Goal: Task Accomplishment & Management: Manage account settings

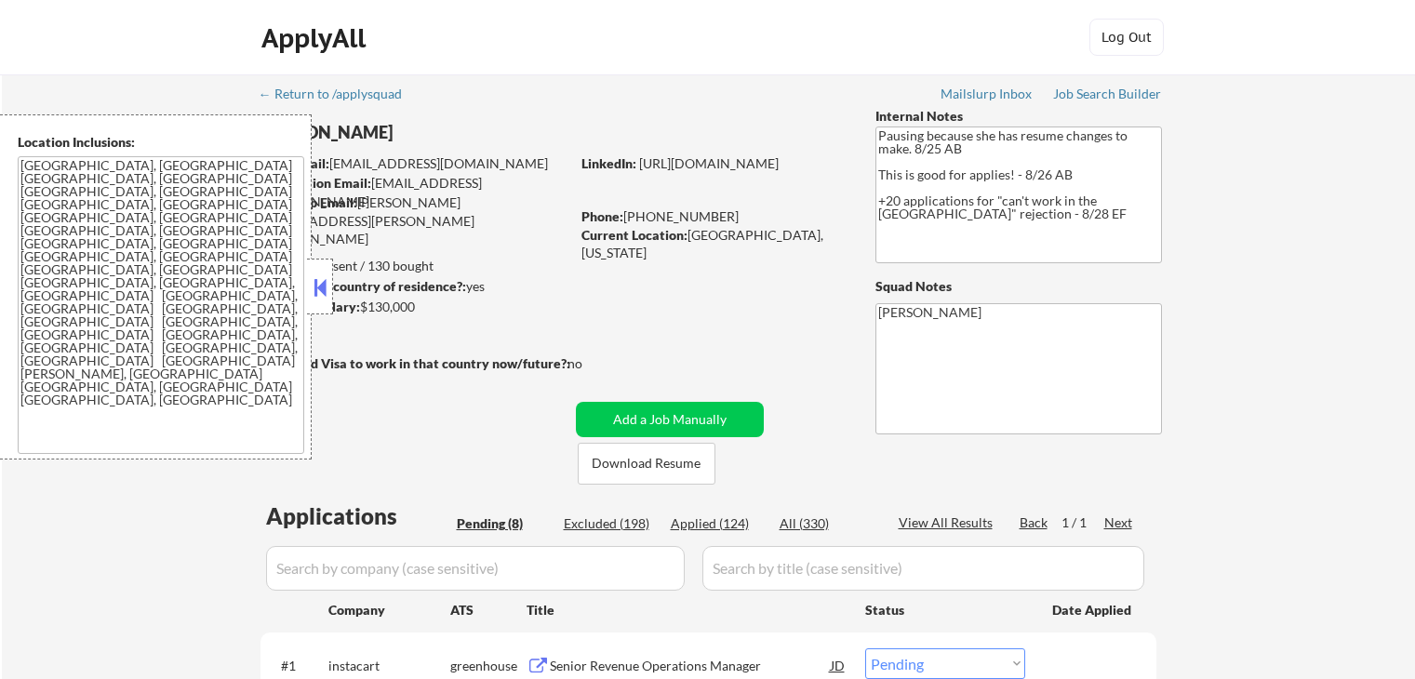
select select ""pending""
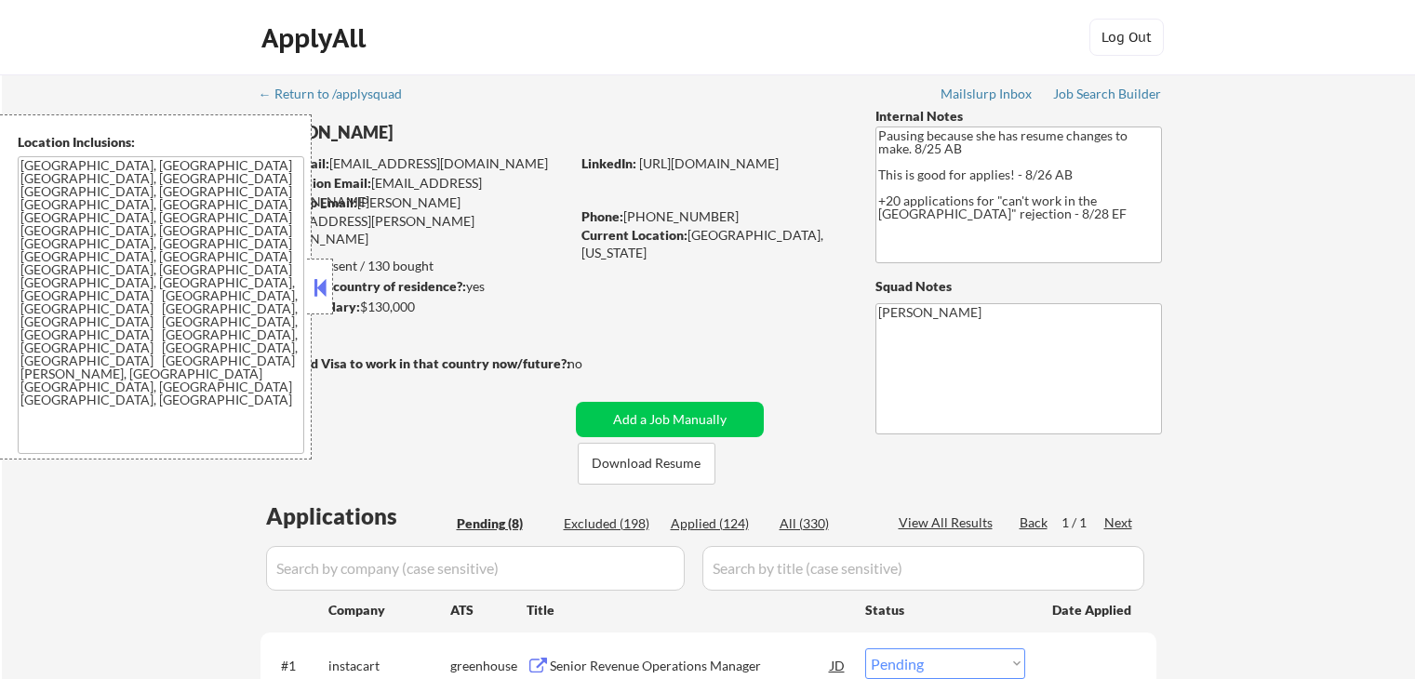
select select ""pending""
click at [323, 299] on button at bounding box center [320, 287] width 20 height 28
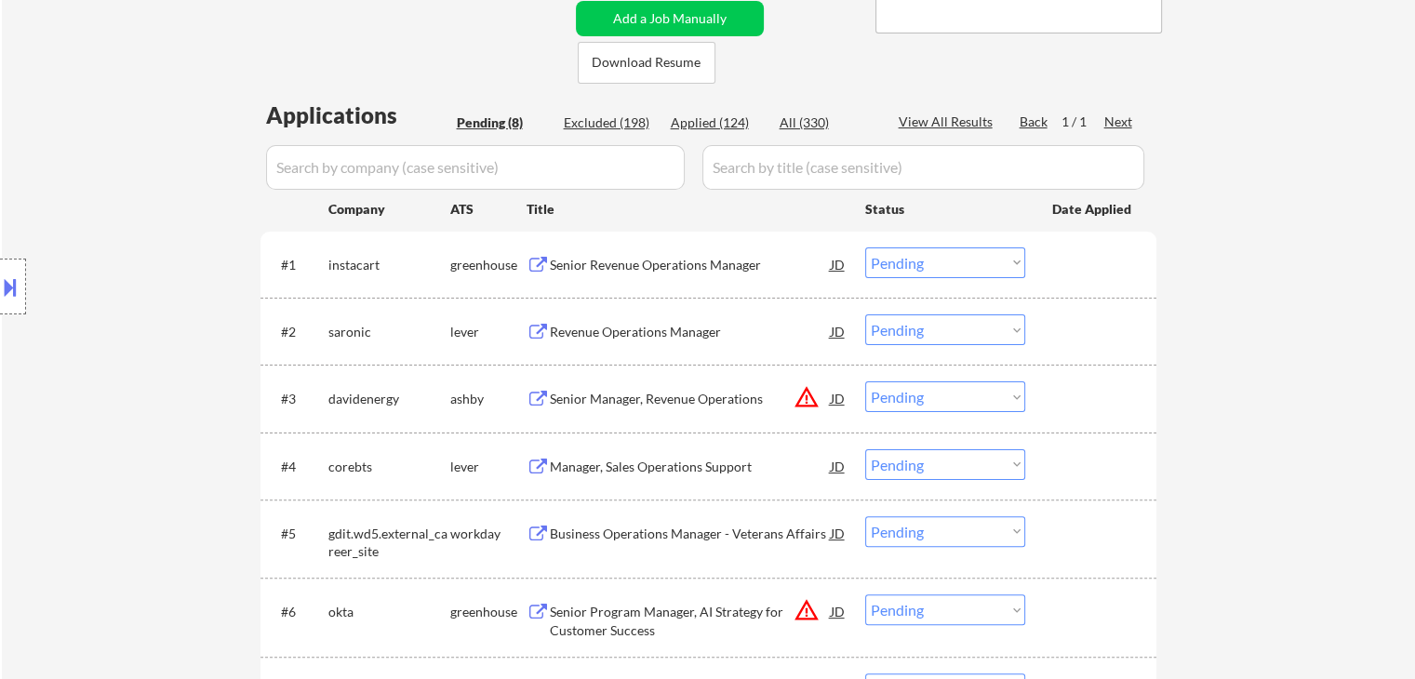
scroll to position [558, 0]
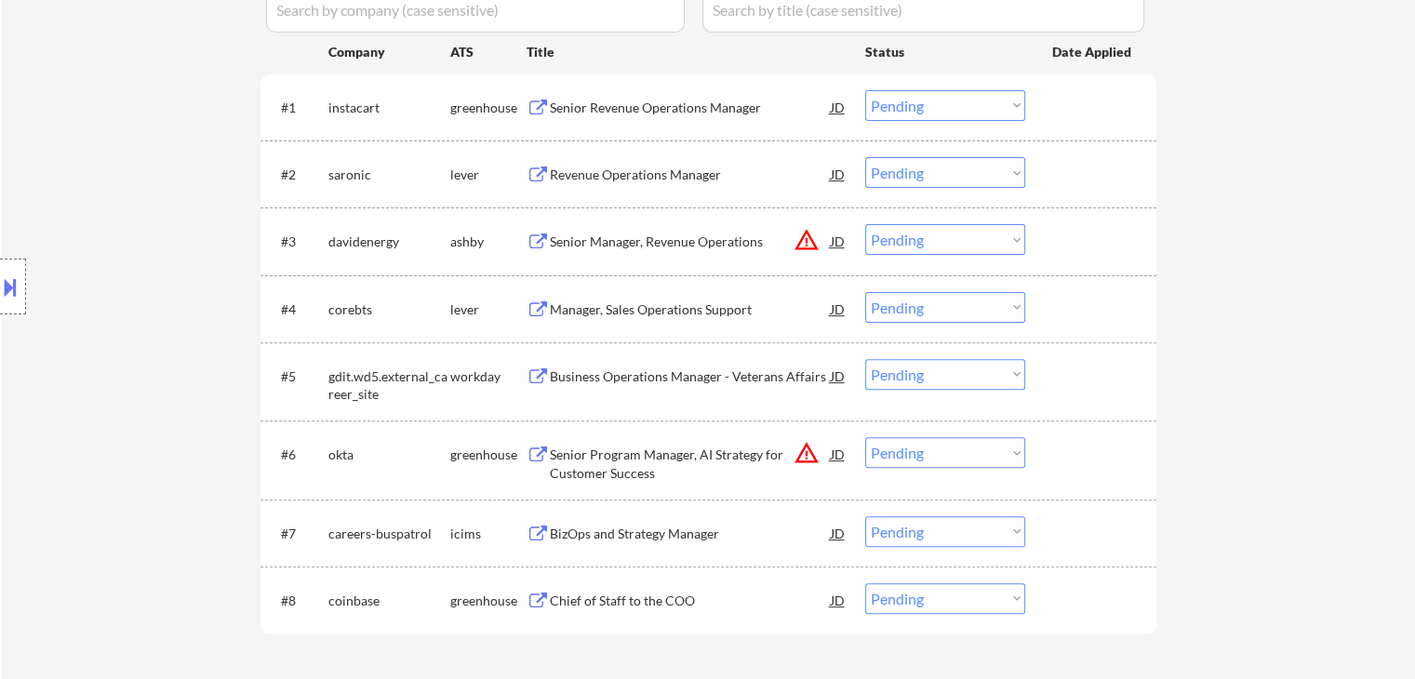
click at [143, 310] on div "Location Inclusions: [GEOGRAPHIC_DATA], [GEOGRAPHIC_DATA] [GEOGRAPHIC_DATA], [G…" at bounding box center [166, 286] width 333 height 345
drag, startPoint x: 91, startPoint y: 433, endPoint x: 103, endPoint y: 450, distance: 20.7
click at [91, 433] on div "Location Inclusions: [GEOGRAPHIC_DATA], [GEOGRAPHIC_DATA] [GEOGRAPHIC_DATA], [G…" at bounding box center [166, 286] width 333 height 345
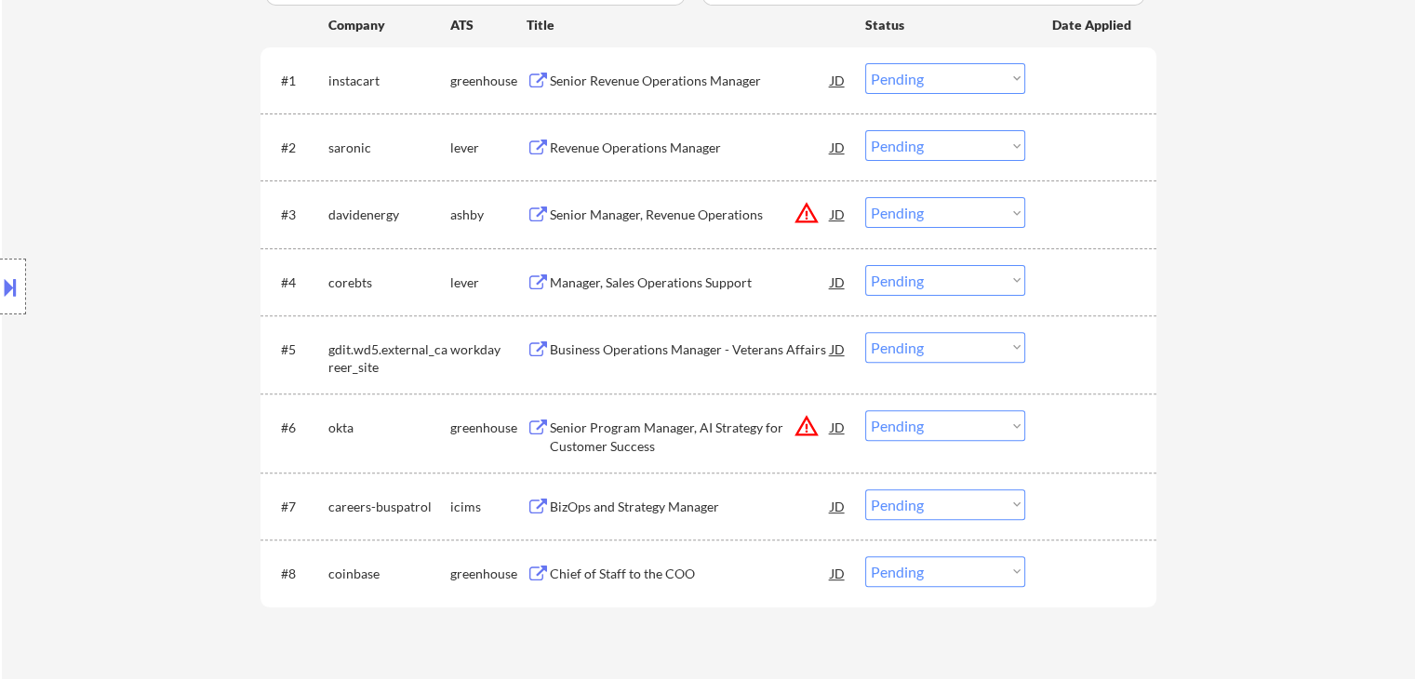
scroll to position [465, 0]
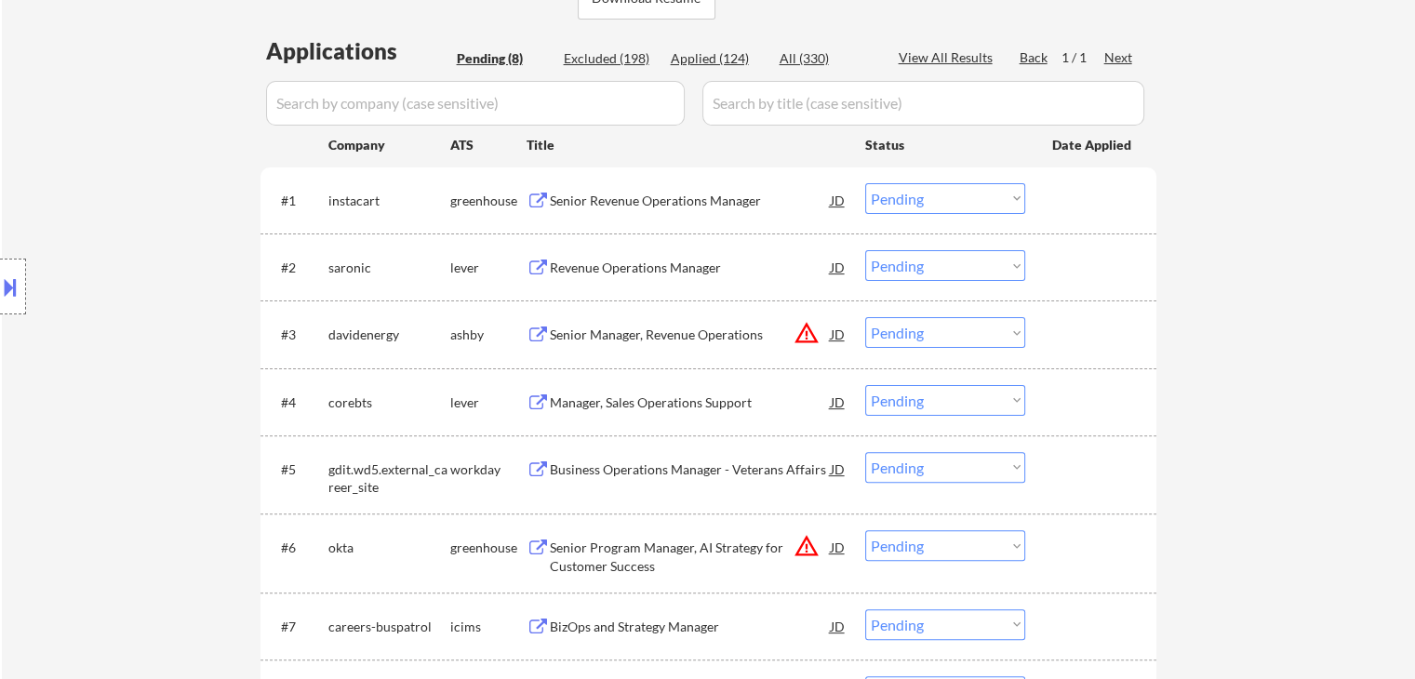
click at [616, 200] on div "Senior Revenue Operations Manager" at bounding box center [690, 201] width 281 height 19
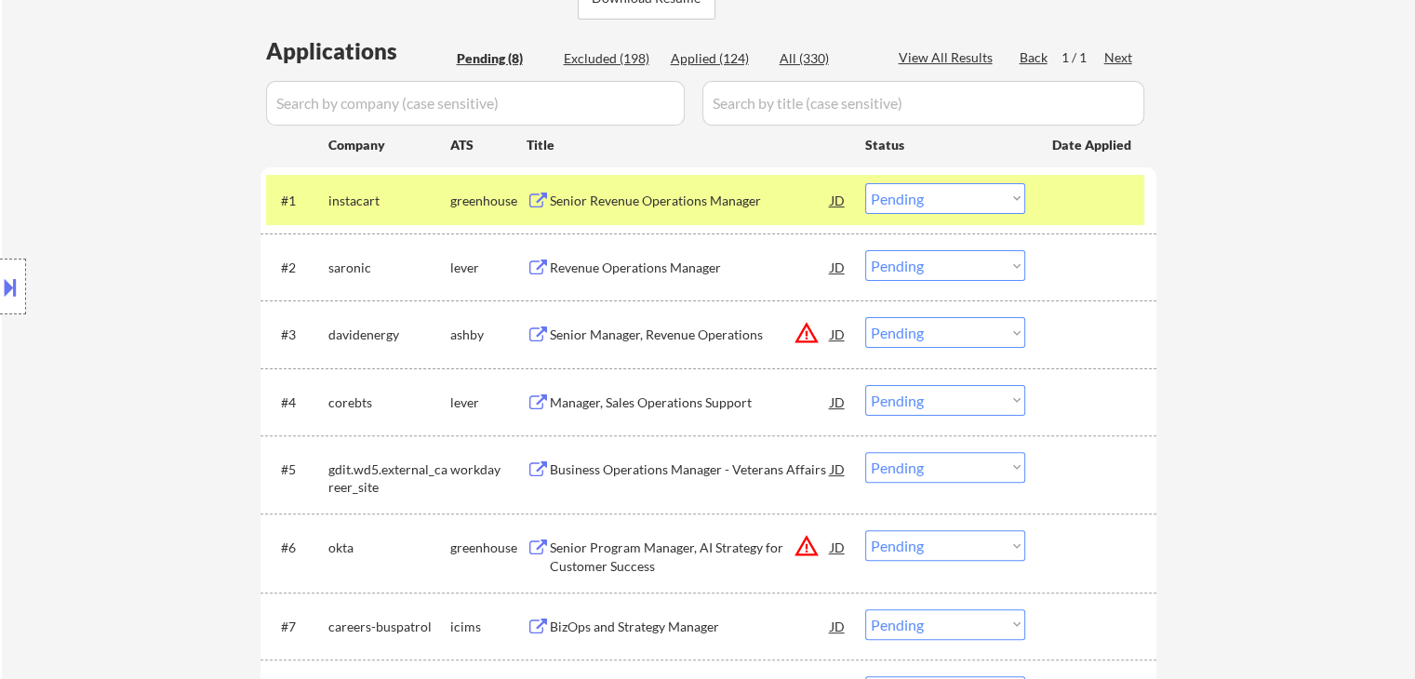
click at [618, 265] on div "Revenue Operations Manager" at bounding box center [690, 268] width 281 height 19
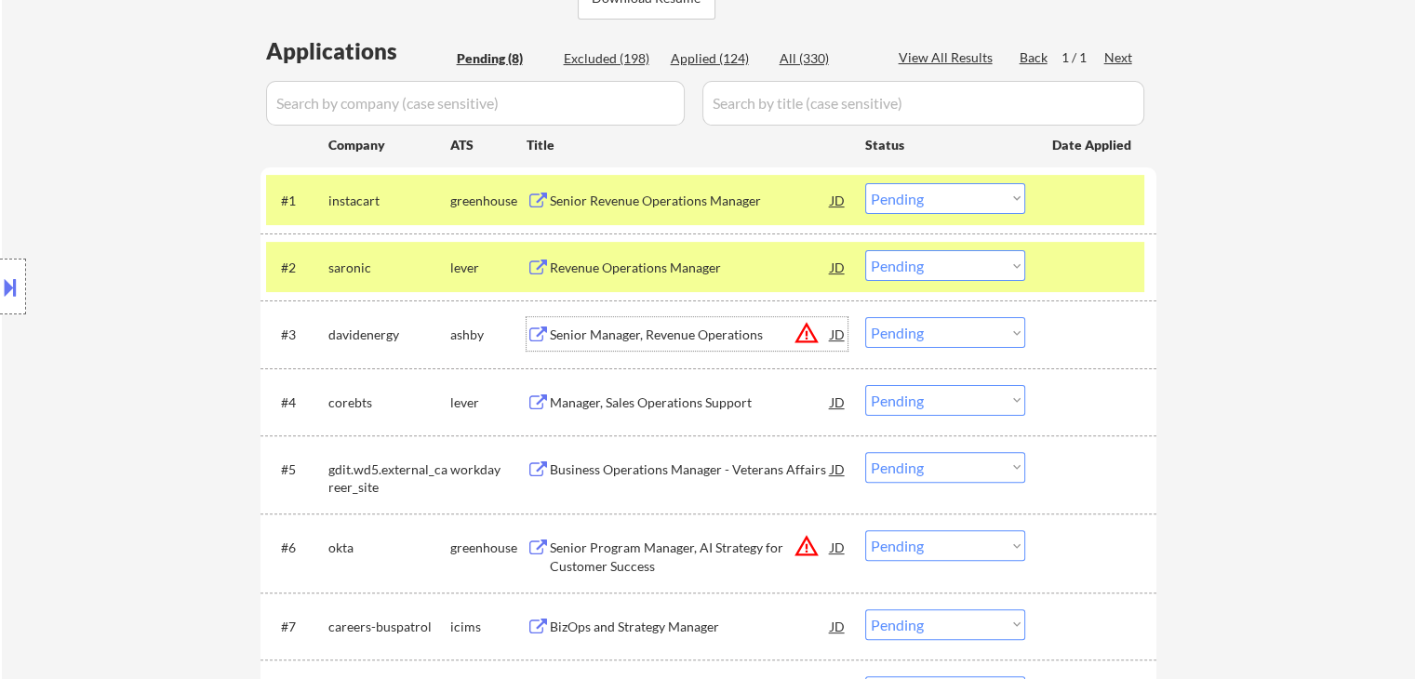
click at [610, 332] on div "Senior Manager, Revenue Operations" at bounding box center [690, 335] width 281 height 19
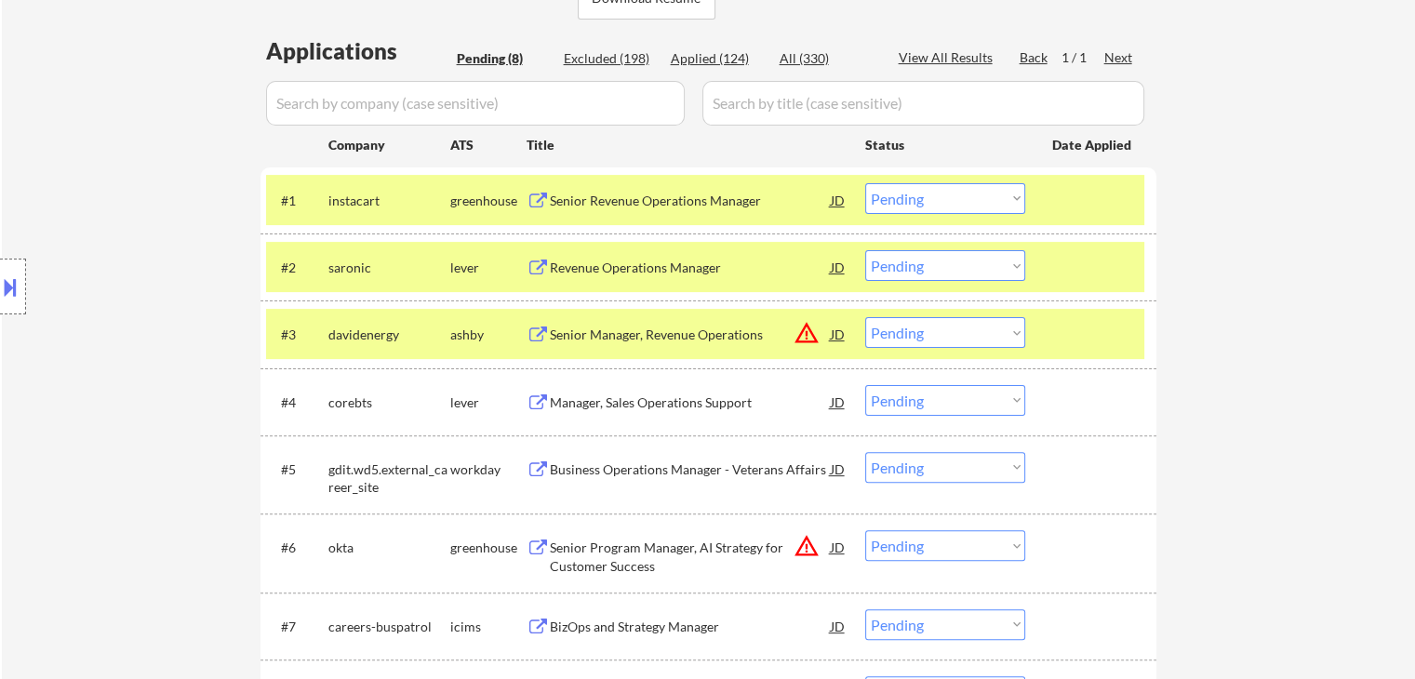
click at [604, 402] on div "Manager, Sales Operations Support" at bounding box center [690, 402] width 281 height 19
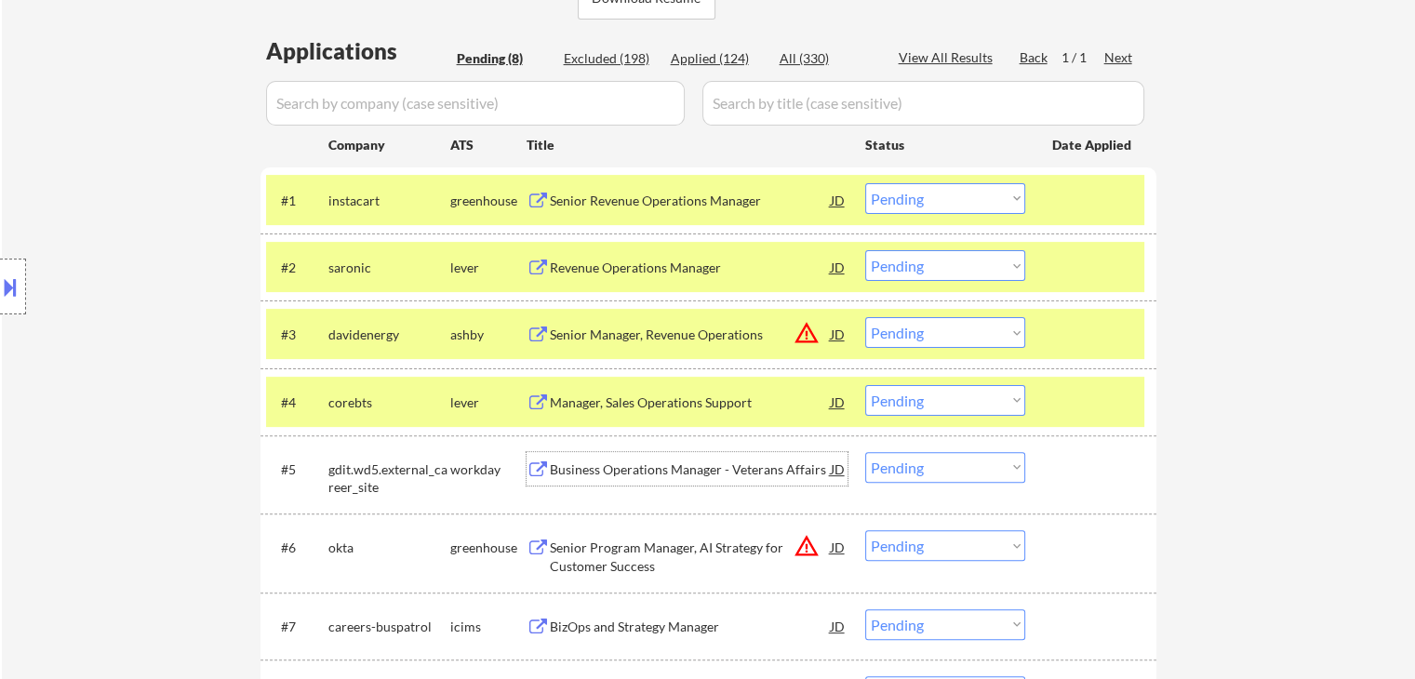
click at [591, 471] on div "Business Operations Manager - Veterans Affairs" at bounding box center [690, 469] width 281 height 19
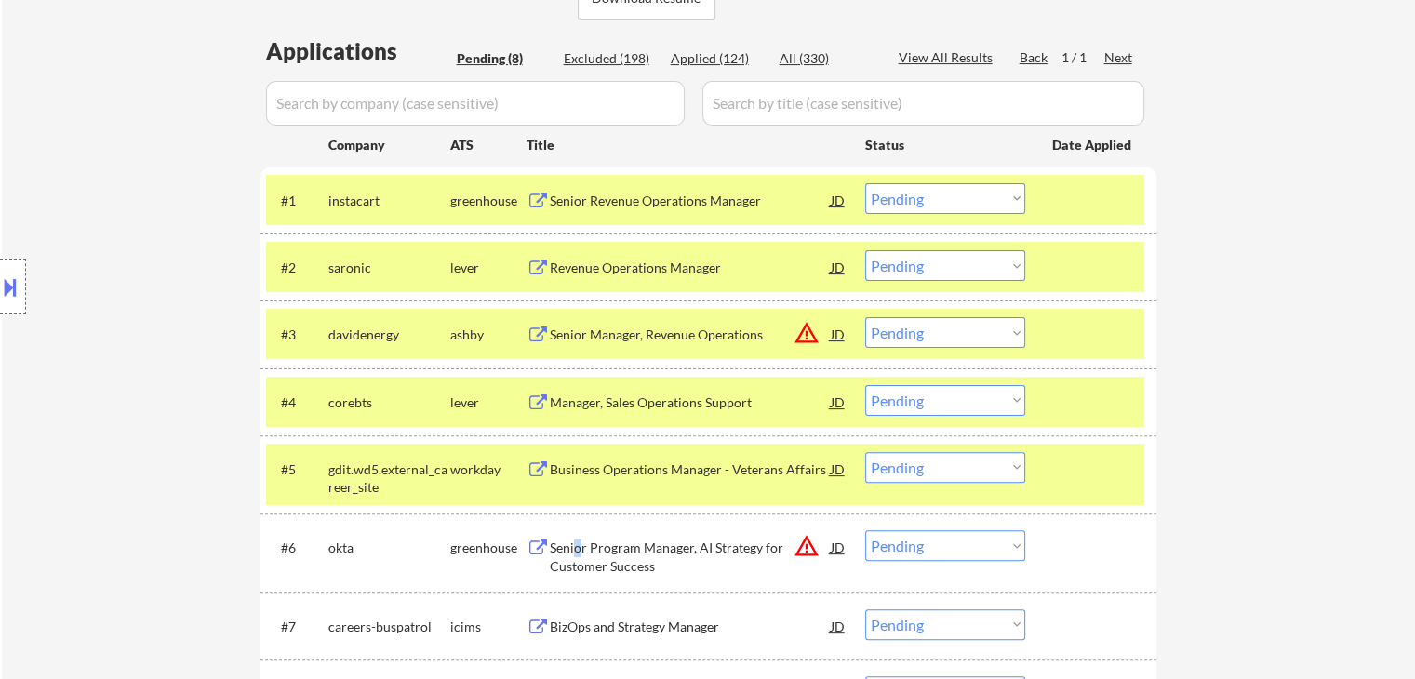
drag, startPoint x: 577, startPoint y: 552, endPoint x: 573, endPoint y: 566, distance: 14.4
click at [577, 552] on div "Senior Program Manager, AI Strategy for Customer Success" at bounding box center [690, 557] width 281 height 36
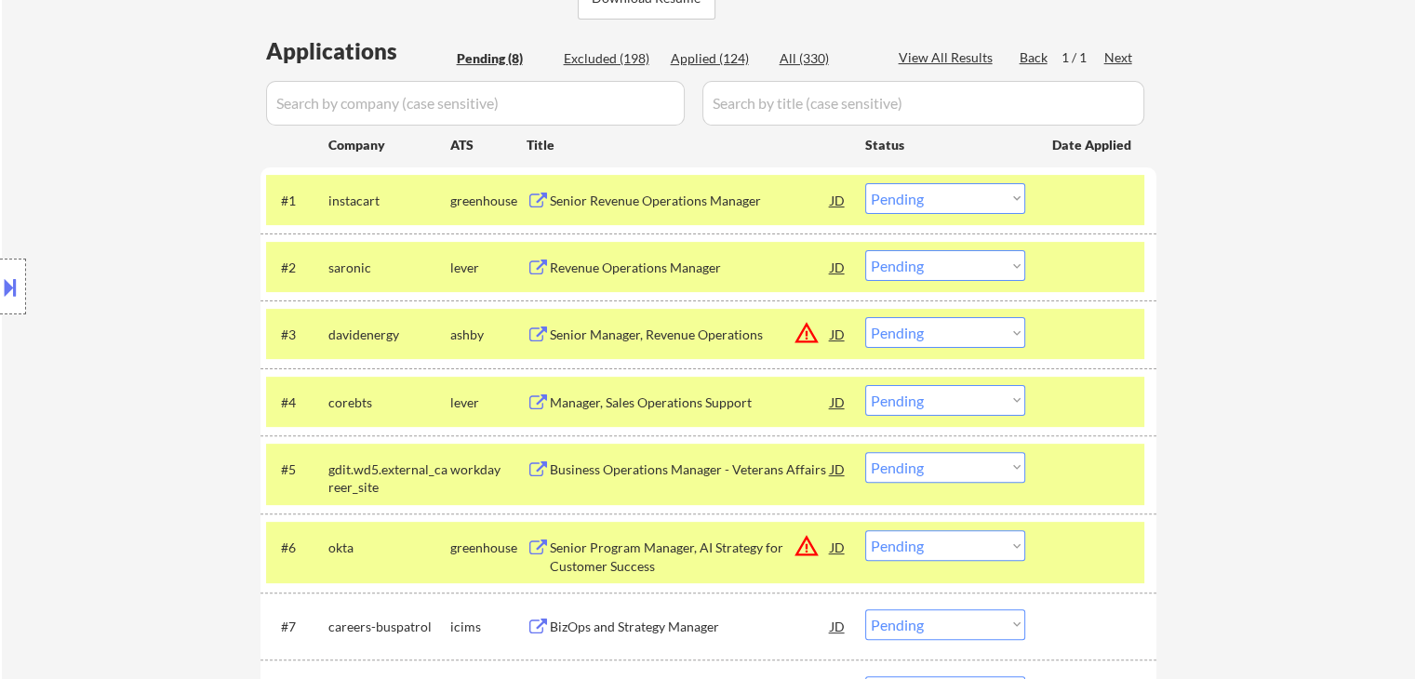
click at [573, 621] on div "BizOps and Strategy Manager" at bounding box center [690, 627] width 281 height 19
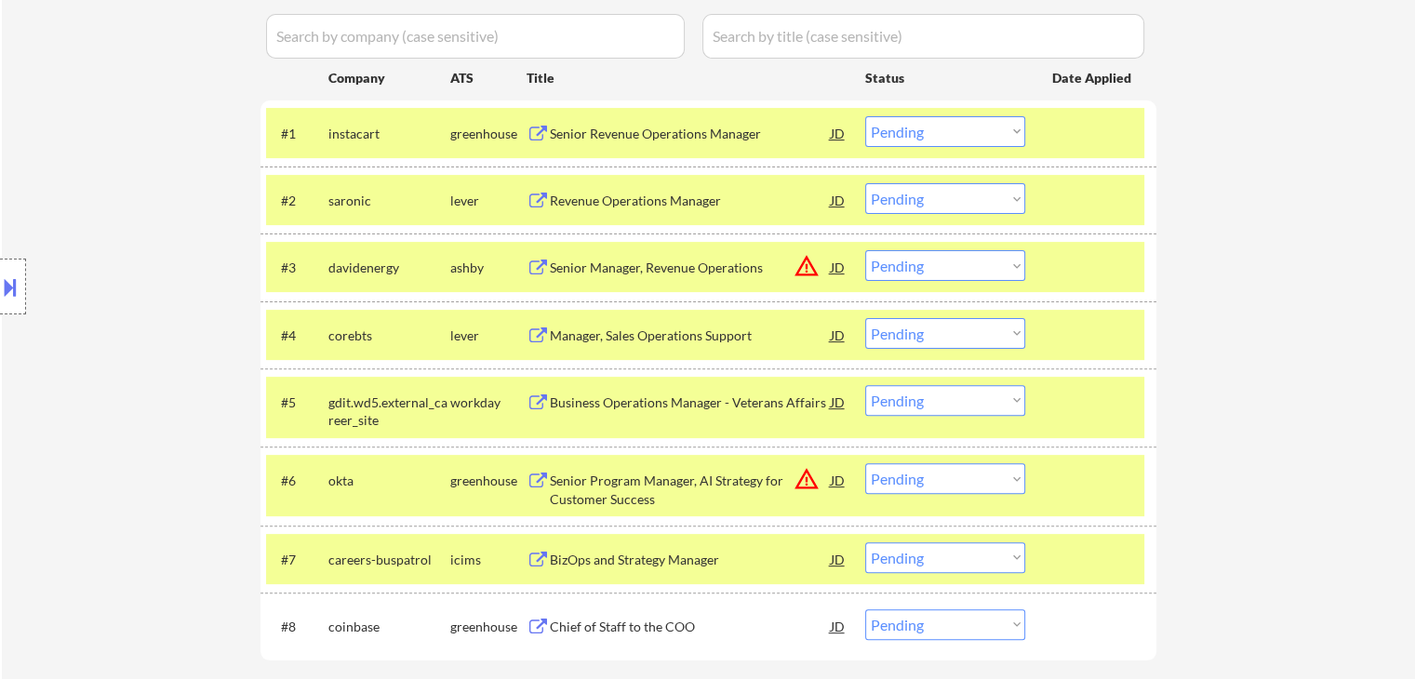
scroll to position [651, 0]
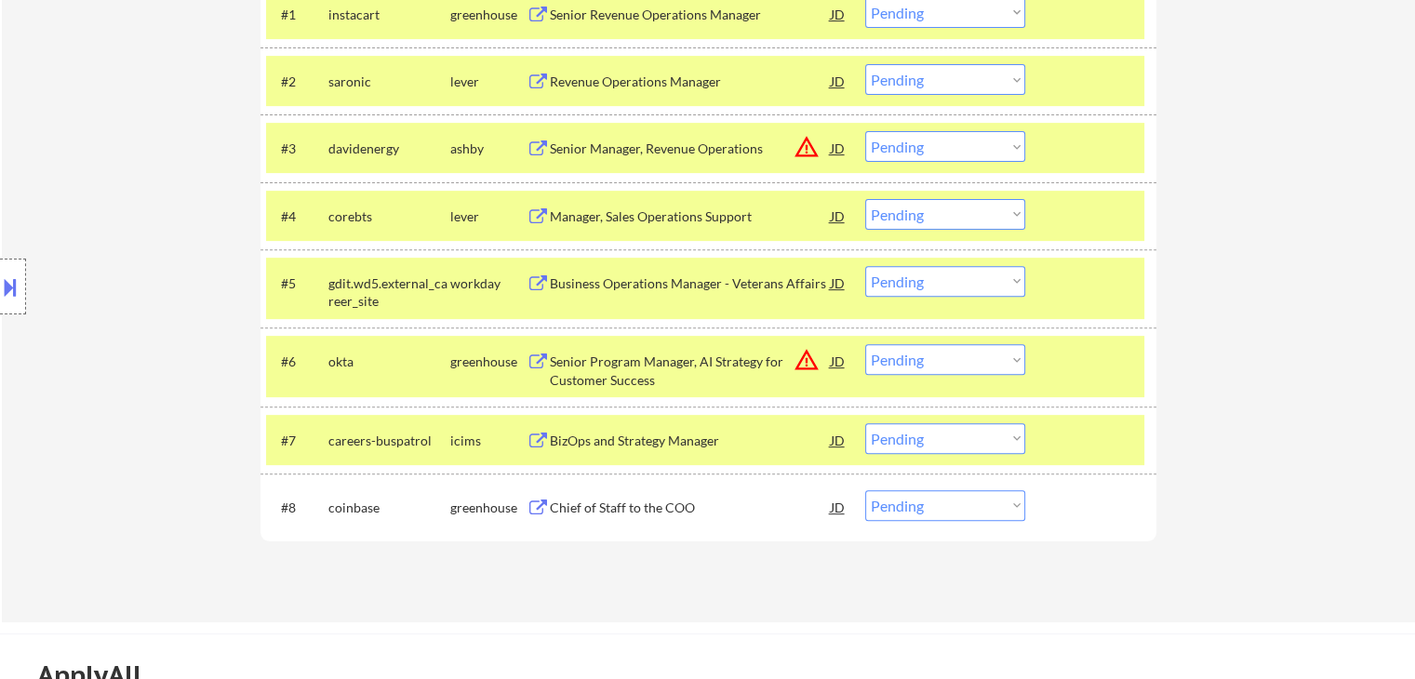
click at [579, 507] on div "Chief of Staff to the COO" at bounding box center [690, 508] width 281 height 19
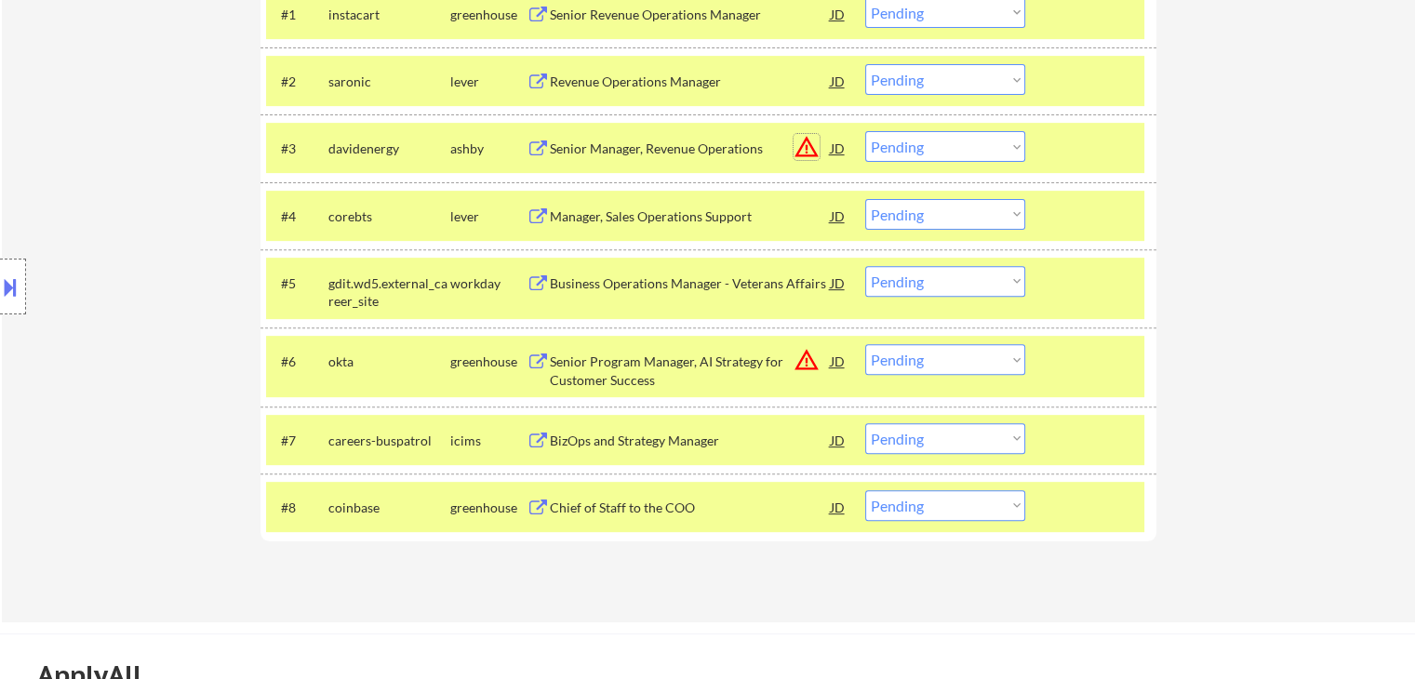
click at [805, 153] on button "warning_amber" at bounding box center [806, 147] width 26 height 26
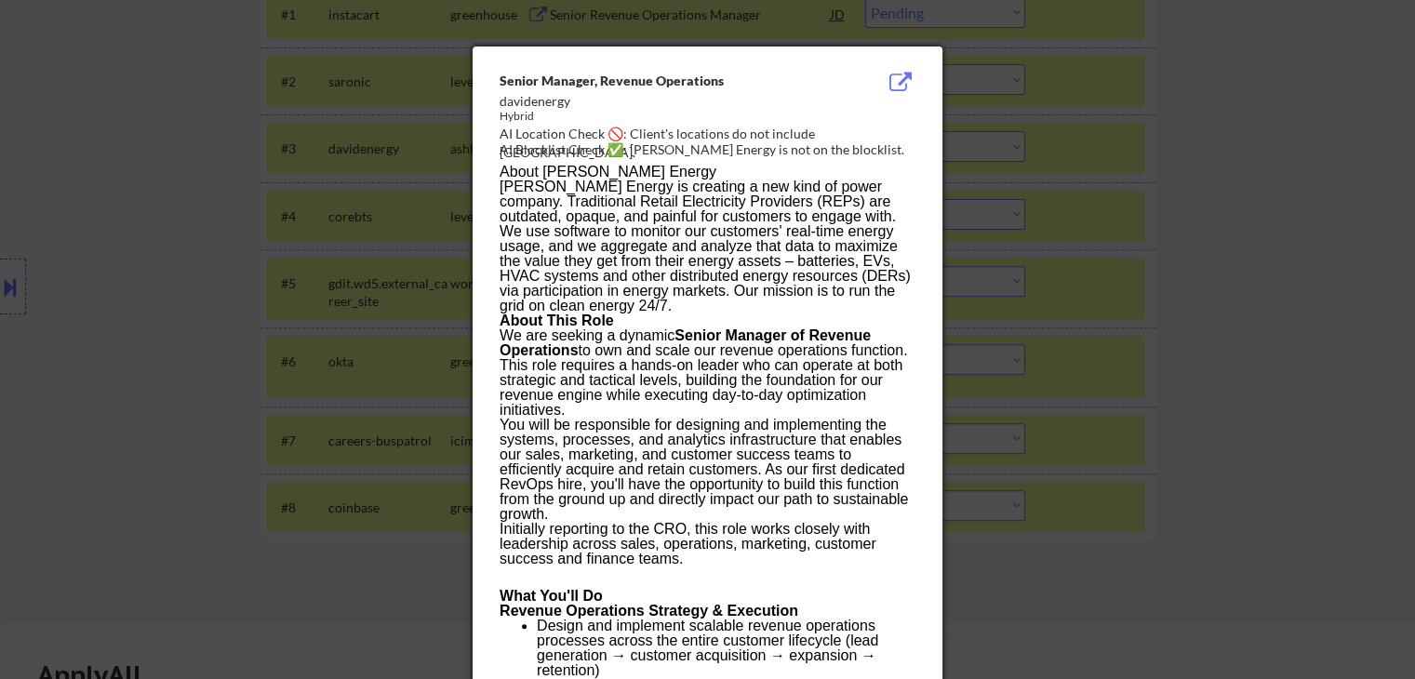
click at [1110, 163] on div at bounding box center [707, 339] width 1415 height 679
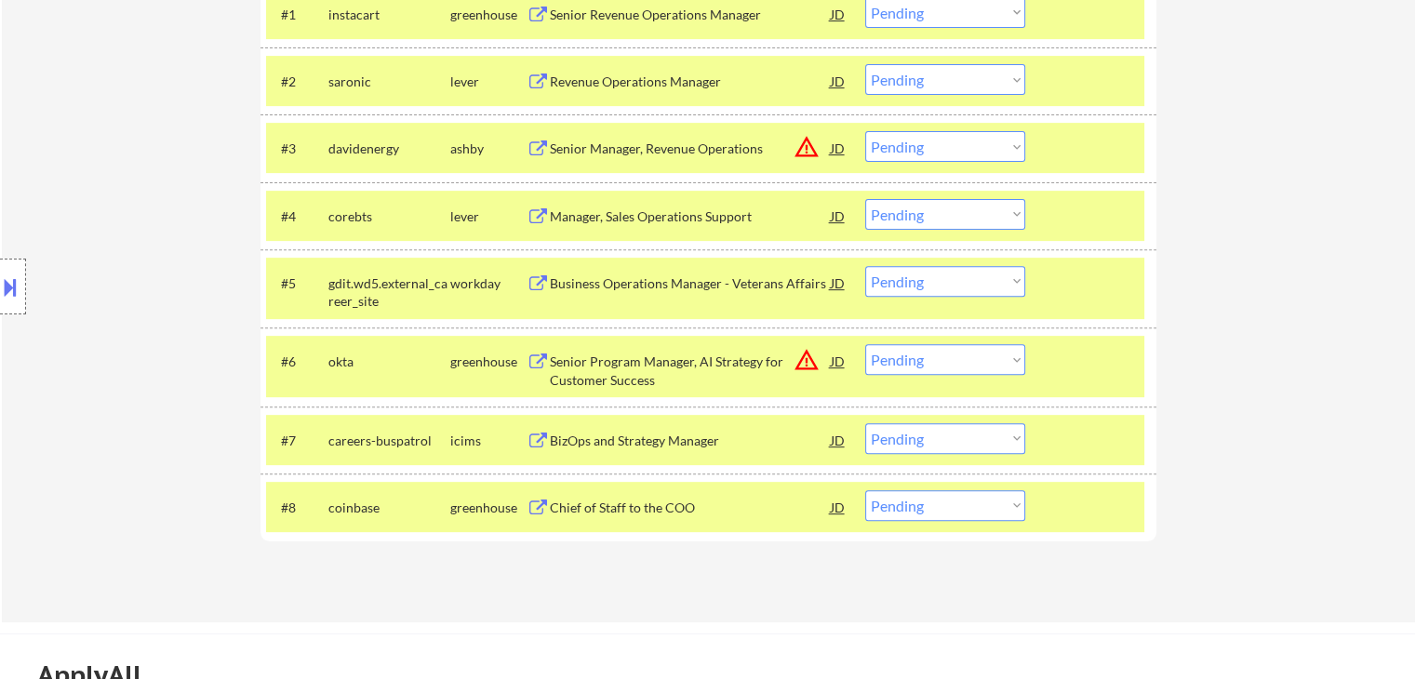
click at [0, 293] on button at bounding box center [10, 287] width 20 height 31
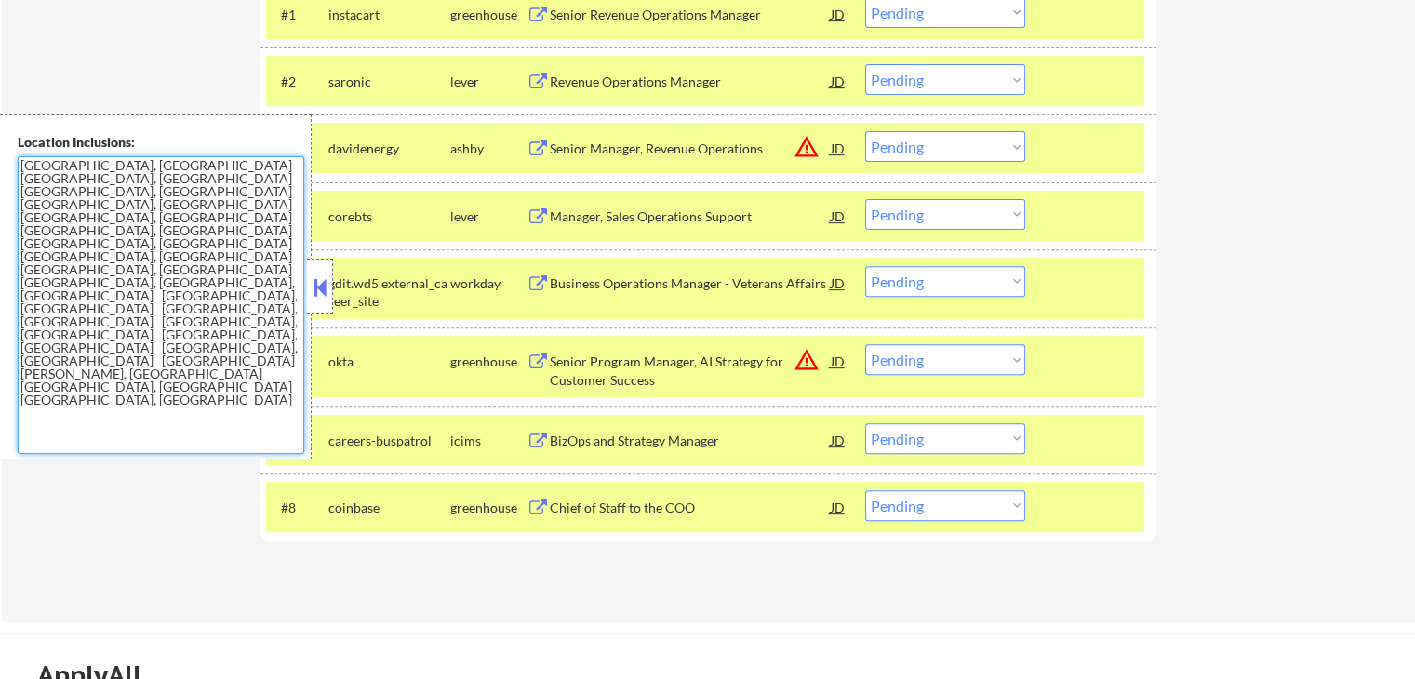
drag, startPoint x: 233, startPoint y: 231, endPoint x: 0, endPoint y: 98, distance: 267.9
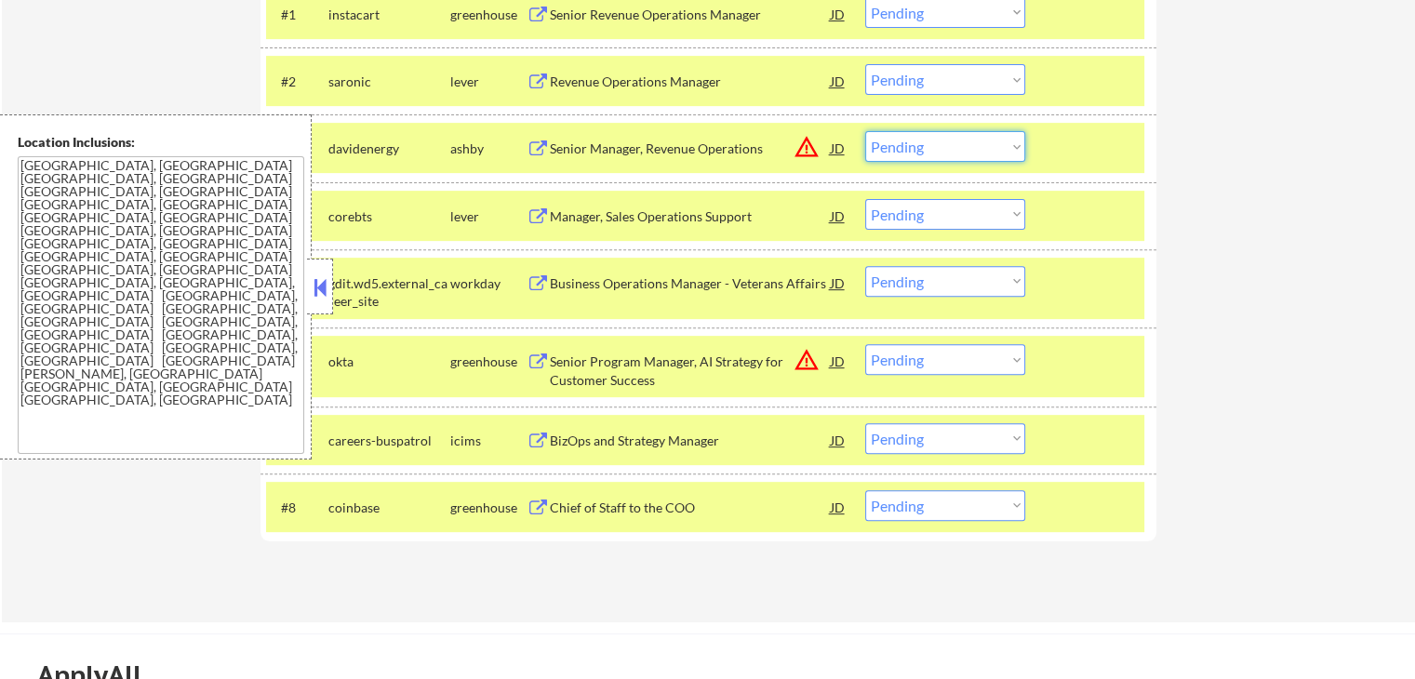
click at [926, 153] on select "Choose an option... Pending Applied Excluded (Questions) Excluded (Expired) Exc…" at bounding box center [945, 146] width 160 height 31
click at [811, 142] on button "warning_amber" at bounding box center [806, 147] width 26 height 26
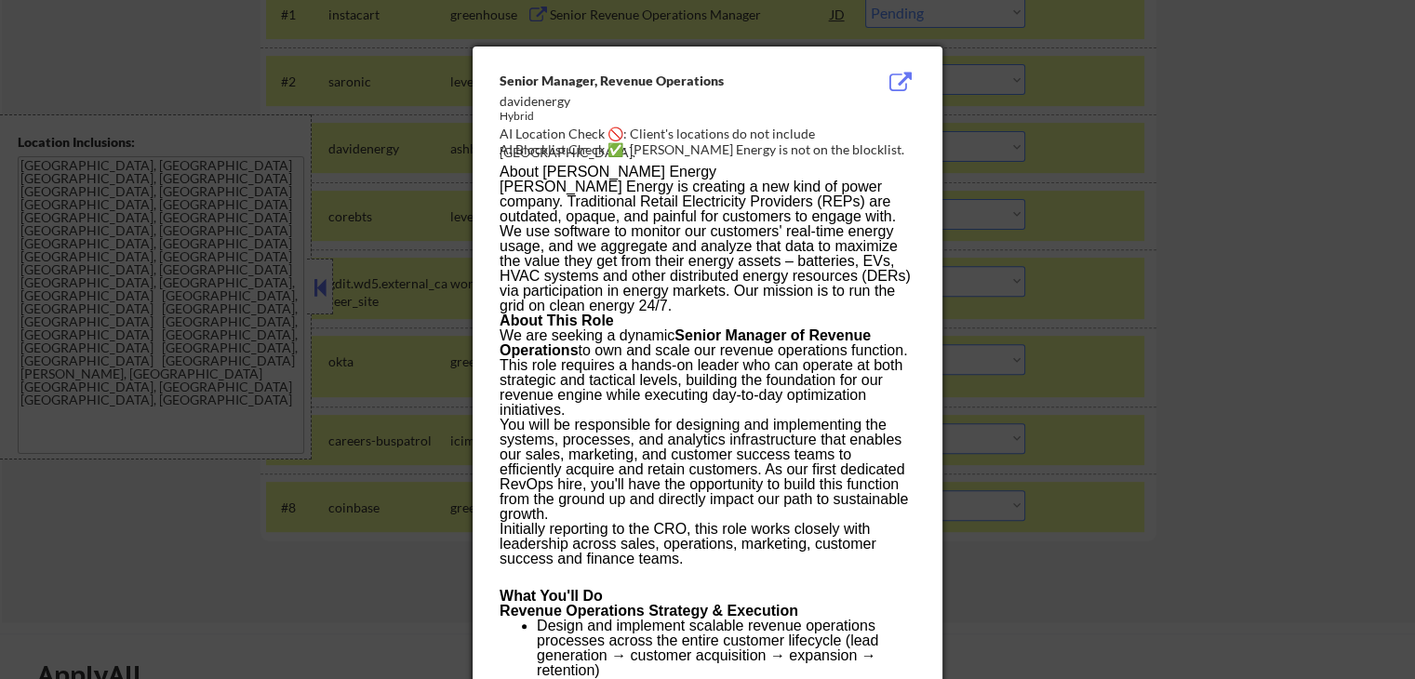
click at [1182, 196] on div at bounding box center [707, 339] width 1415 height 679
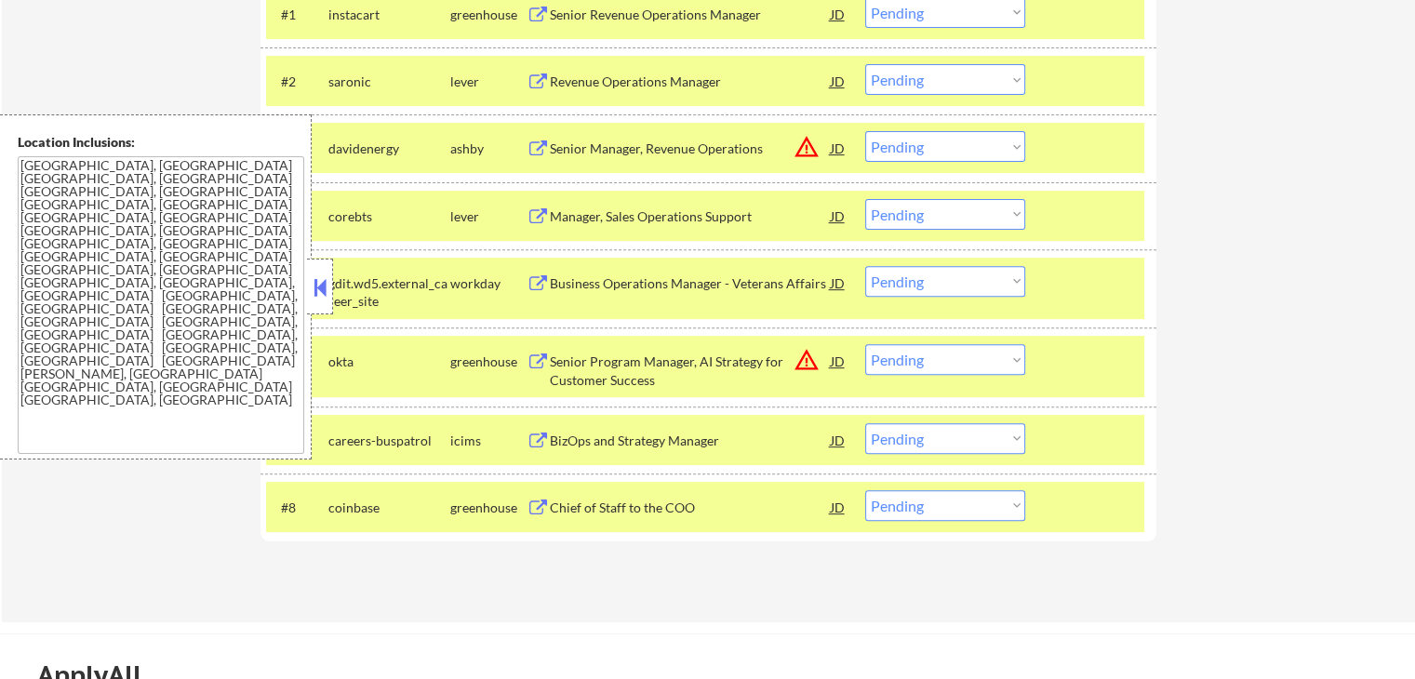
click at [948, 142] on select "Choose an option... Pending Applied Excluded (Questions) Excluded (Expired) Exc…" at bounding box center [945, 146] width 160 height 31
click at [865, 131] on select "Choose an option... Pending Applied Excluded (Questions) Excluded (Expired) Exc…" at bounding box center [945, 146] width 160 height 31
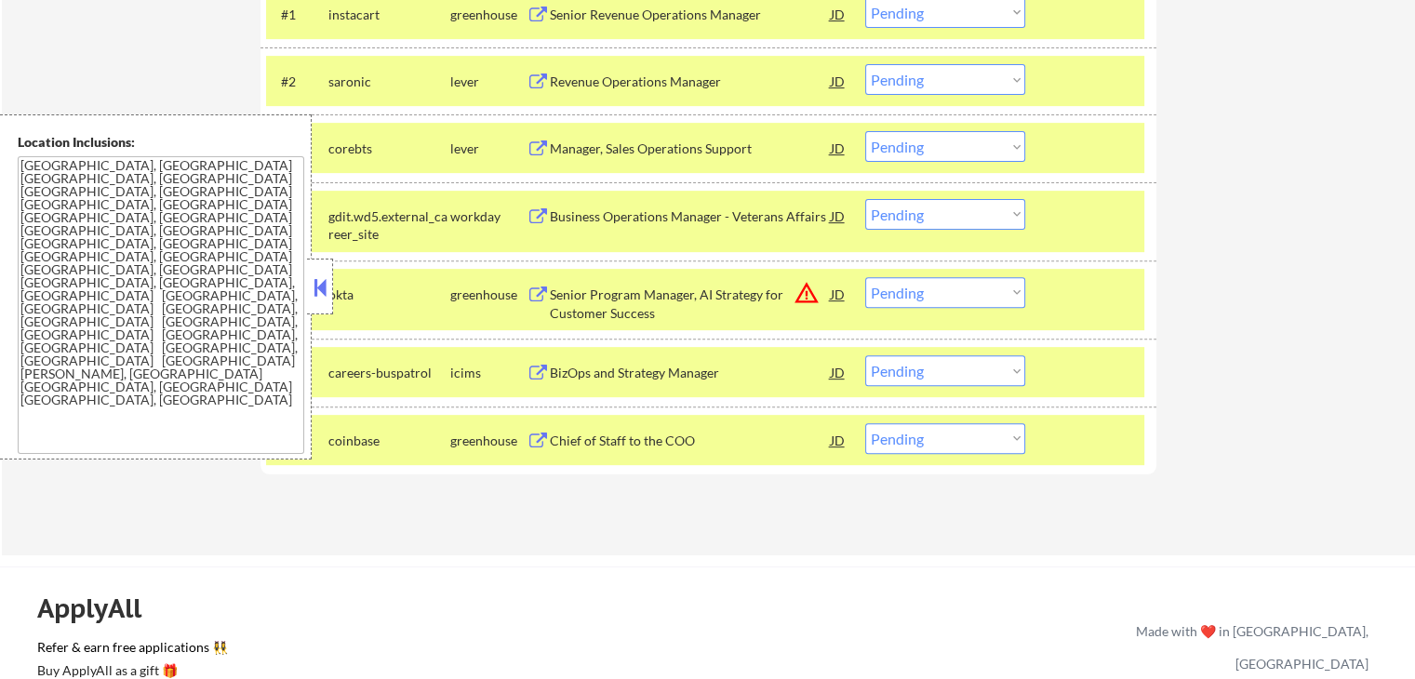
drag, startPoint x: 898, startPoint y: 150, endPoint x: 905, endPoint y: 156, distance: 9.9
click at [899, 148] on select "Choose an option... Pending Applied Excluded (Questions) Excluded (Expired) Exc…" at bounding box center [945, 146] width 160 height 31
click at [865, 131] on select "Choose an option... Pending Applied Excluded (Questions) Excluded (Expired) Exc…" at bounding box center [945, 146] width 160 height 31
select select ""pending""
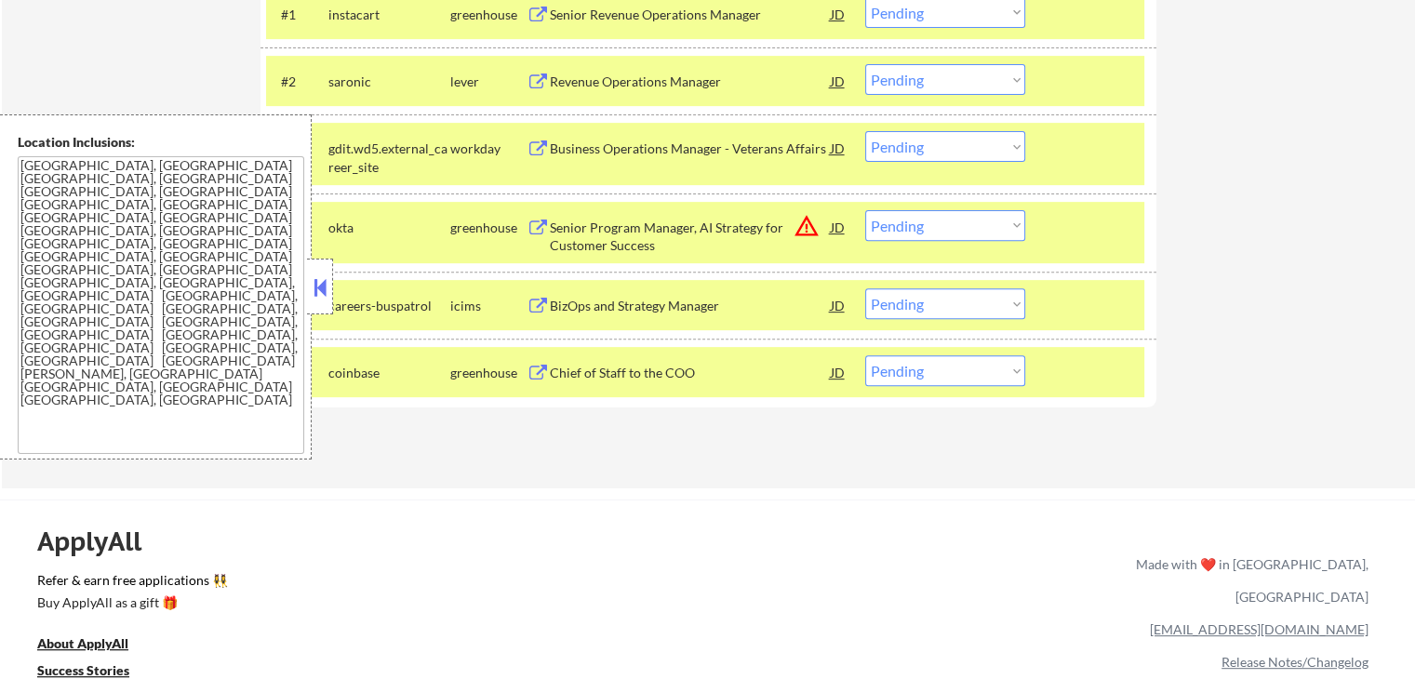
click at [948, 310] on select "Choose an option... Pending Applied Excluded (Questions) Excluded (Expired) Exc…" at bounding box center [945, 303] width 160 height 31
click at [865, 288] on select "Choose an option... Pending Applied Excluded (Questions) Excluded (Expired) Exc…" at bounding box center [945, 303] width 160 height 31
select select ""pending""
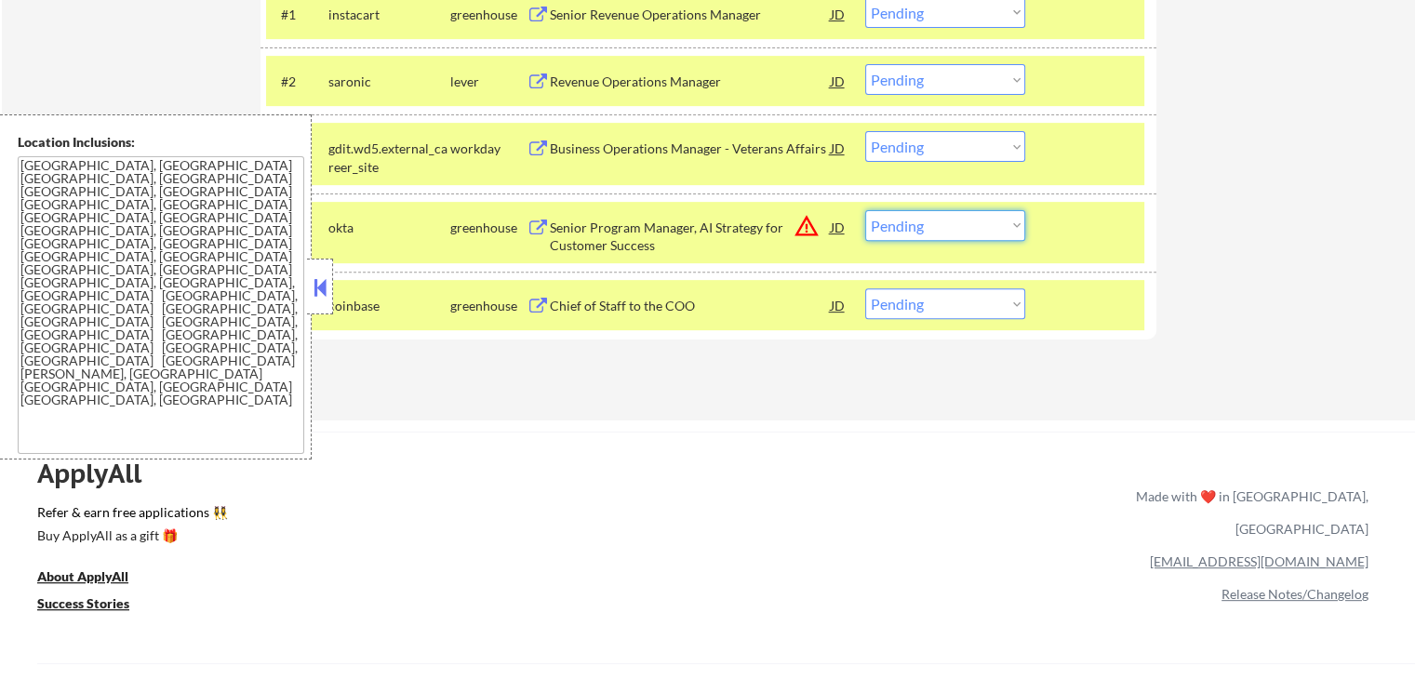
click at [939, 235] on select "Choose an option... Pending Applied Excluded (Questions) Excluded (Expired) Exc…" at bounding box center [945, 225] width 160 height 31
click at [865, 210] on select "Choose an option... Pending Applied Excluded (Questions) Excluded (Expired) Exc…" at bounding box center [945, 225] width 160 height 31
select select ""pending""
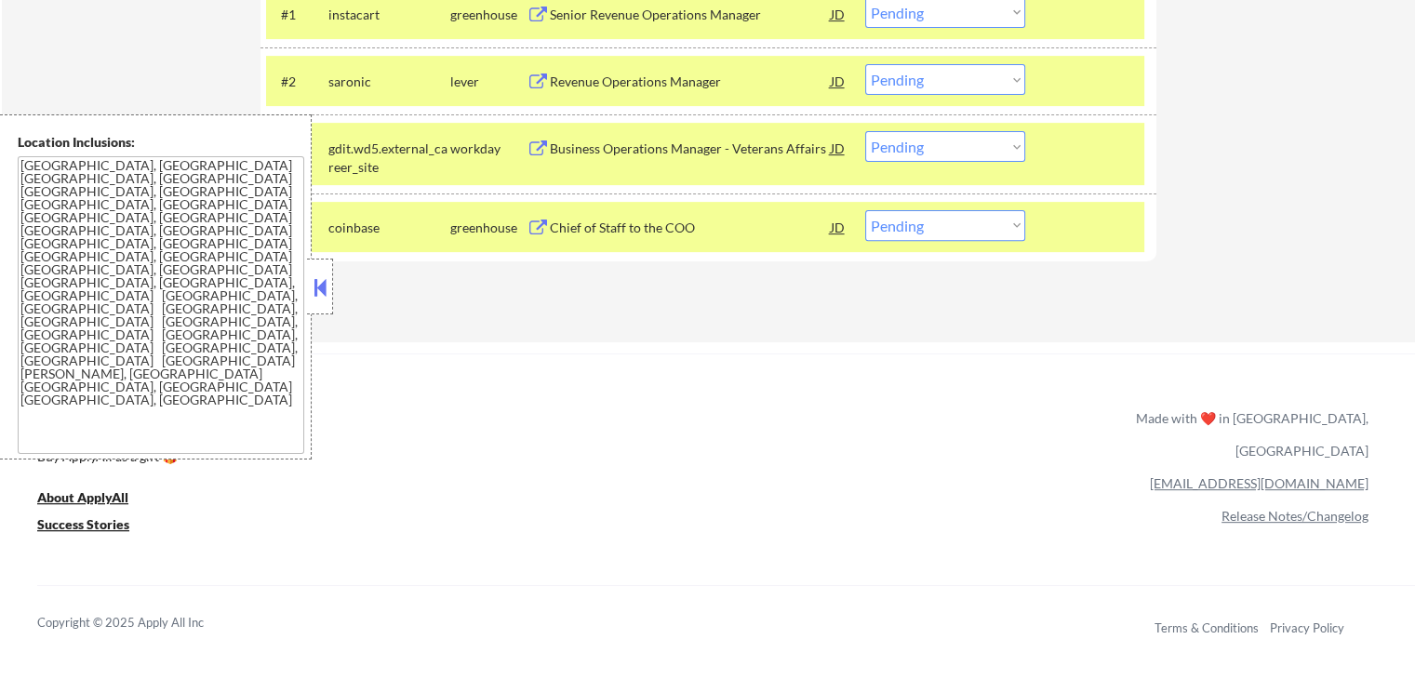
click at [321, 299] on button at bounding box center [320, 287] width 20 height 28
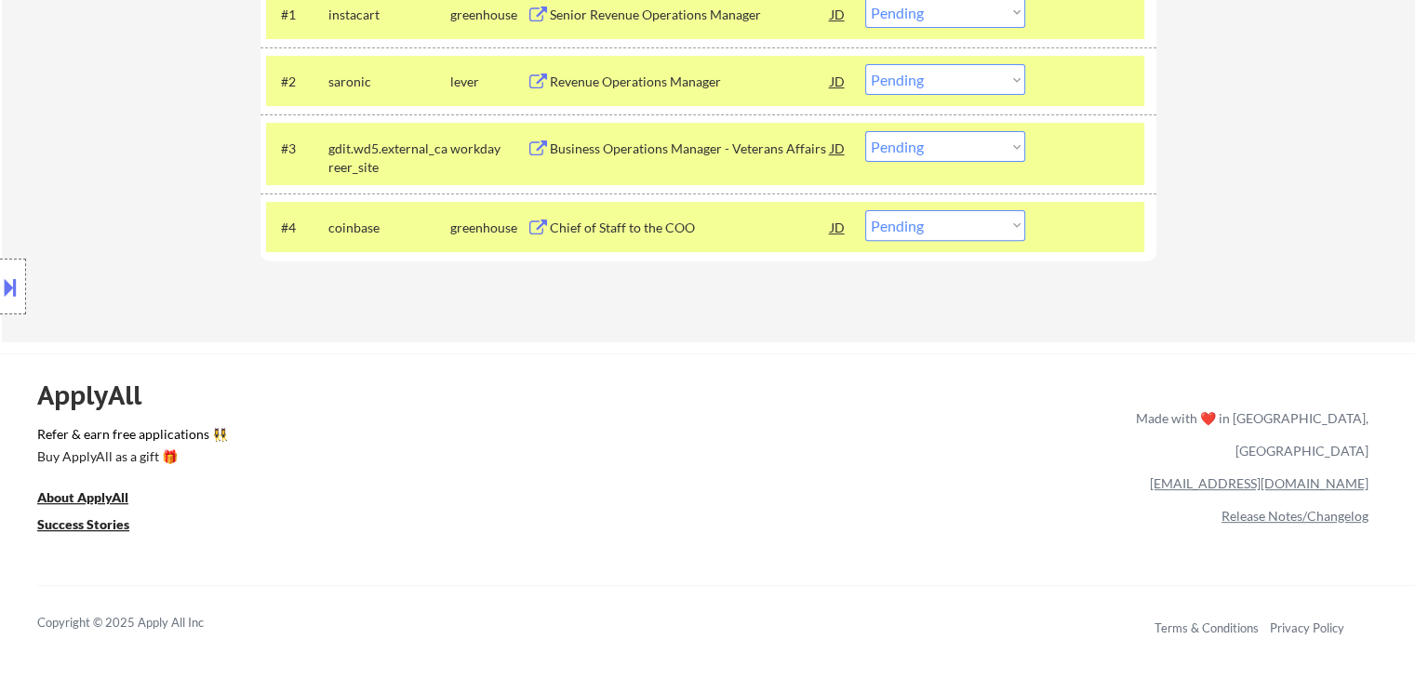
click at [981, 84] on select "Choose an option... Pending Applied Excluded (Questions) Excluded (Expired) Exc…" at bounding box center [945, 79] width 160 height 31
click at [865, 64] on select "Choose an option... Pending Applied Excluded (Questions) Excluded (Expired) Exc…" at bounding box center [945, 79] width 160 height 31
select select ""pending""
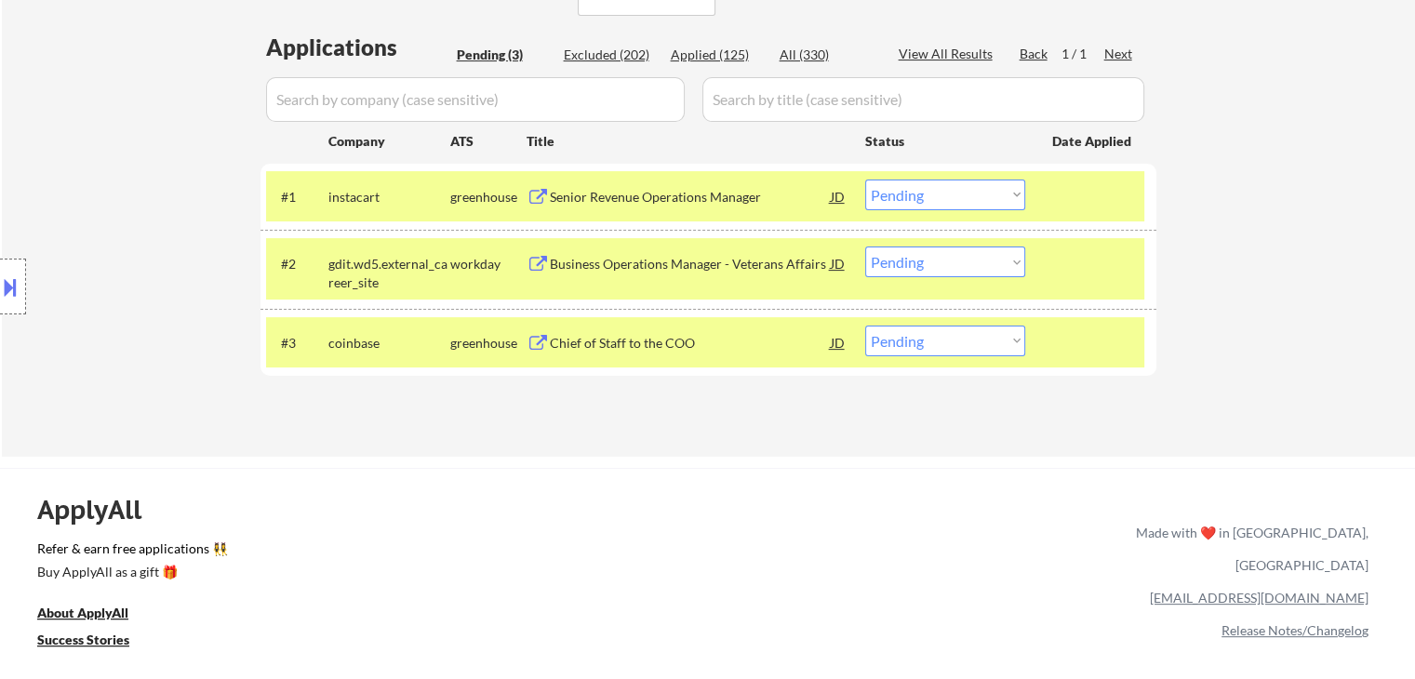
scroll to position [372, 0]
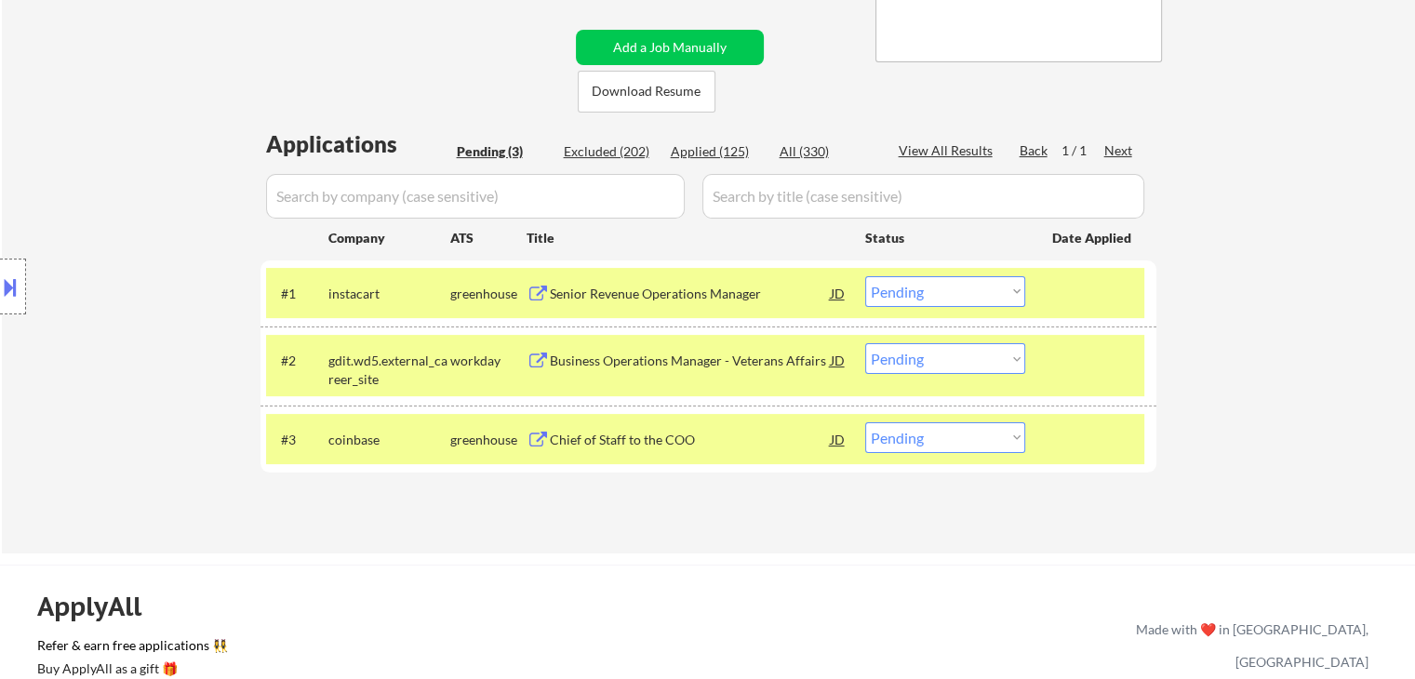
click at [9, 295] on button at bounding box center [10, 287] width 20 height 31
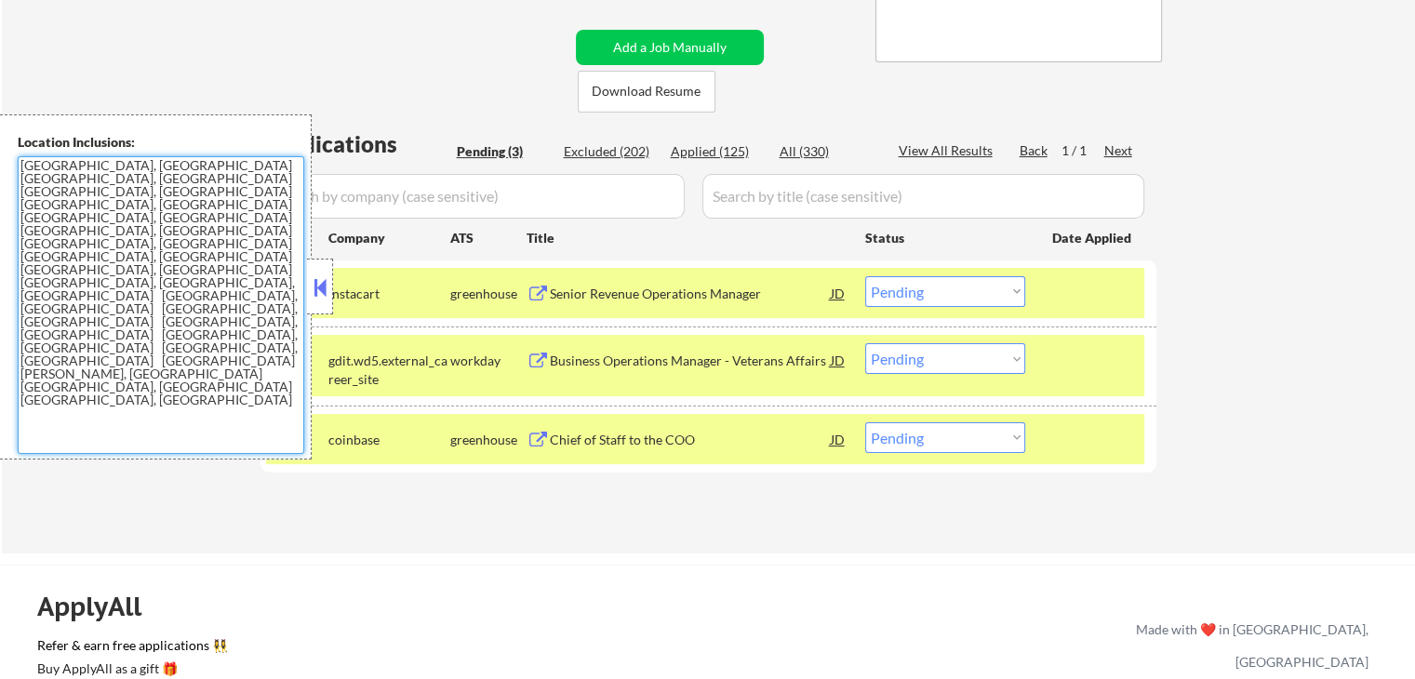
drag, startPoint x: 271, startPoint y: 225, endPoint x: 0, endPoint y: 162, distance: 278.0
click at [0, 162] on div "Location Inclusions: [GEOGRAPHIC_DATA], [GEOGRAPHIC_DATA] [GEOGRAPHIC_DATA], [G…" at bounding box center [156, 286] width 312 height 345
click at [598, 157] on div "Excluded (202)" at bounding box center [610, 151] width 93 height 19
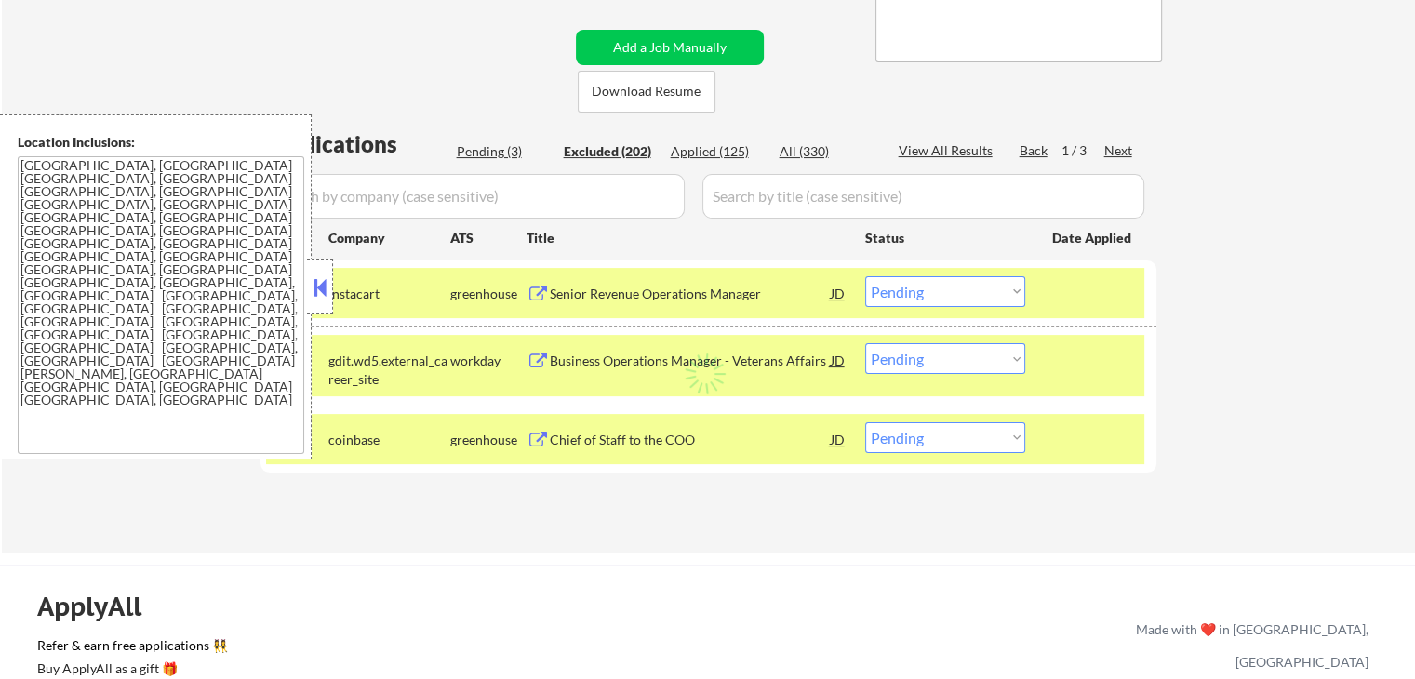
click at [316, 284] on button at bounding box center [320, 287] width 20 height 28
select select ""excluded__expired_""
select select ""excluded__salary_""
select select ""excluded__bad_match_""
select select ""excluded__salary_""
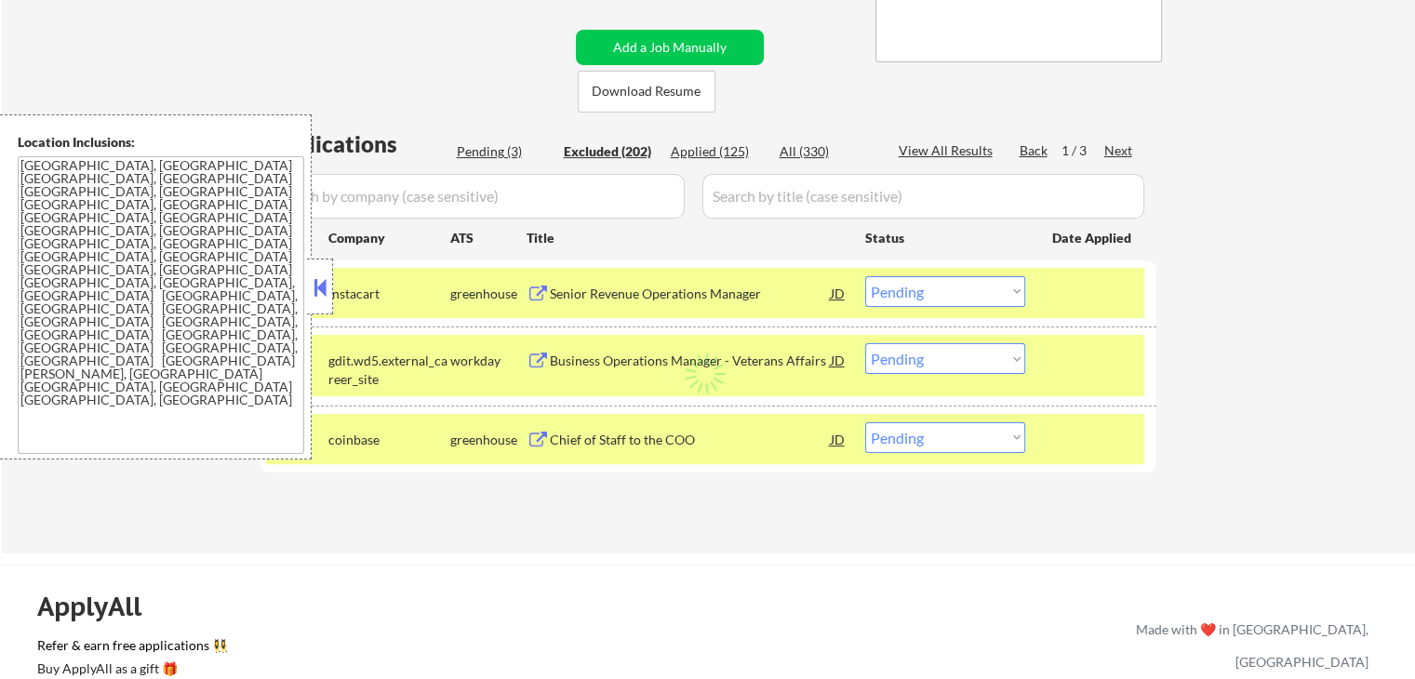
select select ""excluded__other_""
select select ""excluded__salary_""
select select ""excluded__location_""
select select ""excluded__salary_""
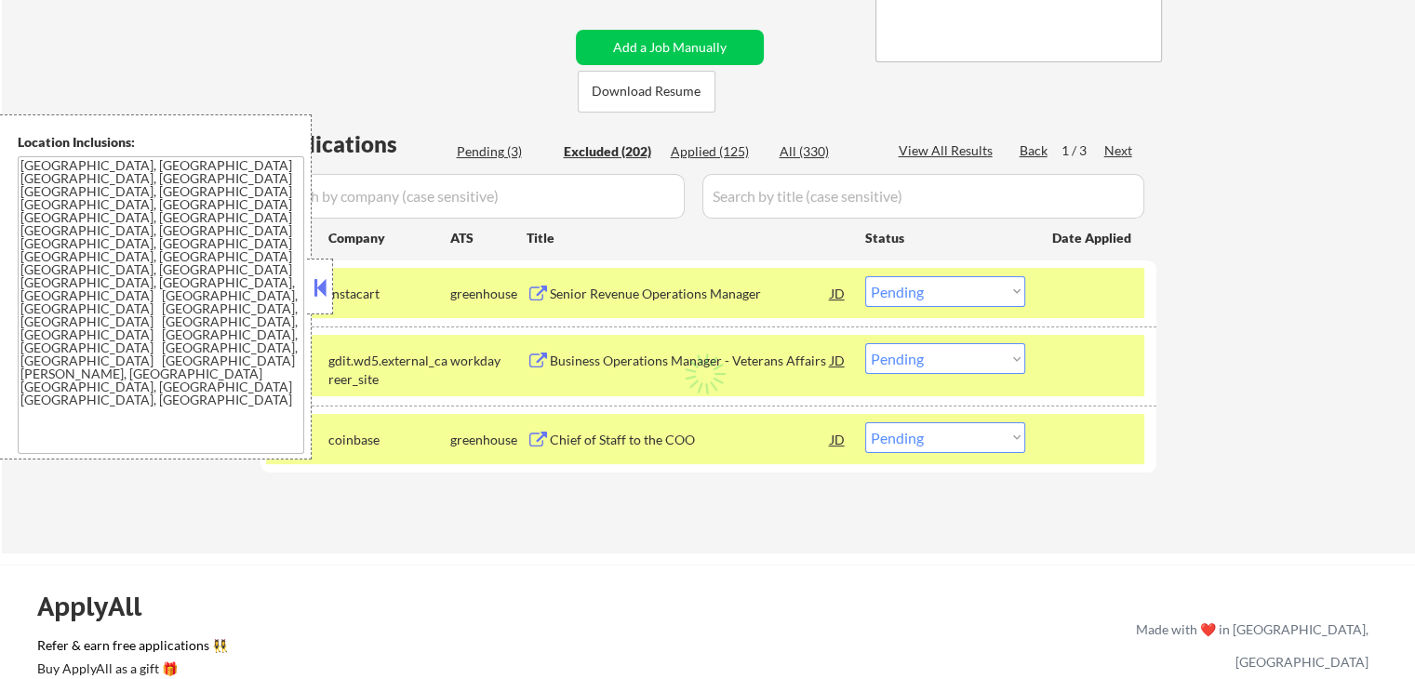
select select ""excluded__salary_""
select select ""excluded__expired_""
select select ""excluded__other_""
select select ""excluded__expired_""
select select ""excluded__location_""
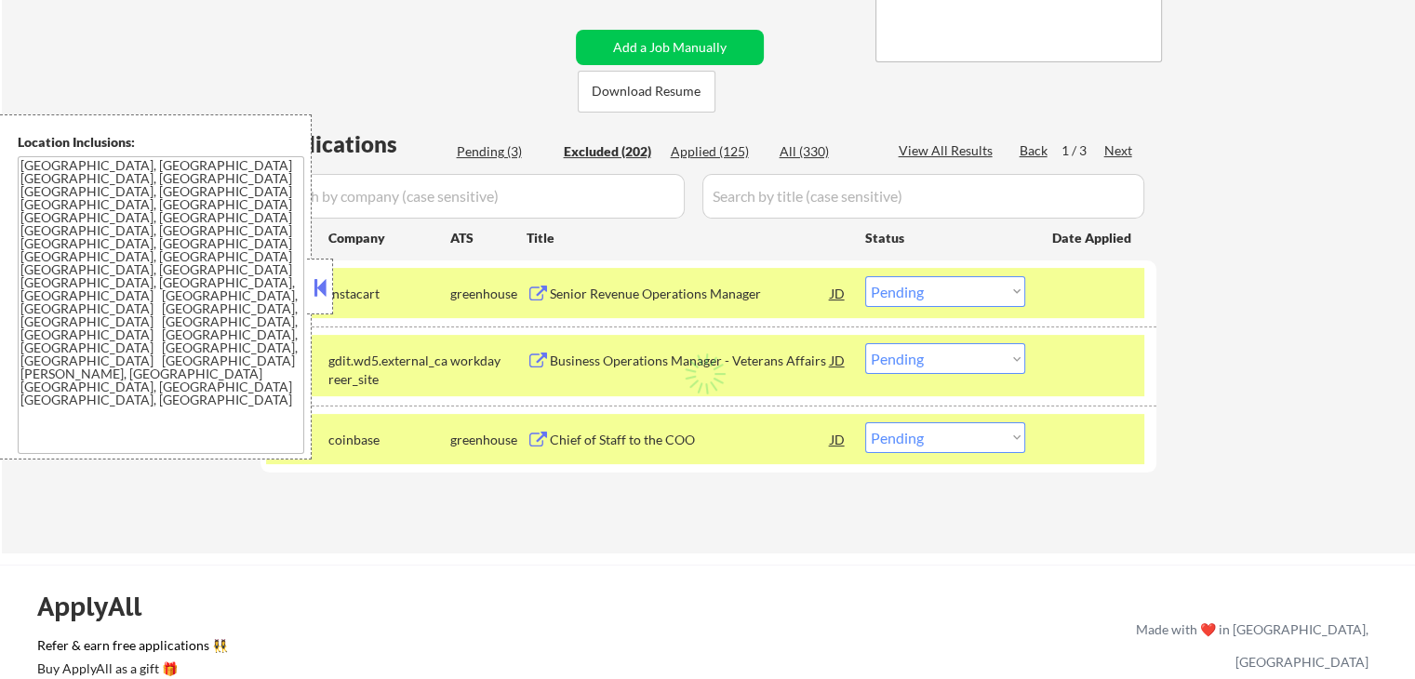
select select ""excluded__expired_""
select select ""excluded__location_""
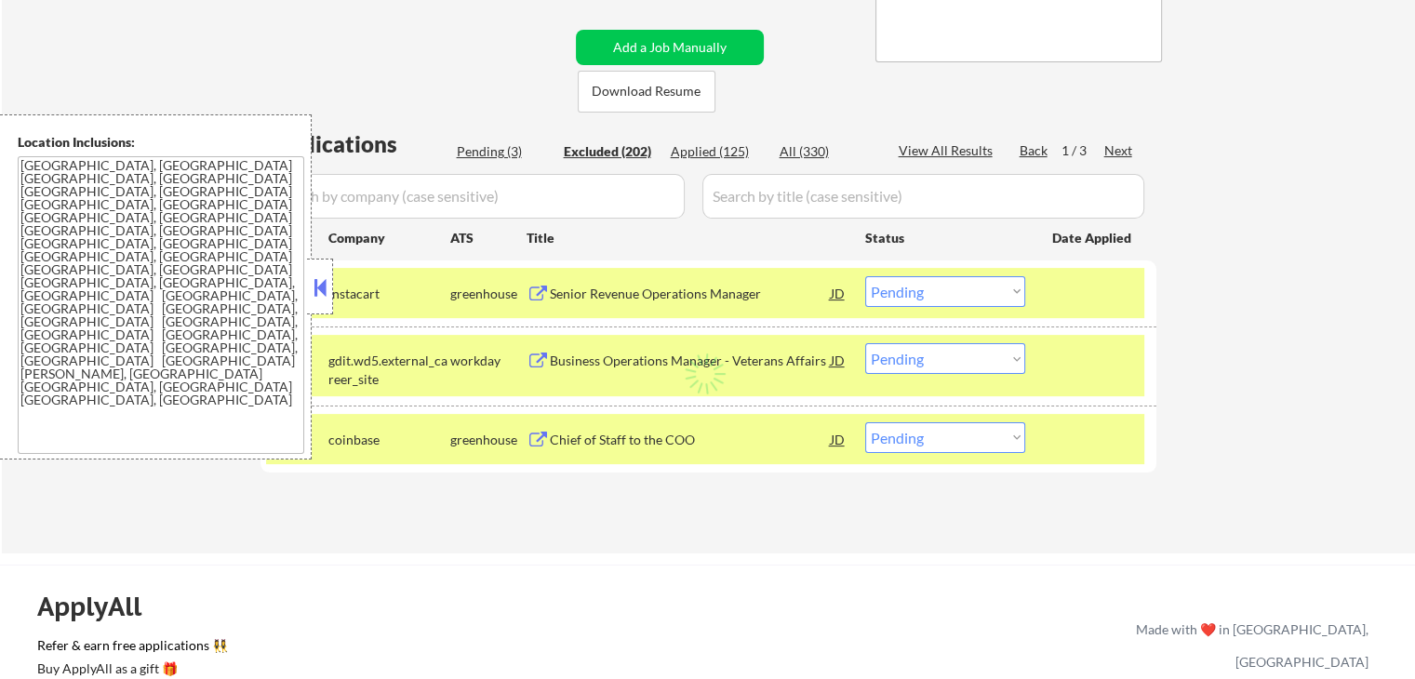
select select ""excluded__expired_""
select select ""excluded__salary_""
select select ""excluded""
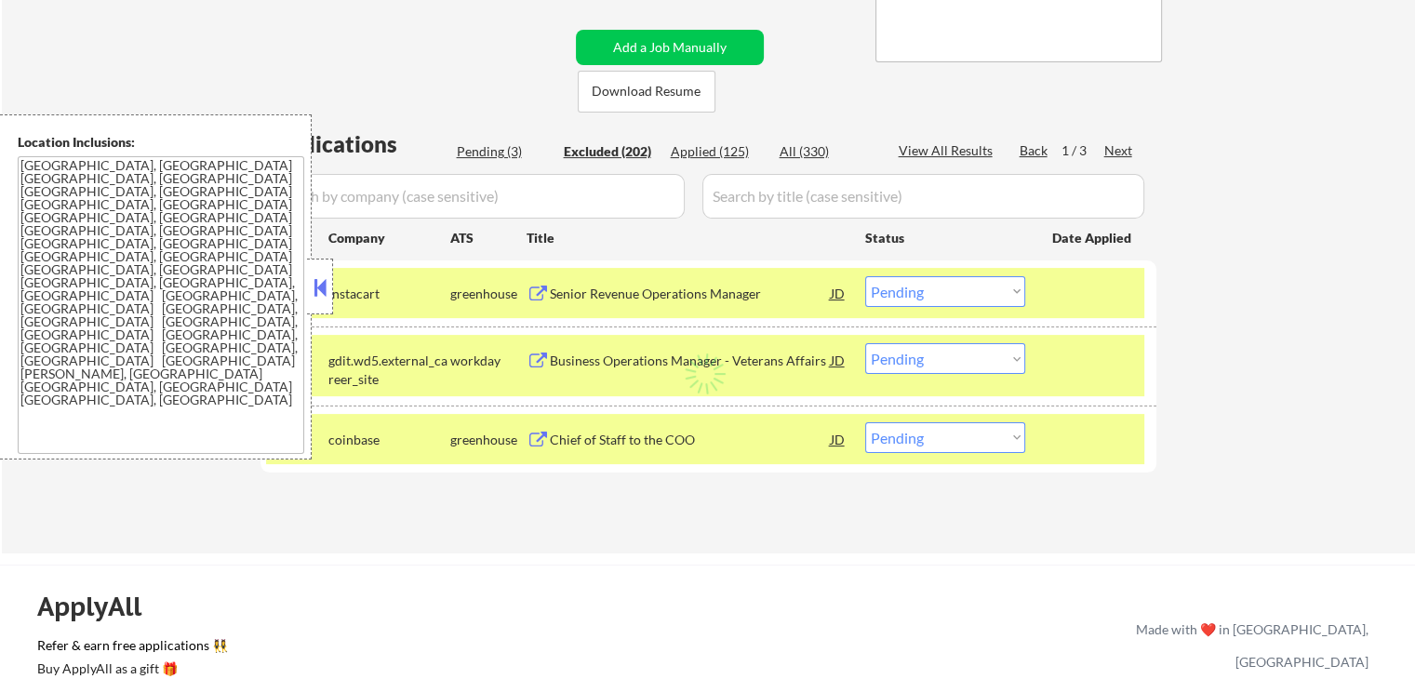
select select ""excluded__salary_""
select select ""excluded__expired_""
select select ""excluded__salary_""
select select ""excluded__expired_""
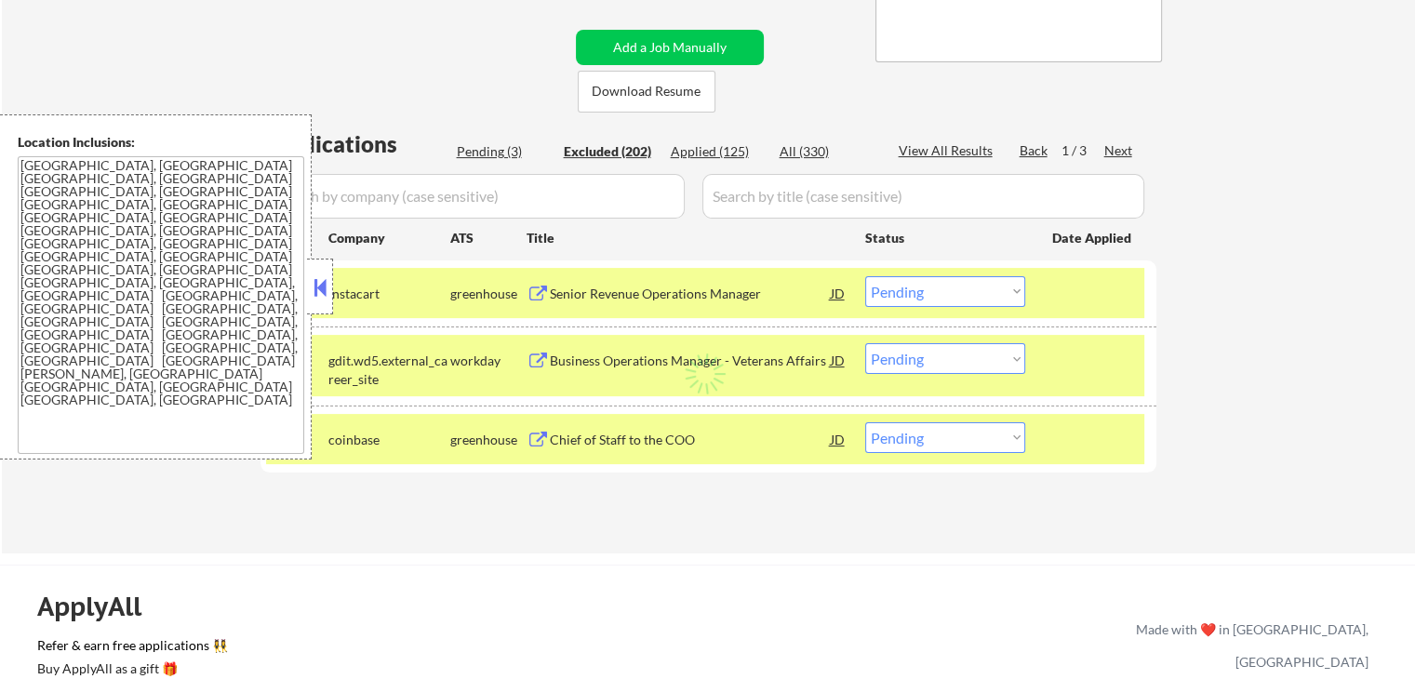
select select ""excluded__salary_""
select select ""excluded__expired_""
select select ""excluded__salary_""
select select ""excluded__expired_""
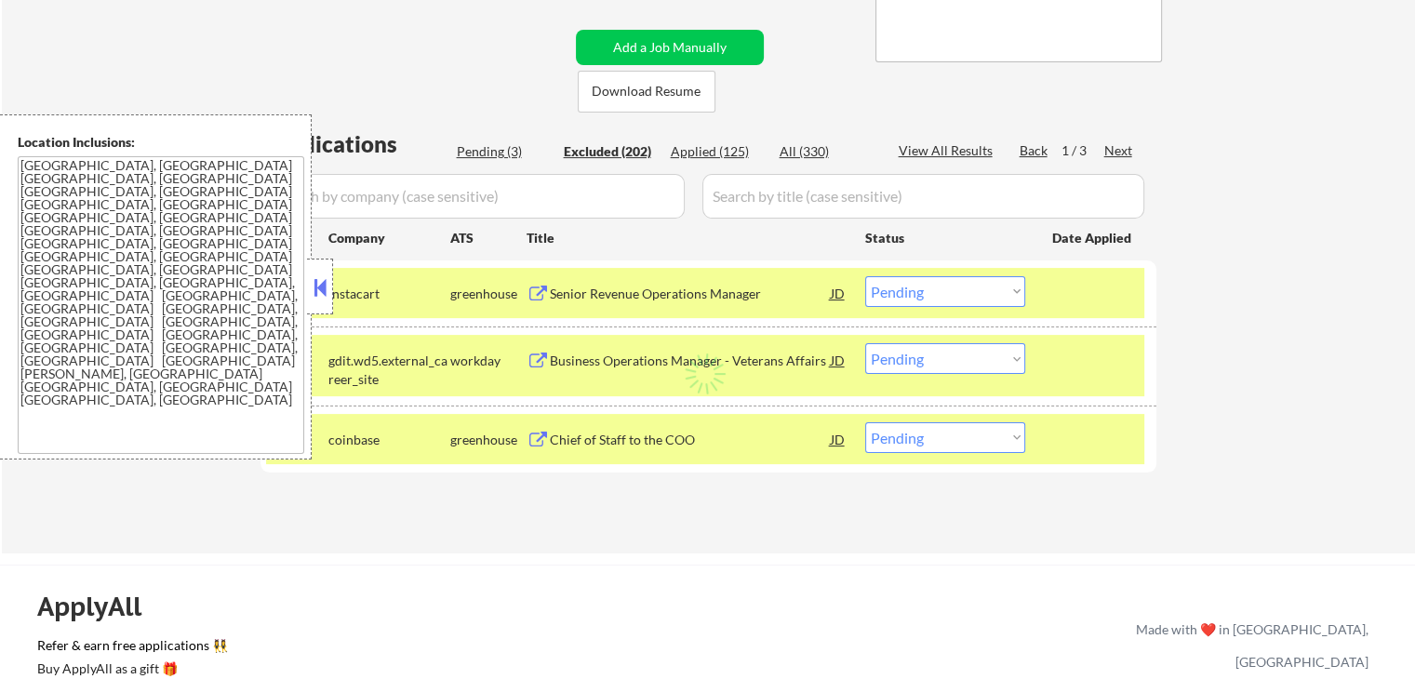
select select ""excluded__bad_match_""
select select ""excluded__other_""
select select ""excluded__location_""
select select ""excluded__bad_match_""
select select ""excluded__expired_""
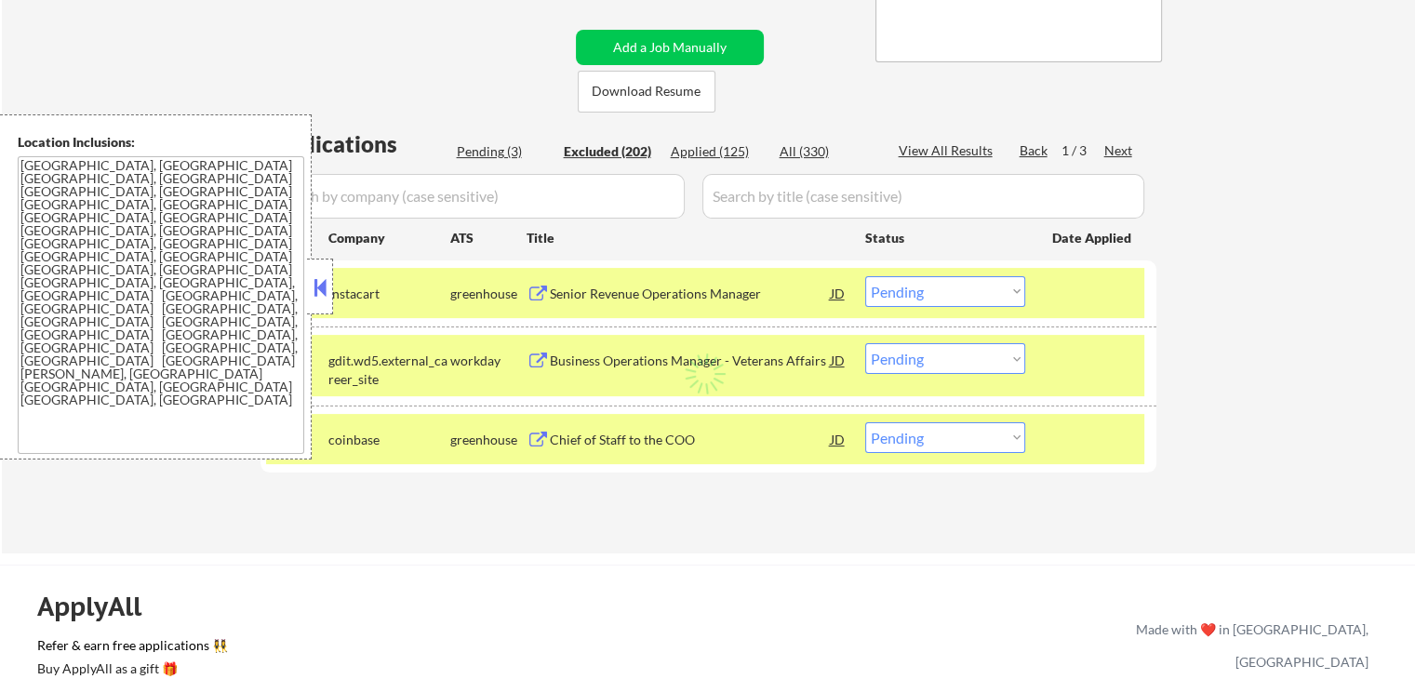
select select ""excluded__bad_match_""
select select ""excluded__location_""
select select ""excluded__bad_match_""
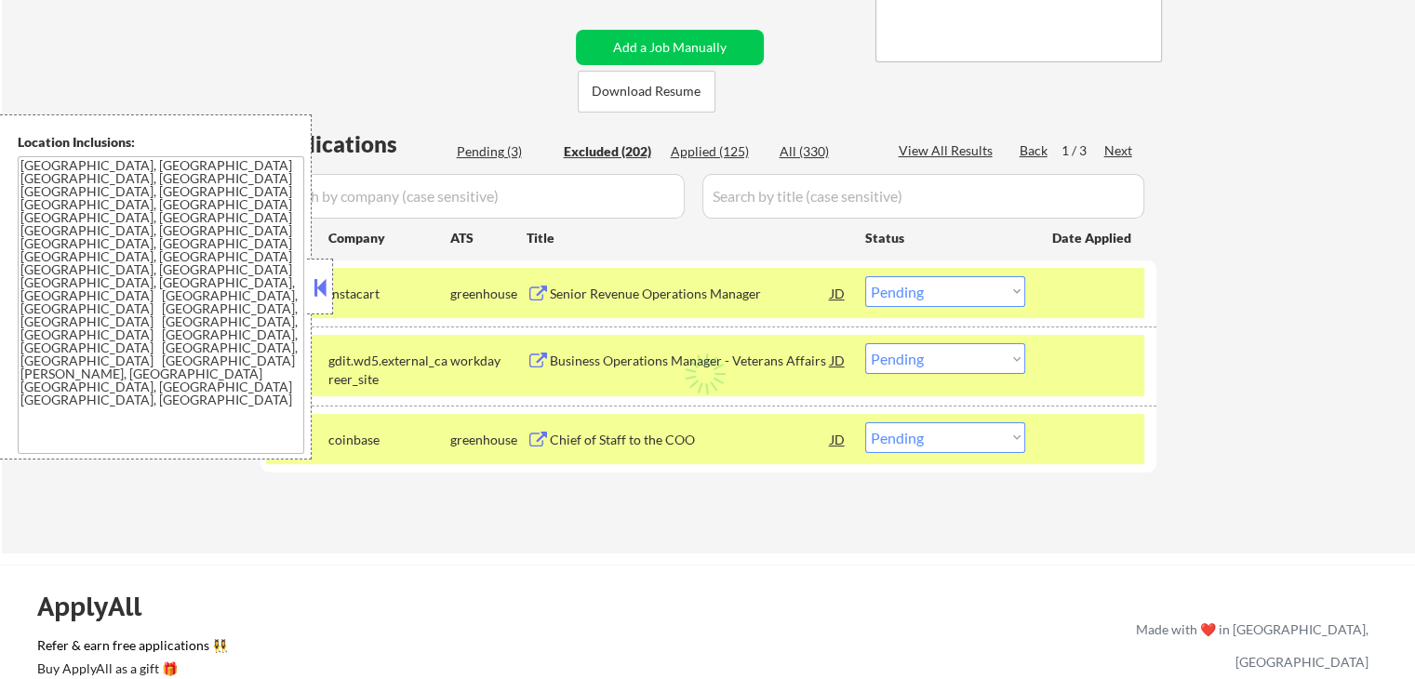
select select ""excluded__salary_""
select select ""excluded__other_""
select select ""excluded__salary_""
select select ""excluded__location_""
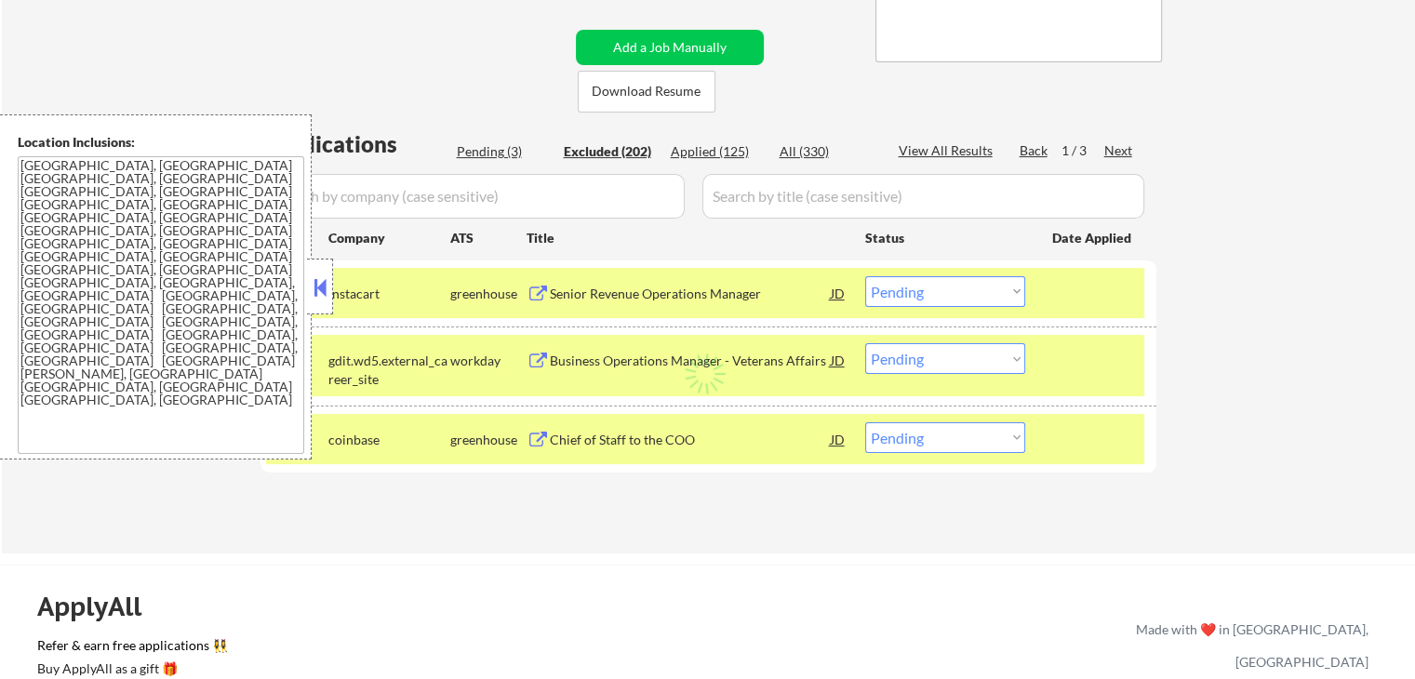
select select ""excluded__salary_""
select select ""excluded__expired_""
select select ""excluded__location_""
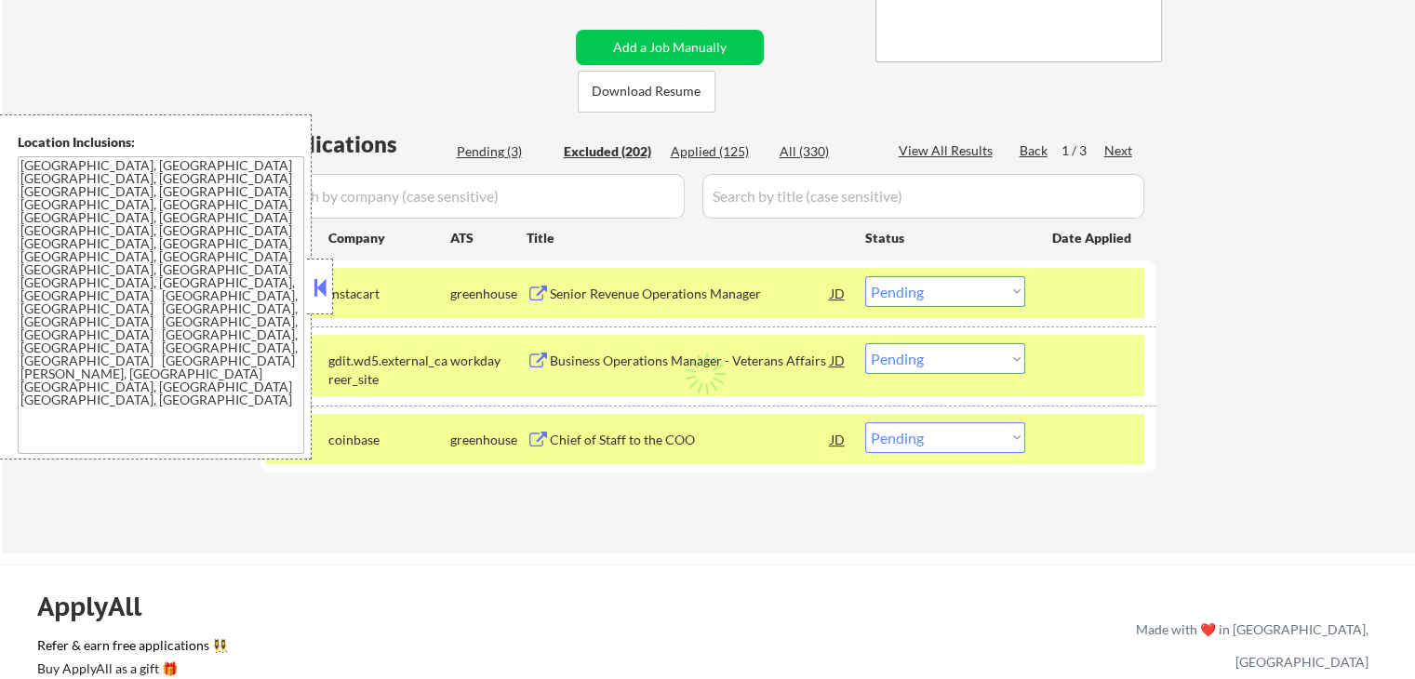
select select ""excluded__salary_""
select select ""excluded__other_""
select select ""excluded__salary_""
select select ""excluded__other_""
select select ""excluded__expired_""
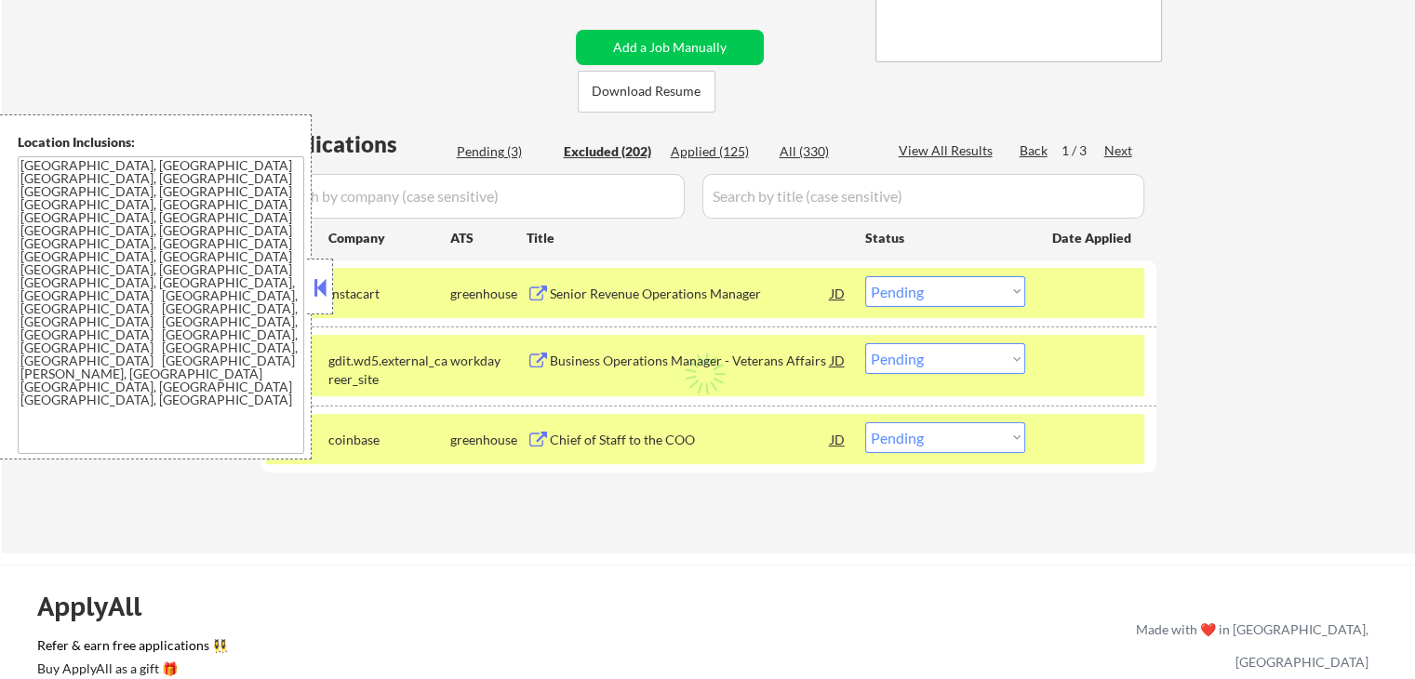
select select ""excluded__salary_""
select select ""excluded__expired_""
select select ""excluded__salary_""
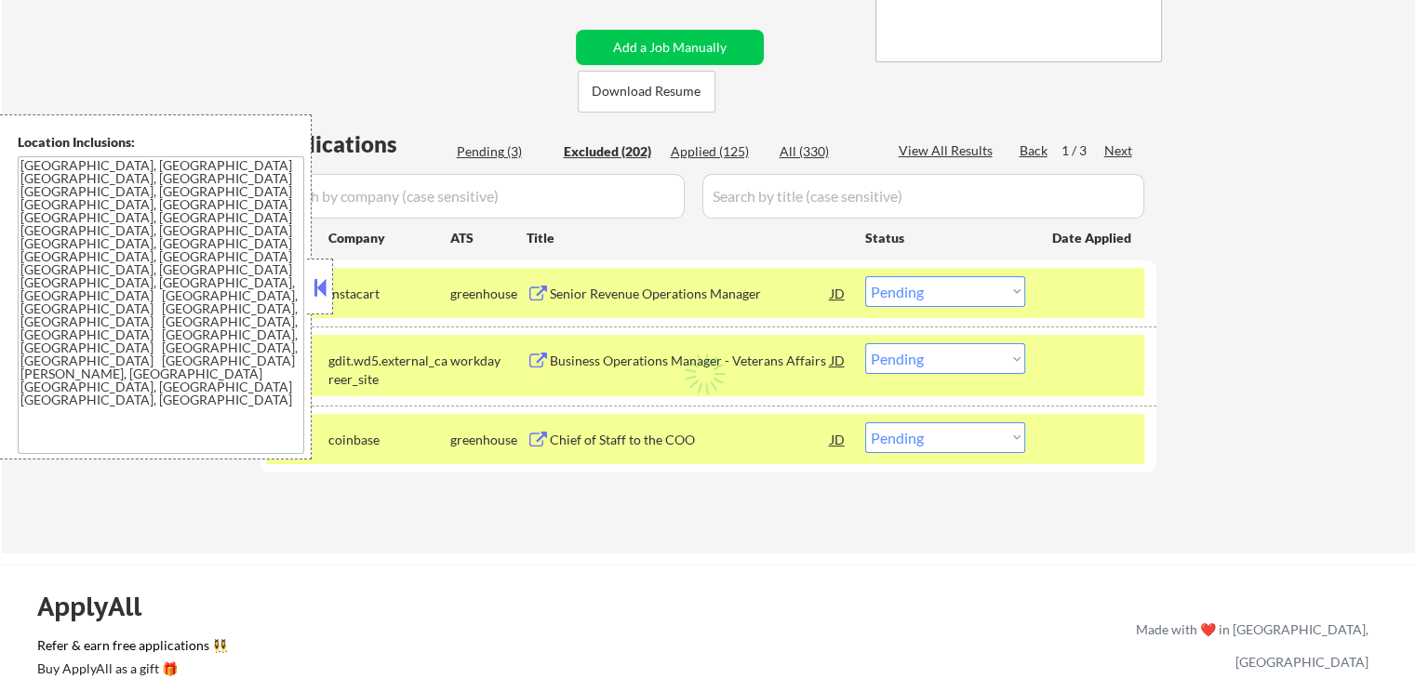
select select ""excluded__salary_""
select select ""excluded__location_""
select select ""excluded__other_""
select select ""excluded__salary_""
select select ""excluded__expired_""
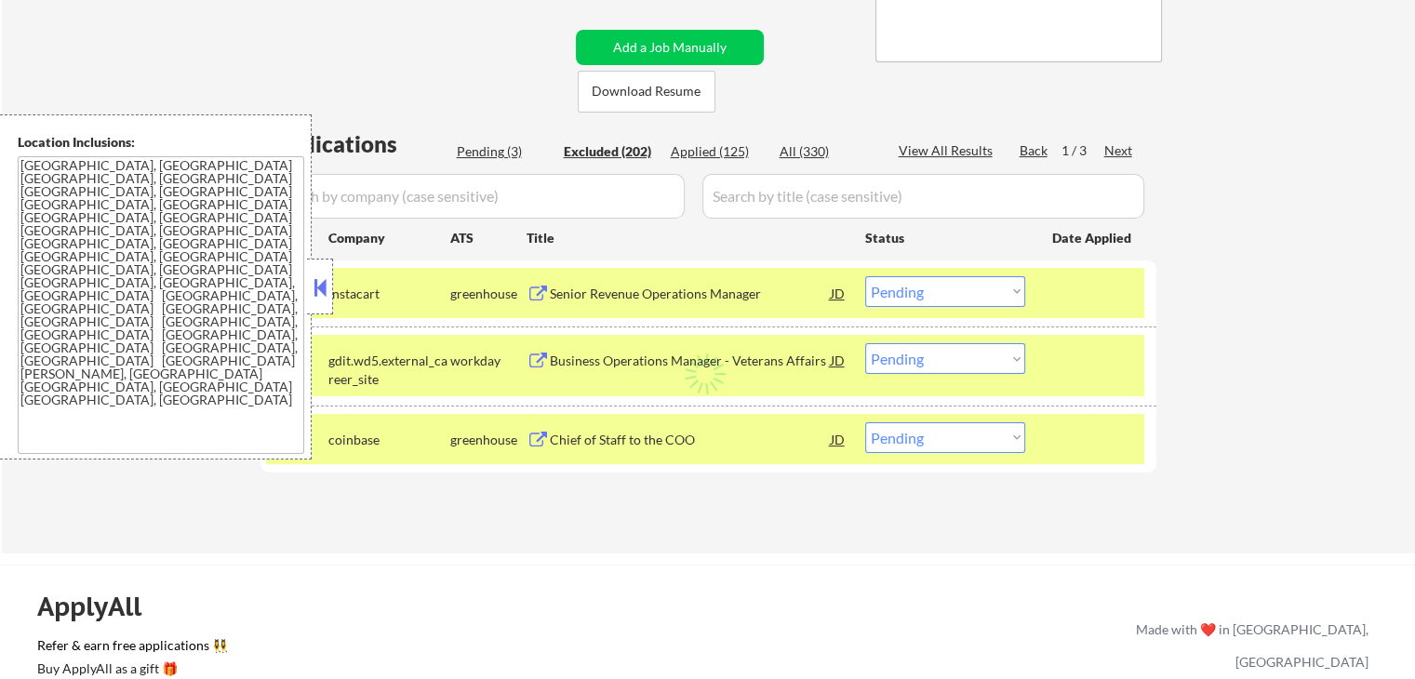
select select ""excluded""
select select ""excluded__other_""
select select ""excluded__salary_""
select select ""excluded__expired_""
select select ""excluded__location_""
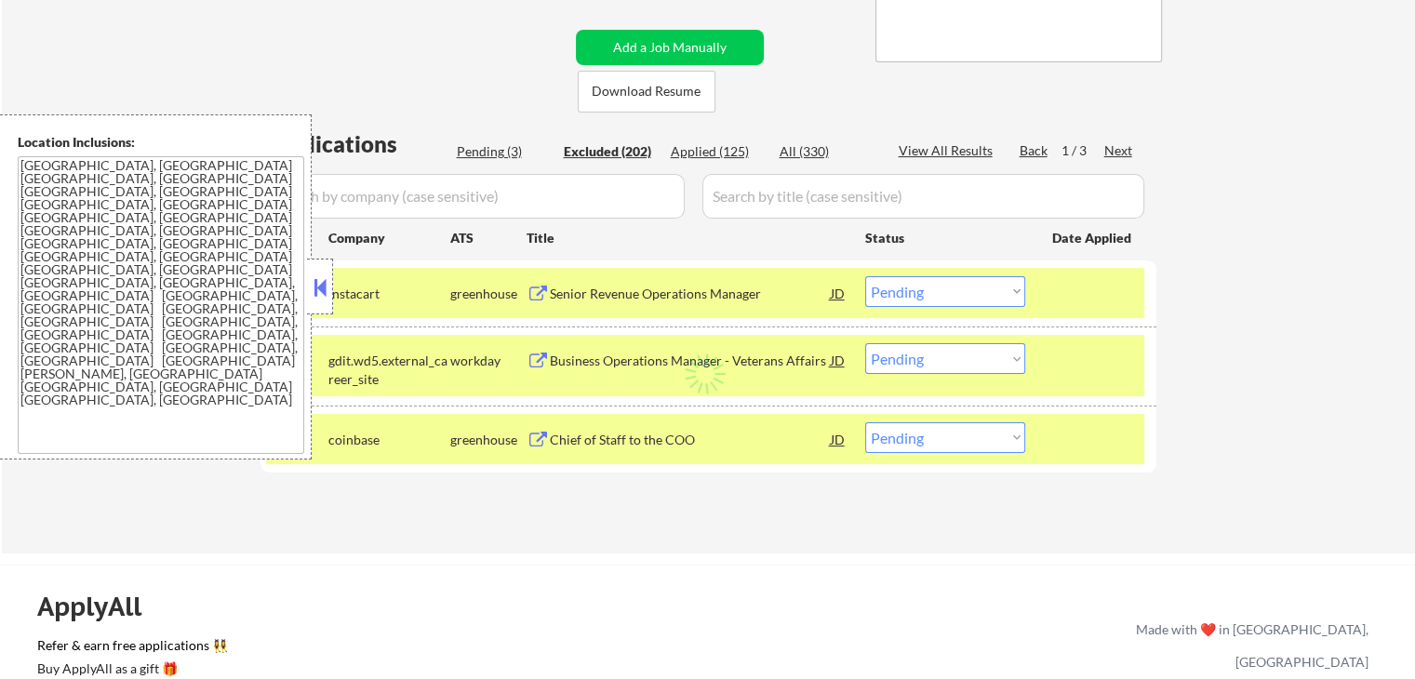
select select ""excluded__bad_match_""
select select ""excluded__other_""
select select ""excluded__expired_""
select select ""excluded__salary_""
select select ""excluded__expired_""
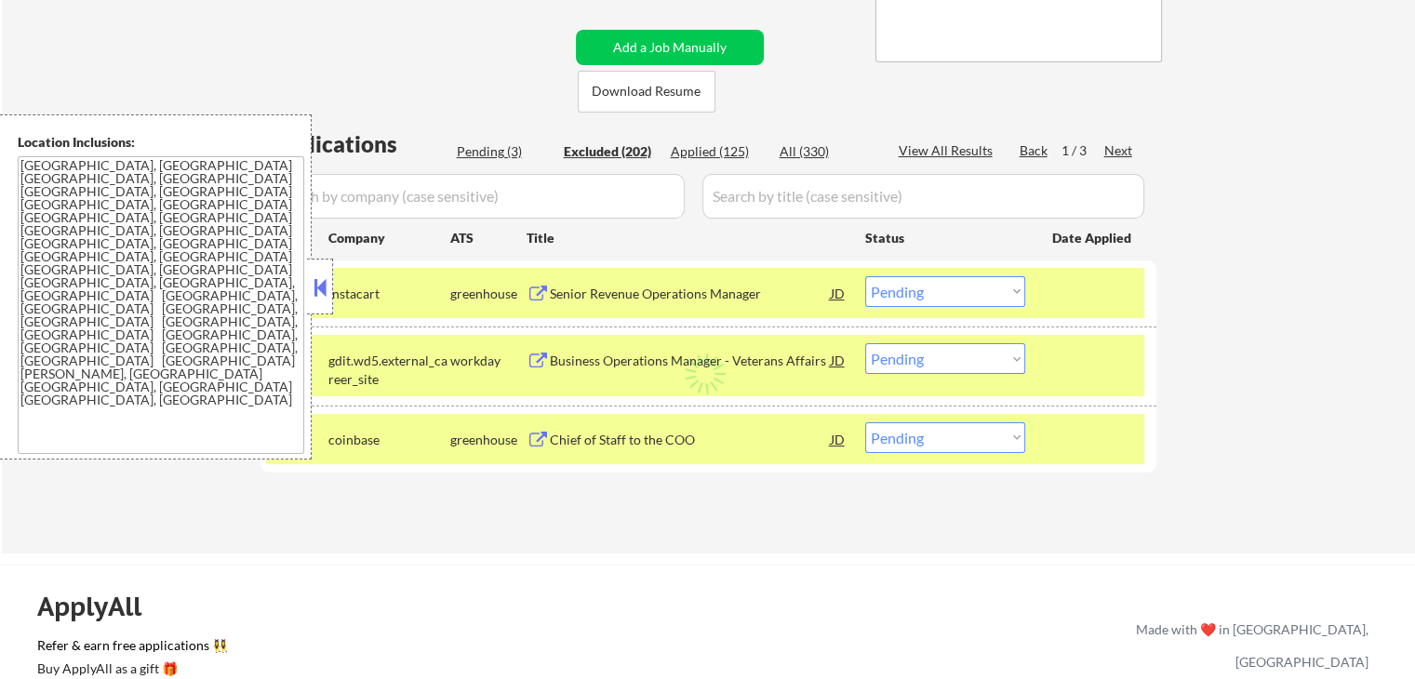
select select ""excluded__other_""
select select ""excluded__location_""
select select ""excluded__salary_""
select select ""excluded__expired_""
select select ""excluded__location_""
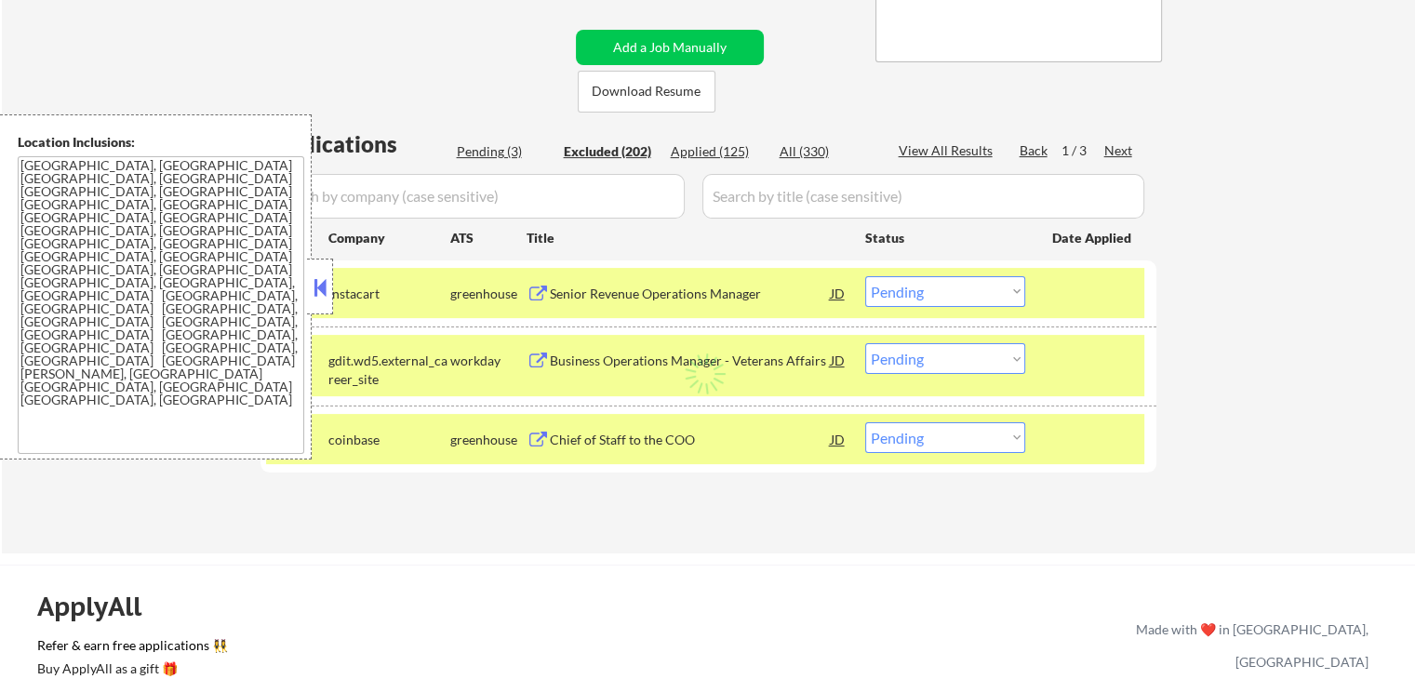
select select ""excluded__location_""
select select ""excluded__salary_""
select select ""excluded""
select select ""excluded__other_""
select select ""excluded""
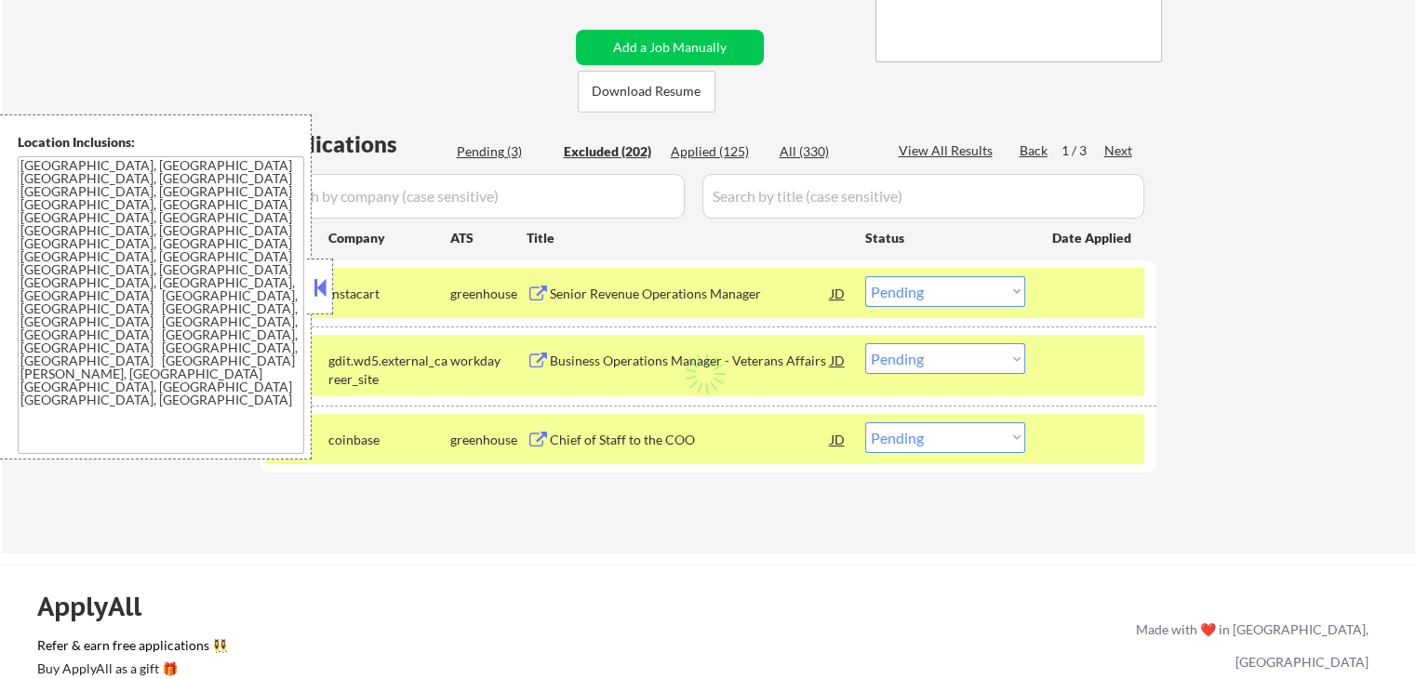
select select ""excluded__blocklist_""
select select ""excluded__location_""
select select ""excluded__salary_""
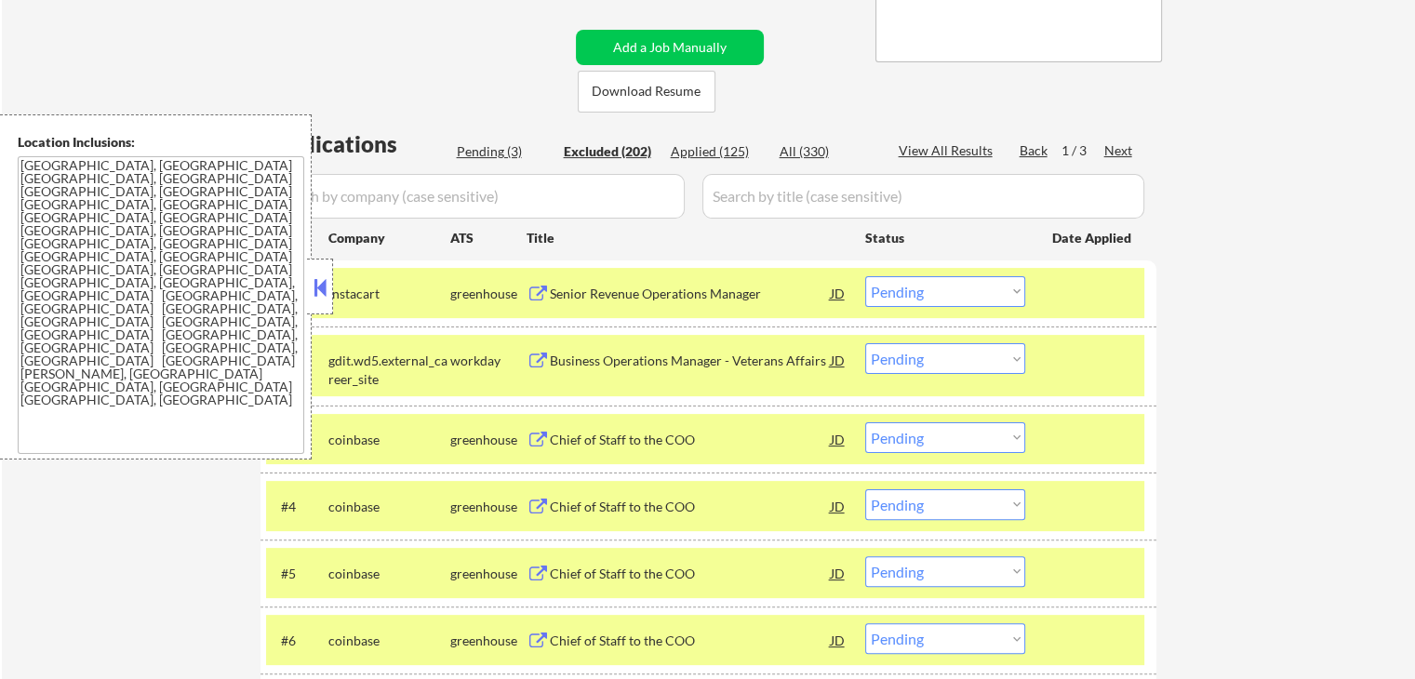
select select ""excluded__expired_""
select select ""excluded""
select select ""excluded__expired_""
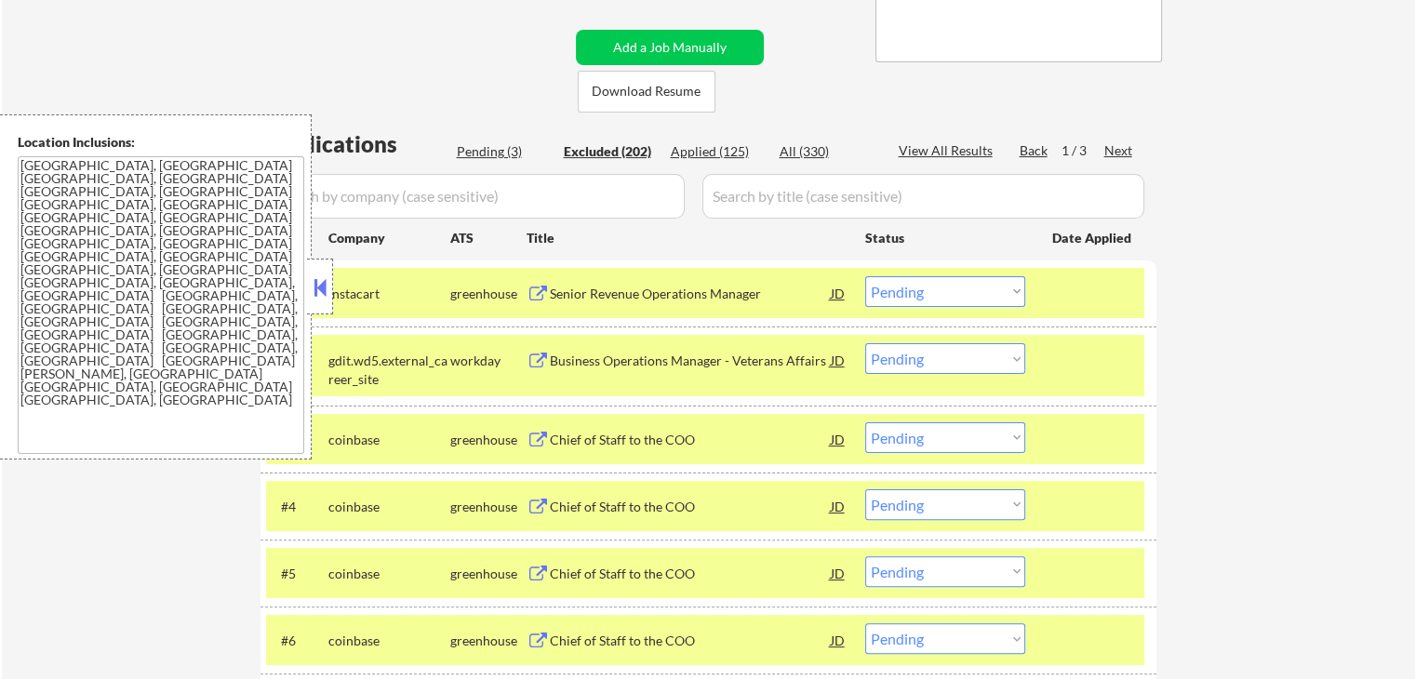
select select ""excluded__salary_""
select select ""excluded__location_""
select select ""excluded__salary_""
click at [324, 287] on button at bounding box center [320, 287] width 20 height 28
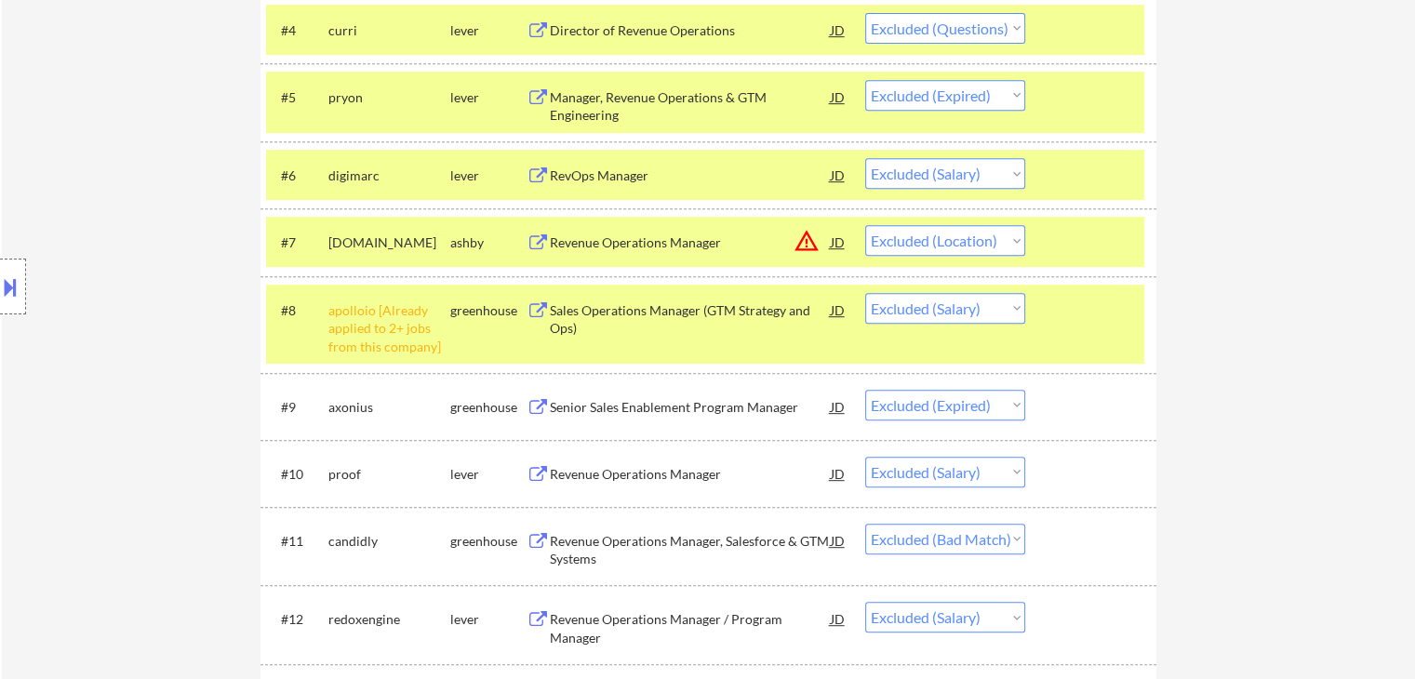
scroll to position [465, 0]
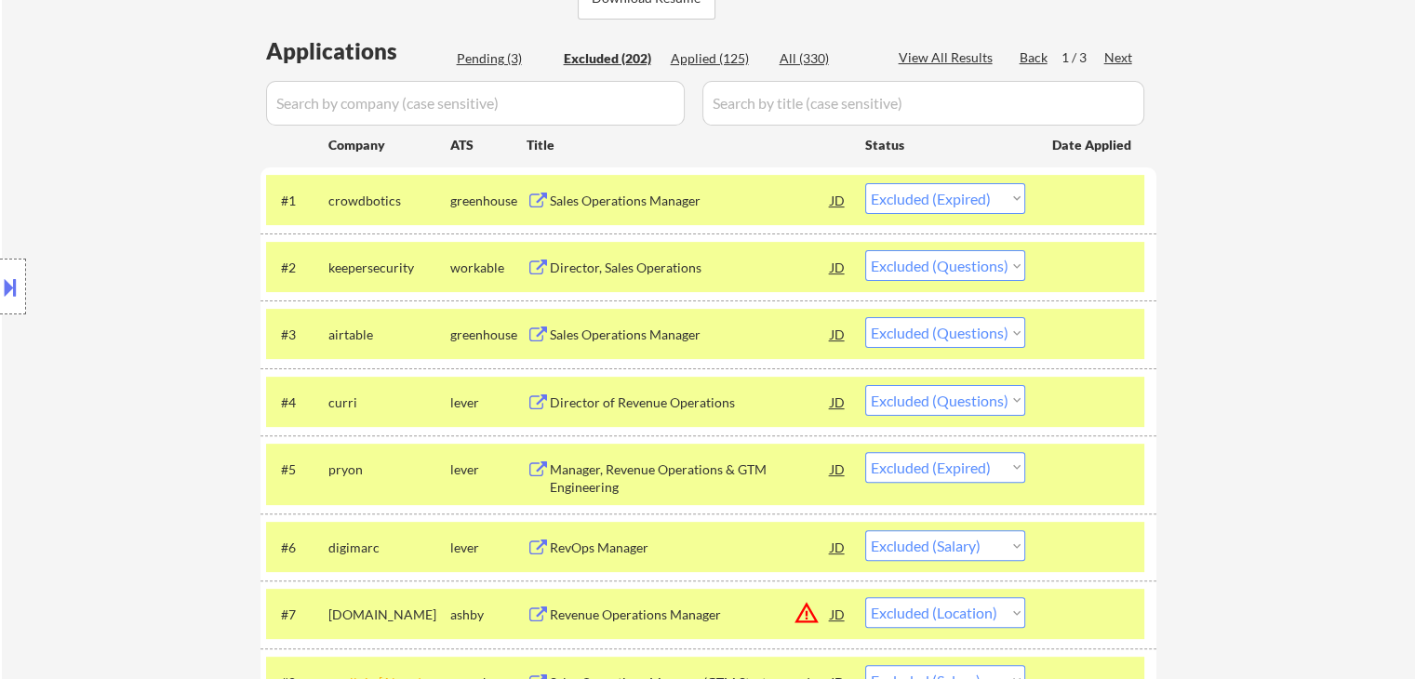
click at [717, 61] on div "Applied (125)" at bounding box center [717, 58] width 93 height 19
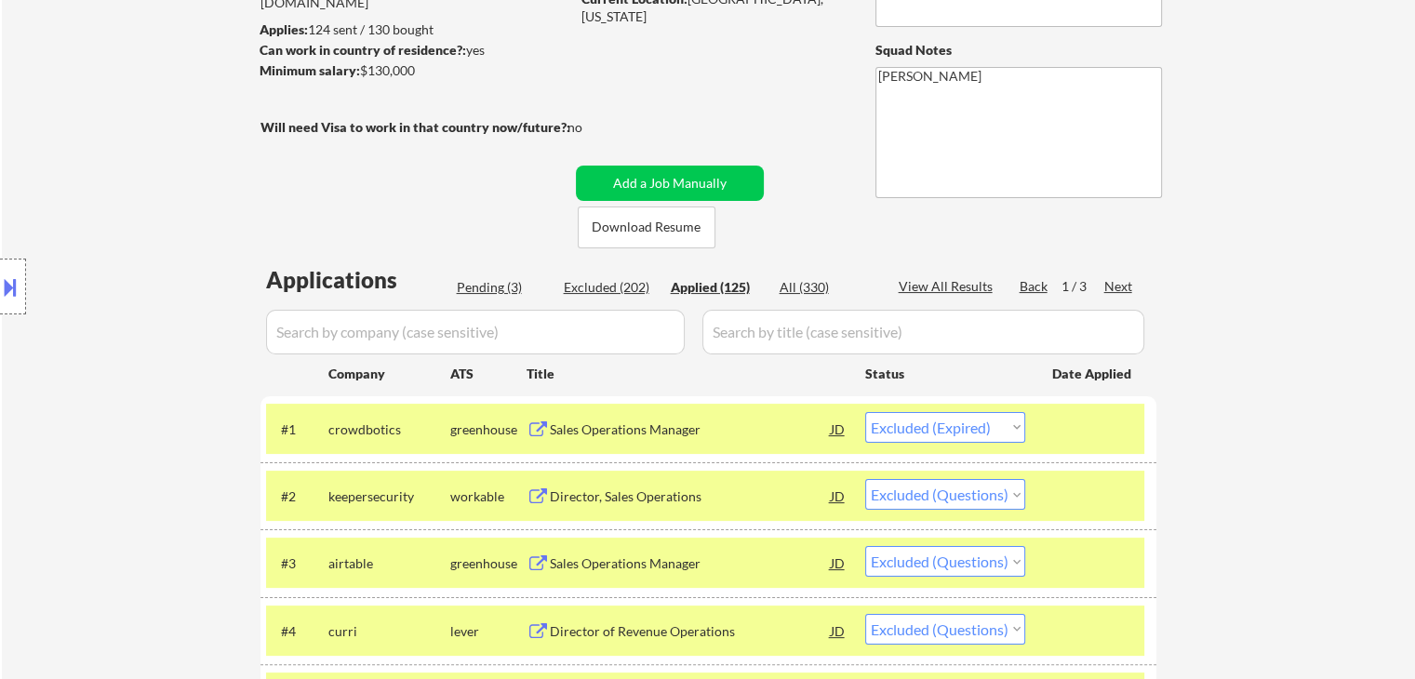
scroll to position [0, 0]
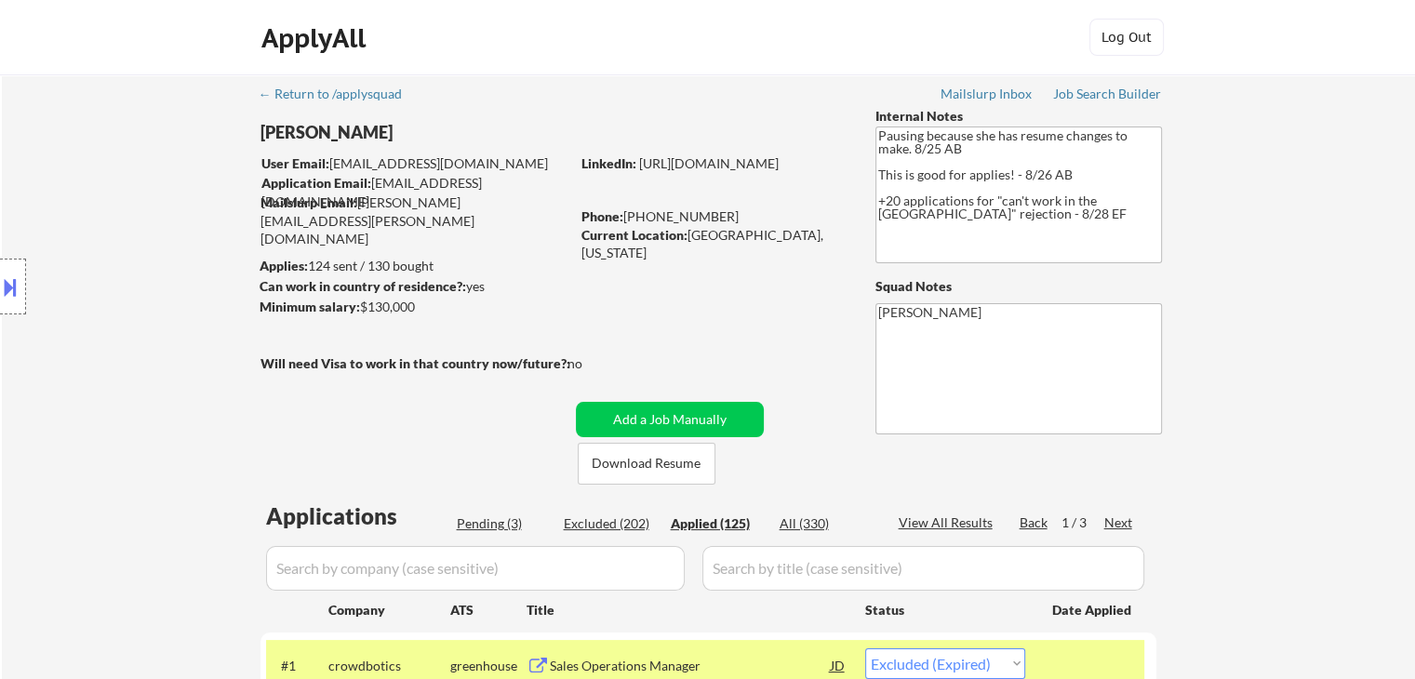
select select ""applied""
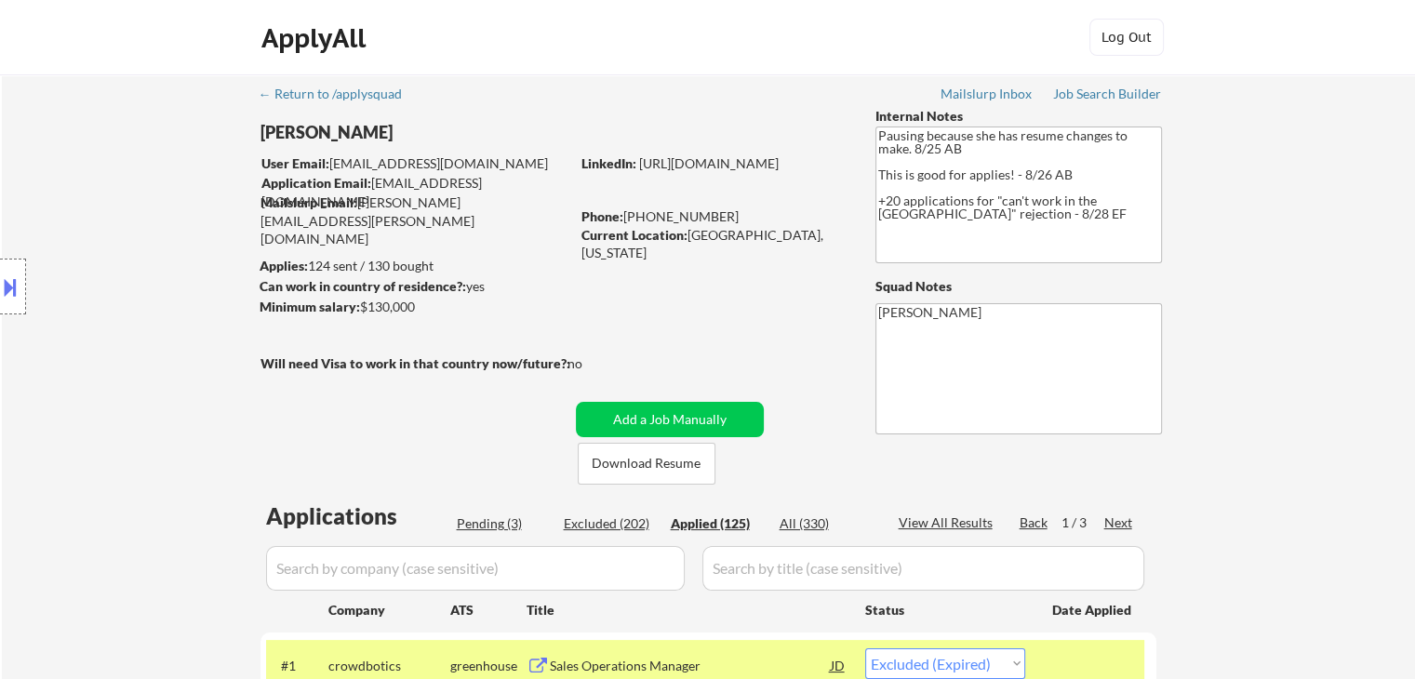
select select ""applied""
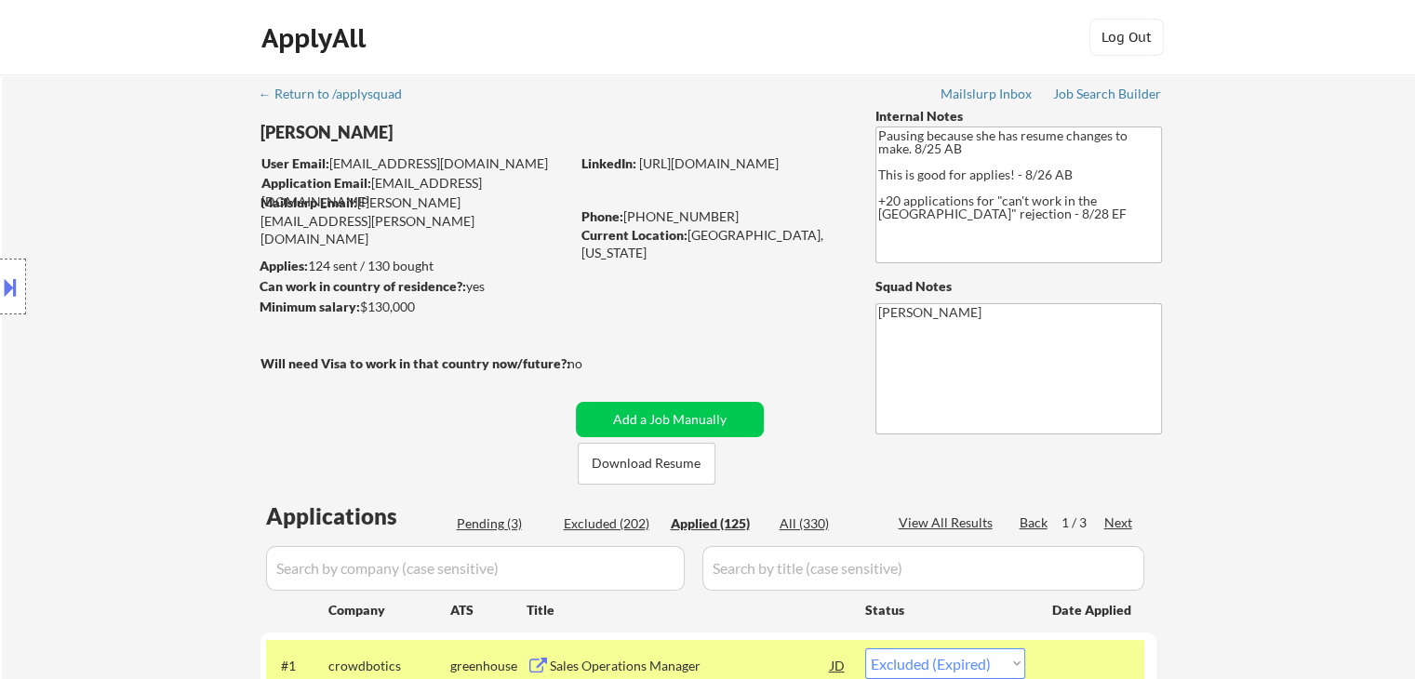
select select ""applied""
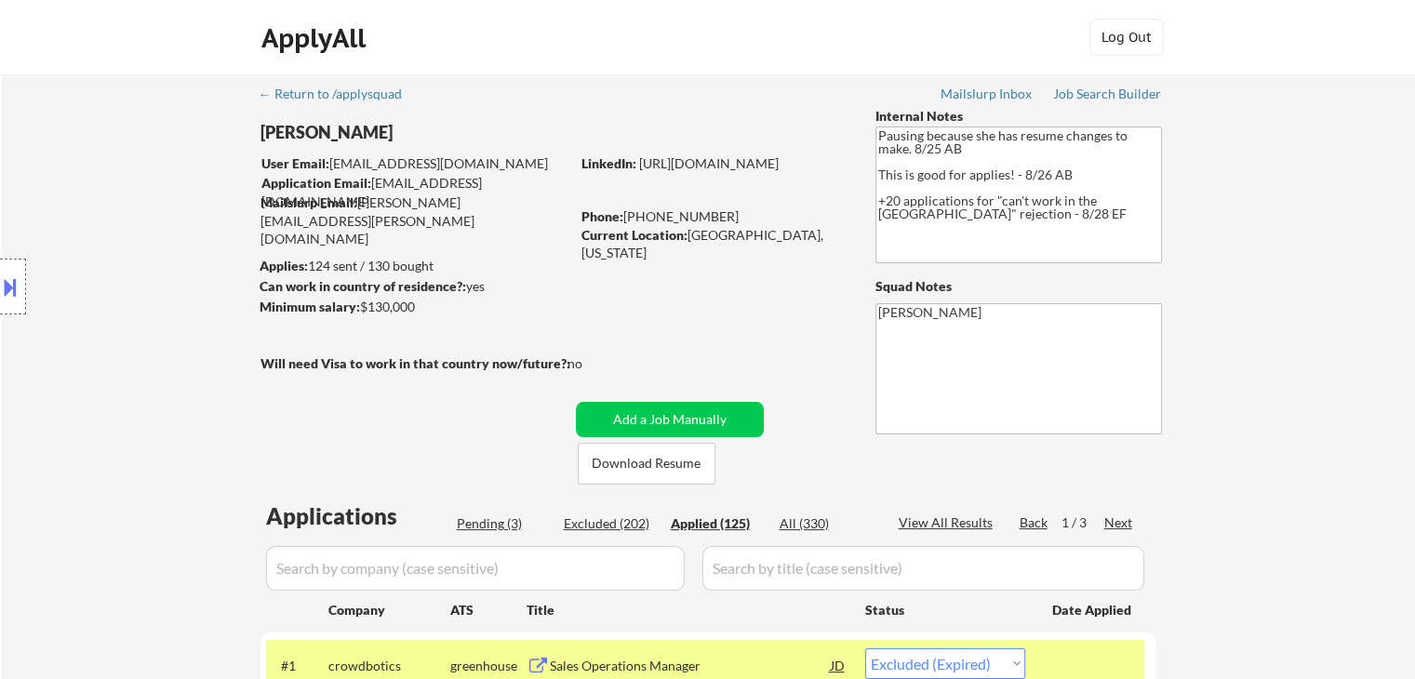
select select ""applied""
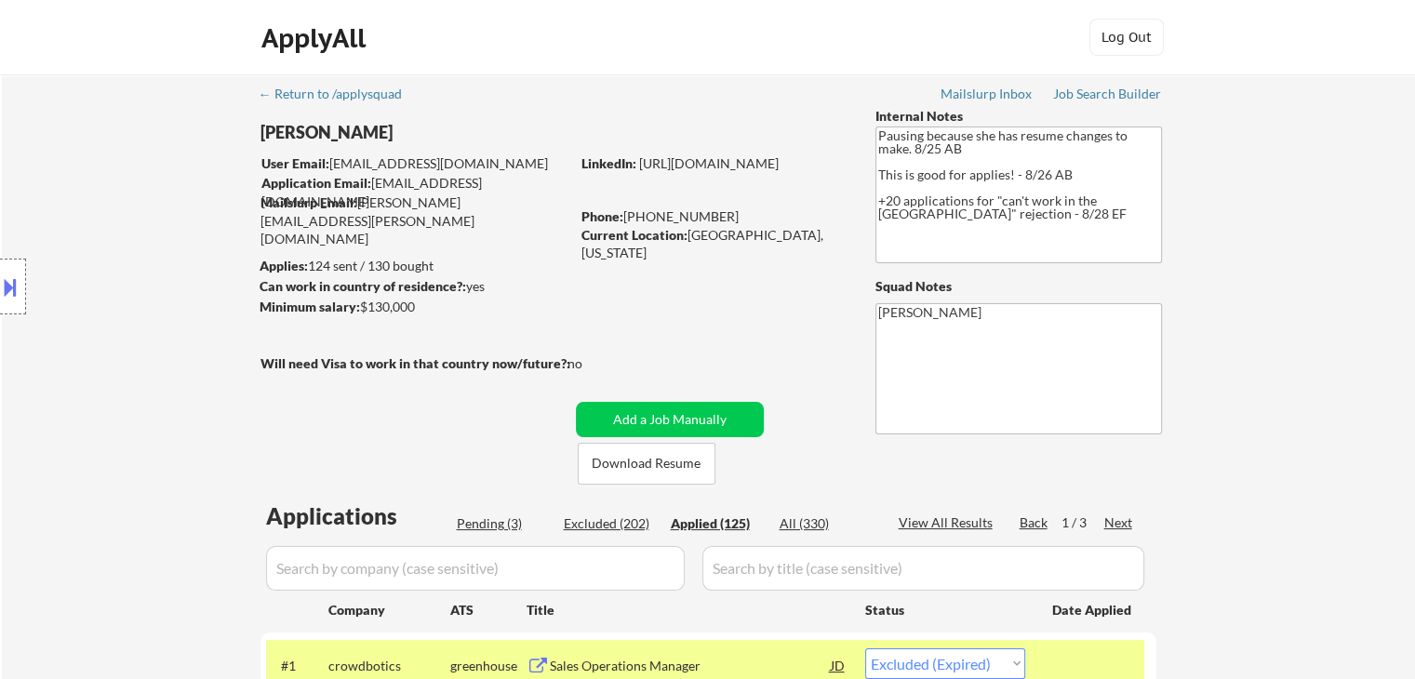
select select ""applied""
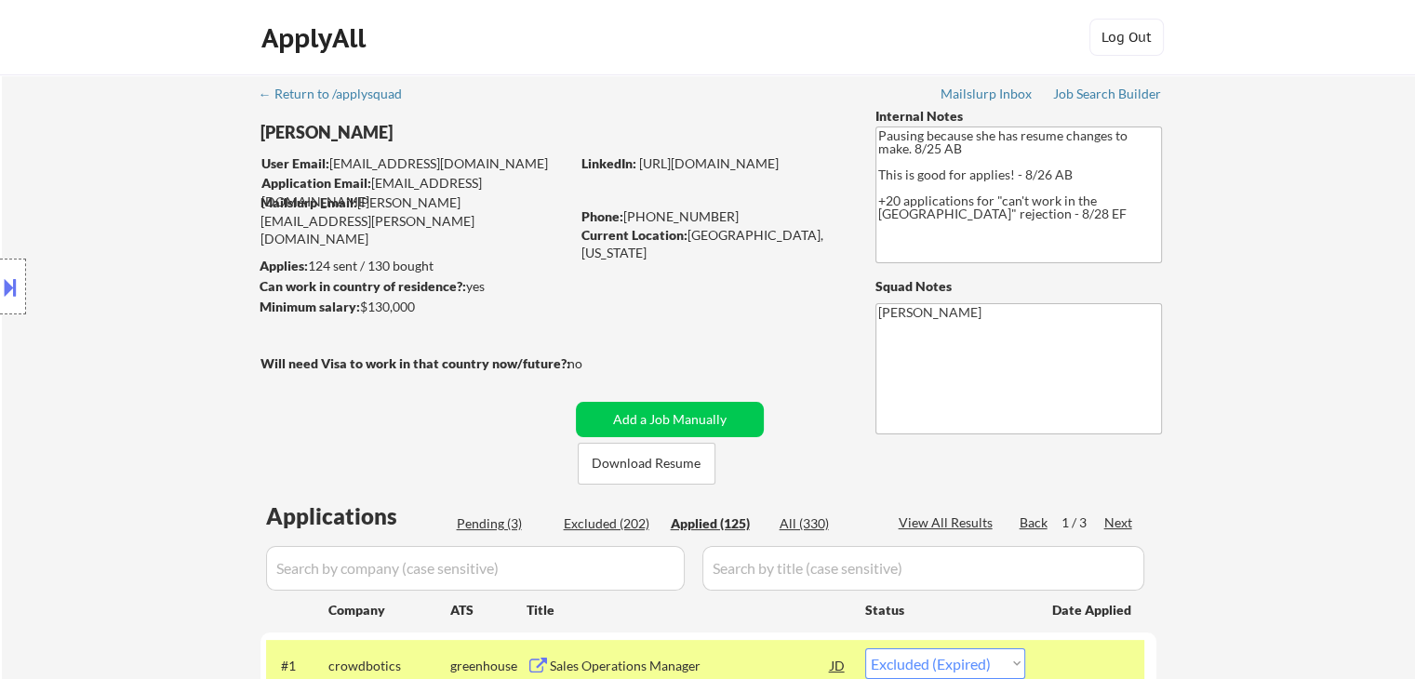
select select ""applied""
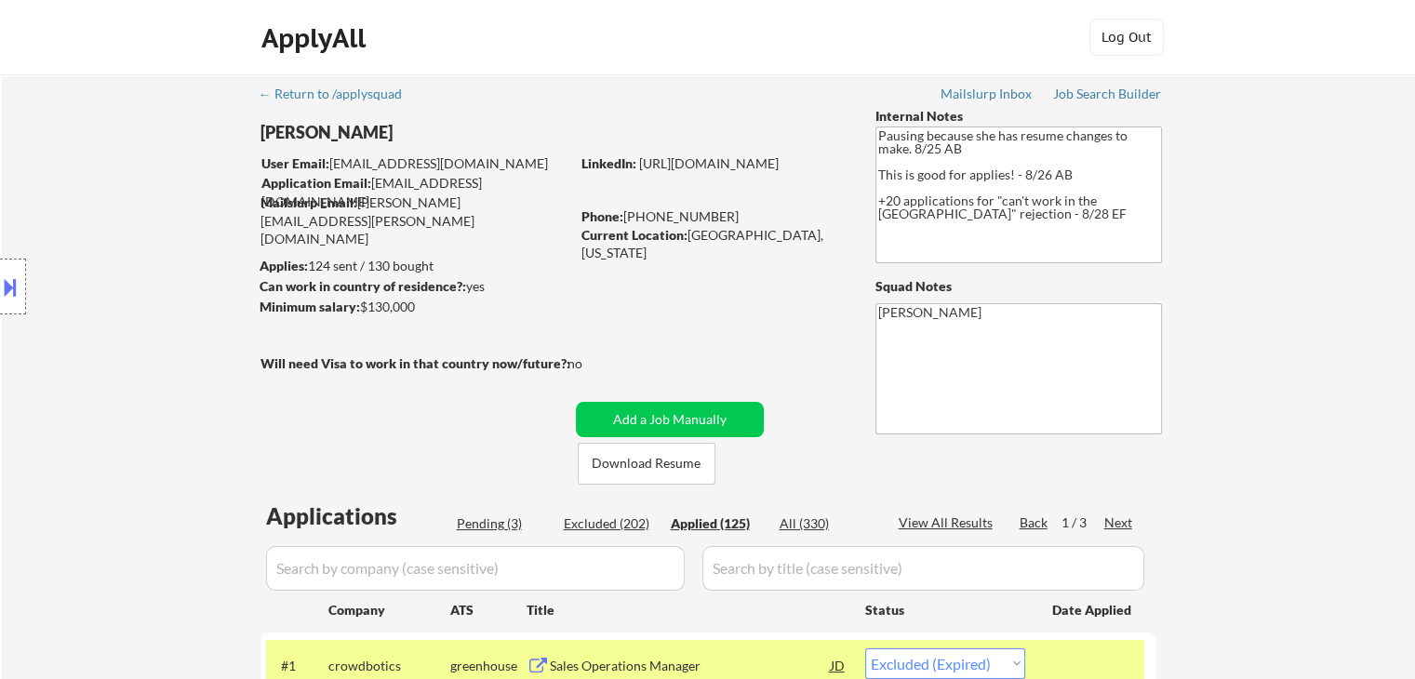
select select ""applied""
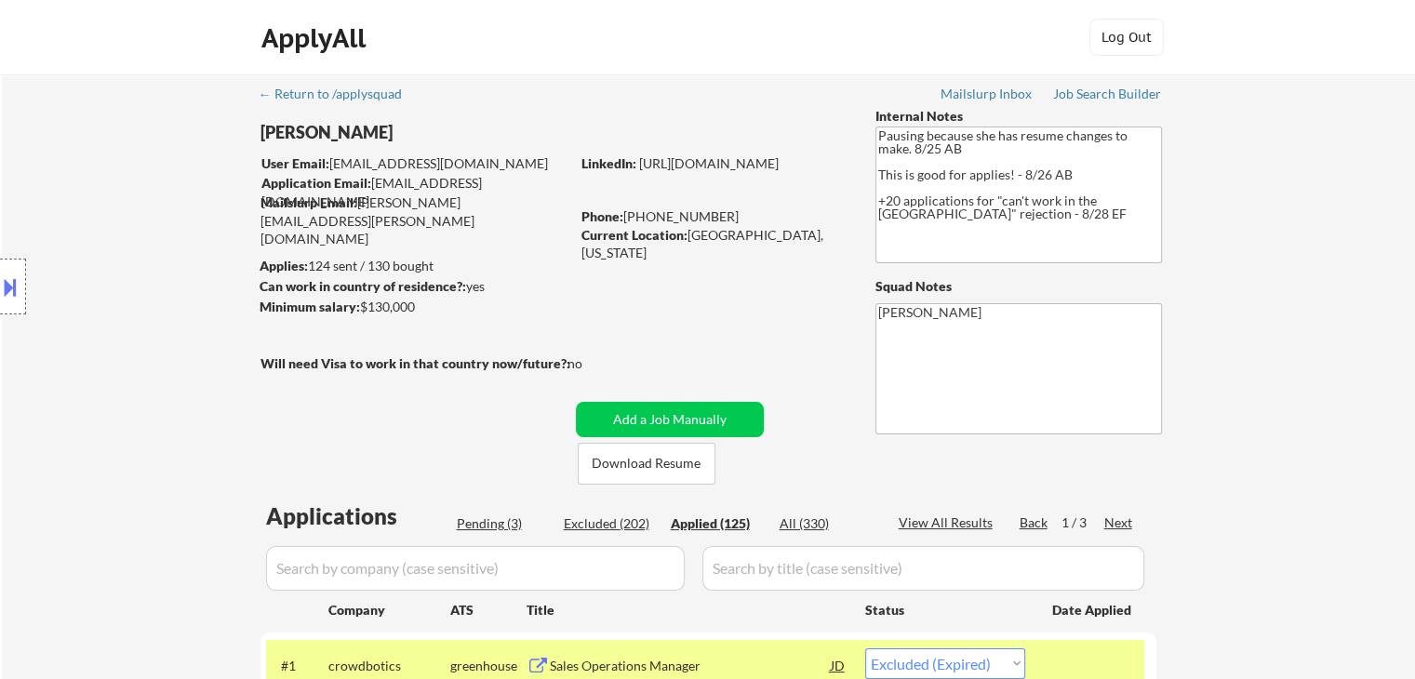
select select ""applied""
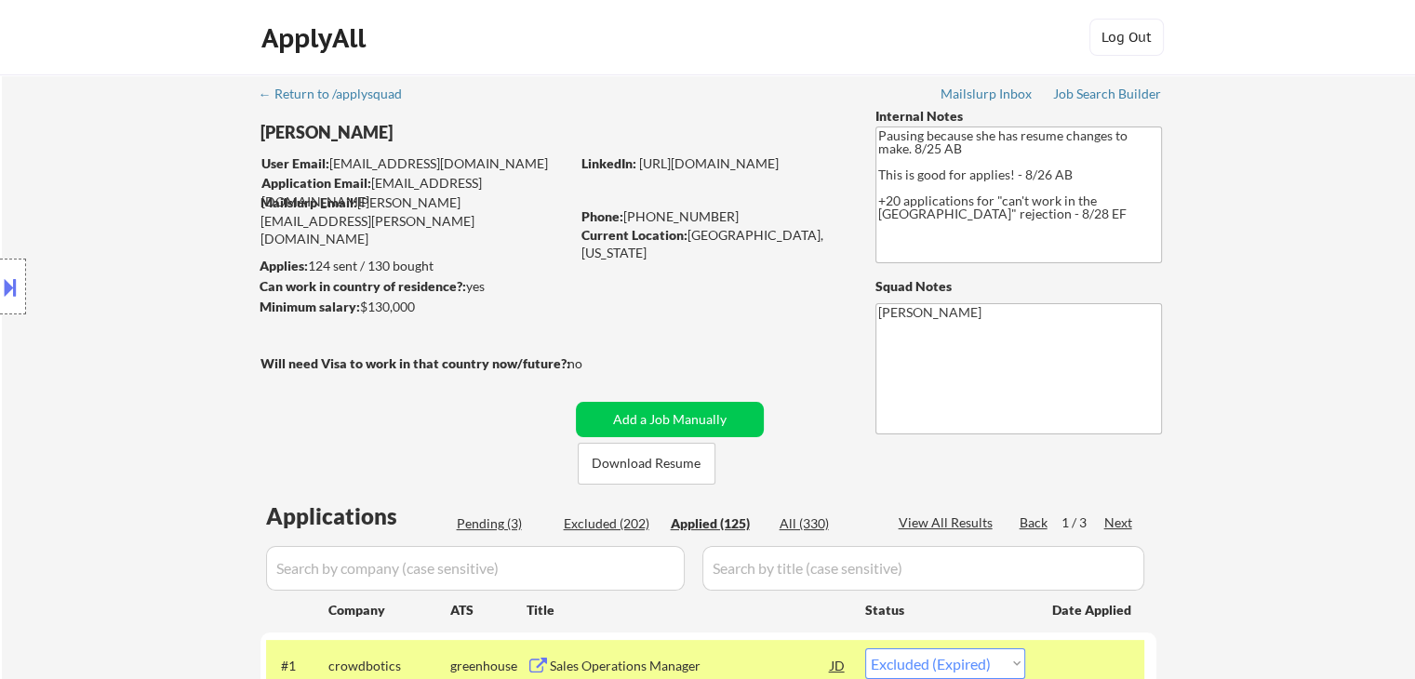
select select ""applied""
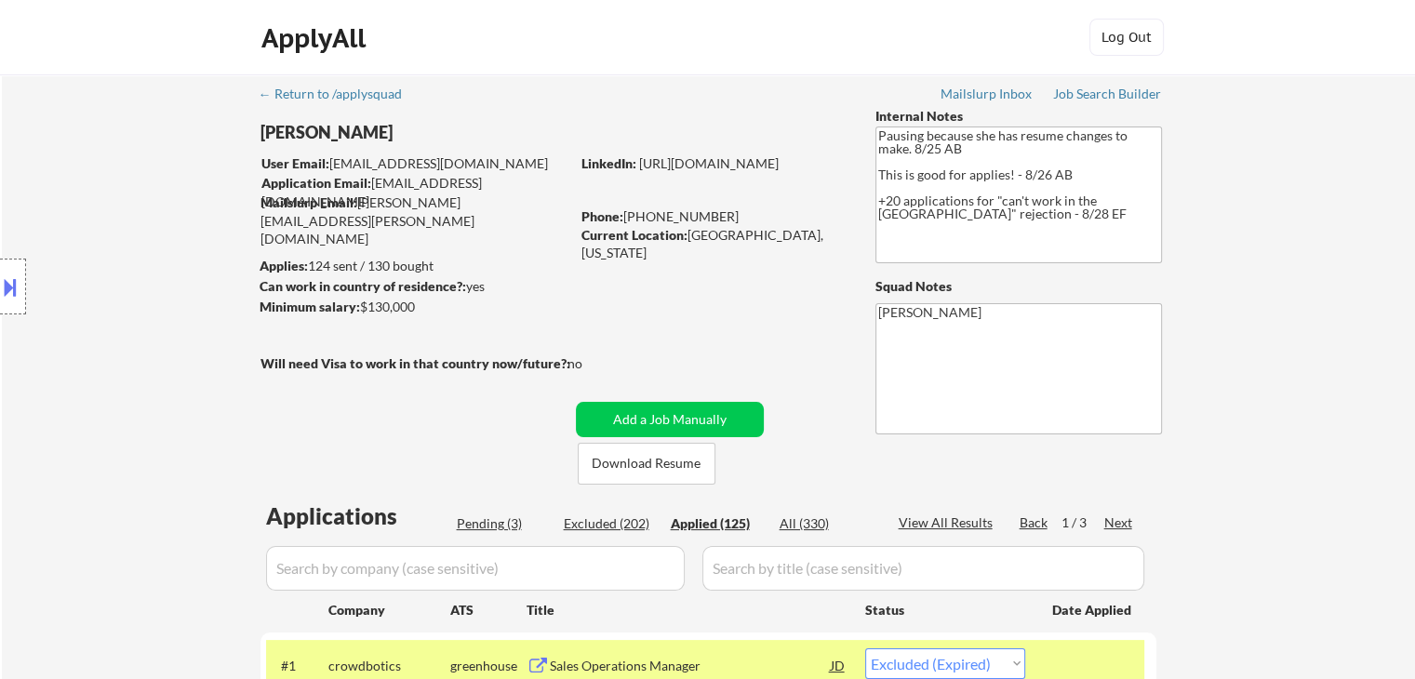
select select ""applied""
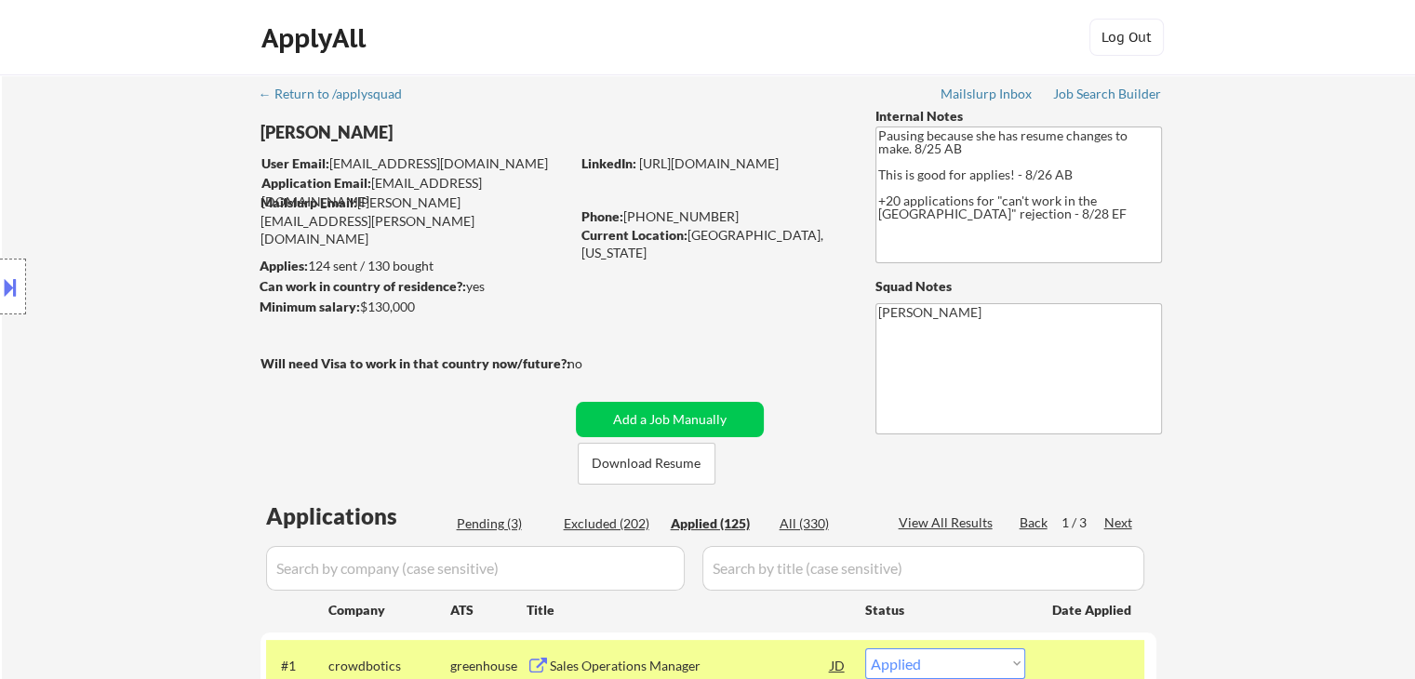
select select ""applied""
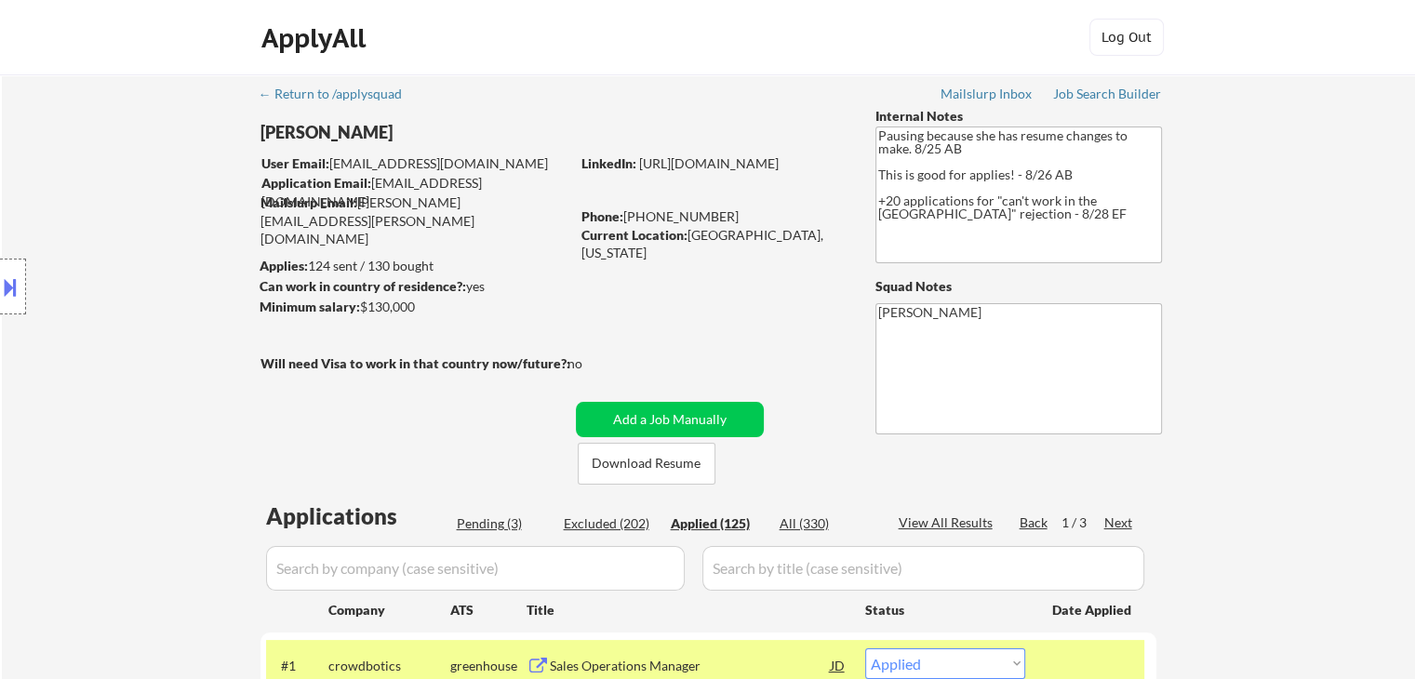
select select ""applied""
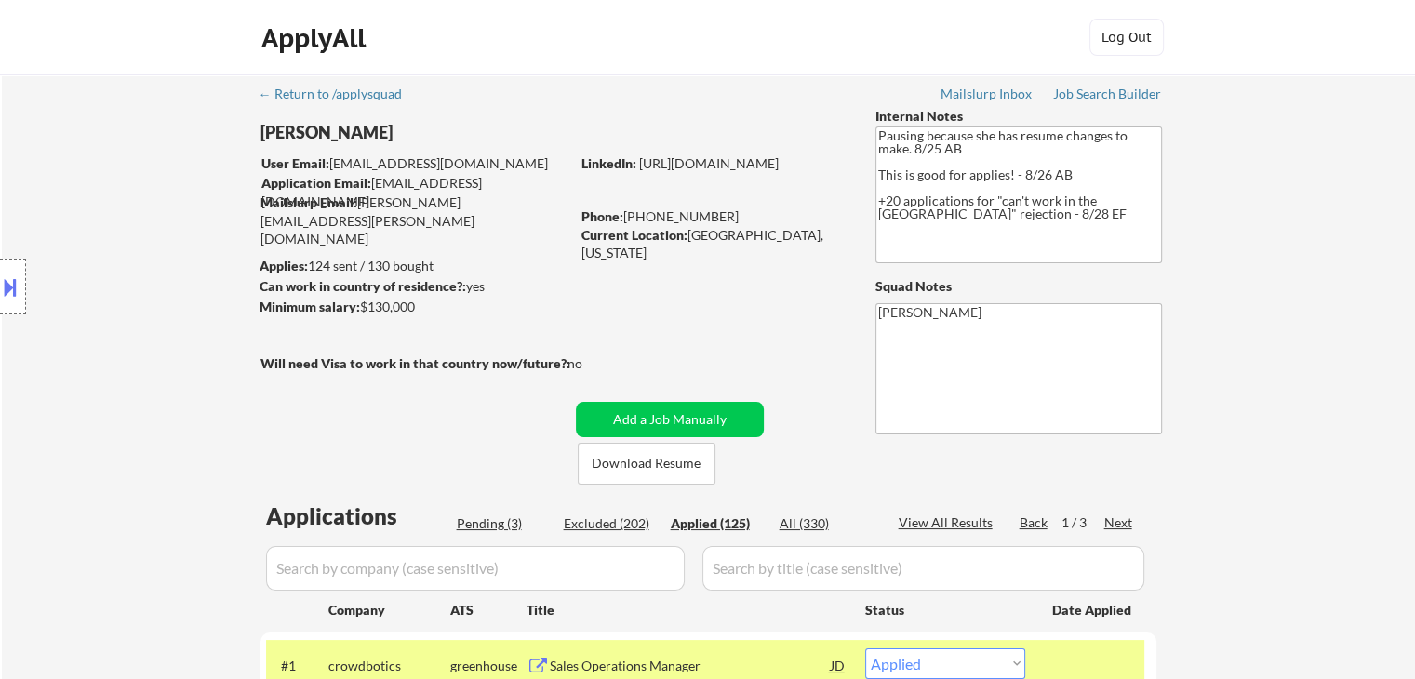
select select ""applied""
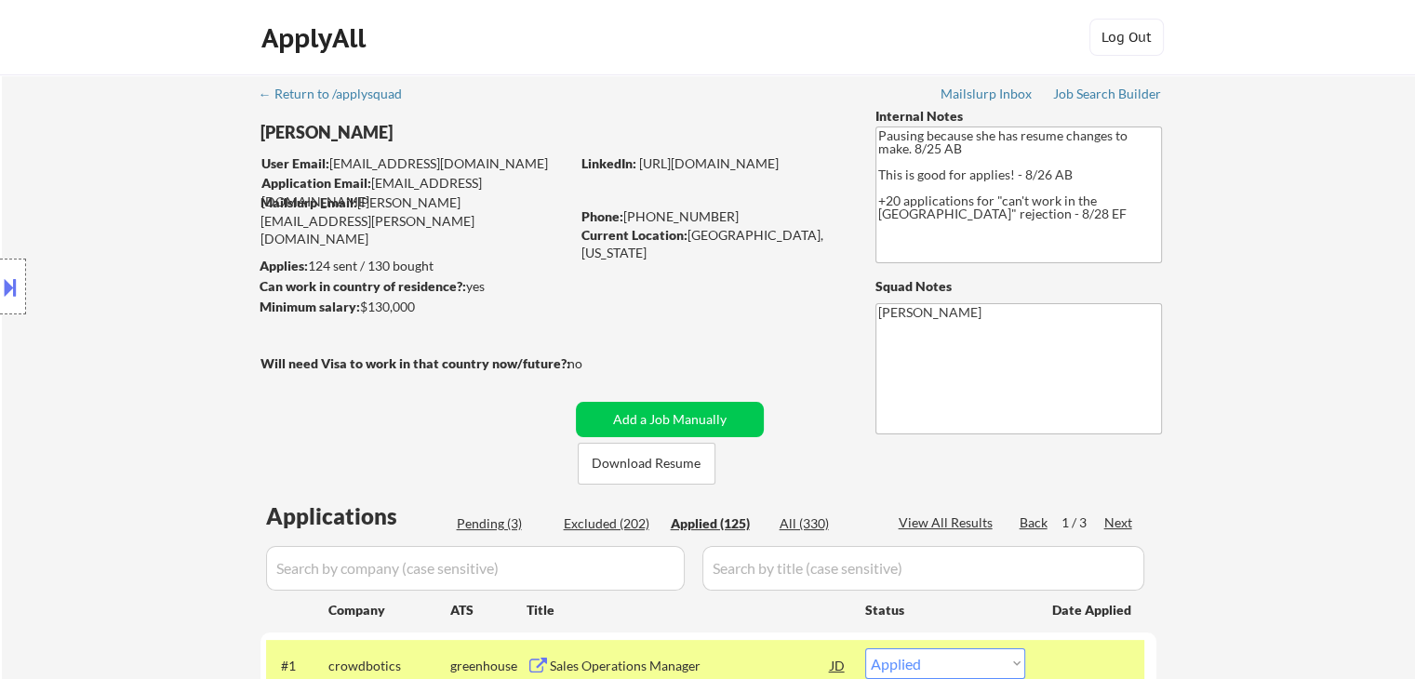
select select ""applied""
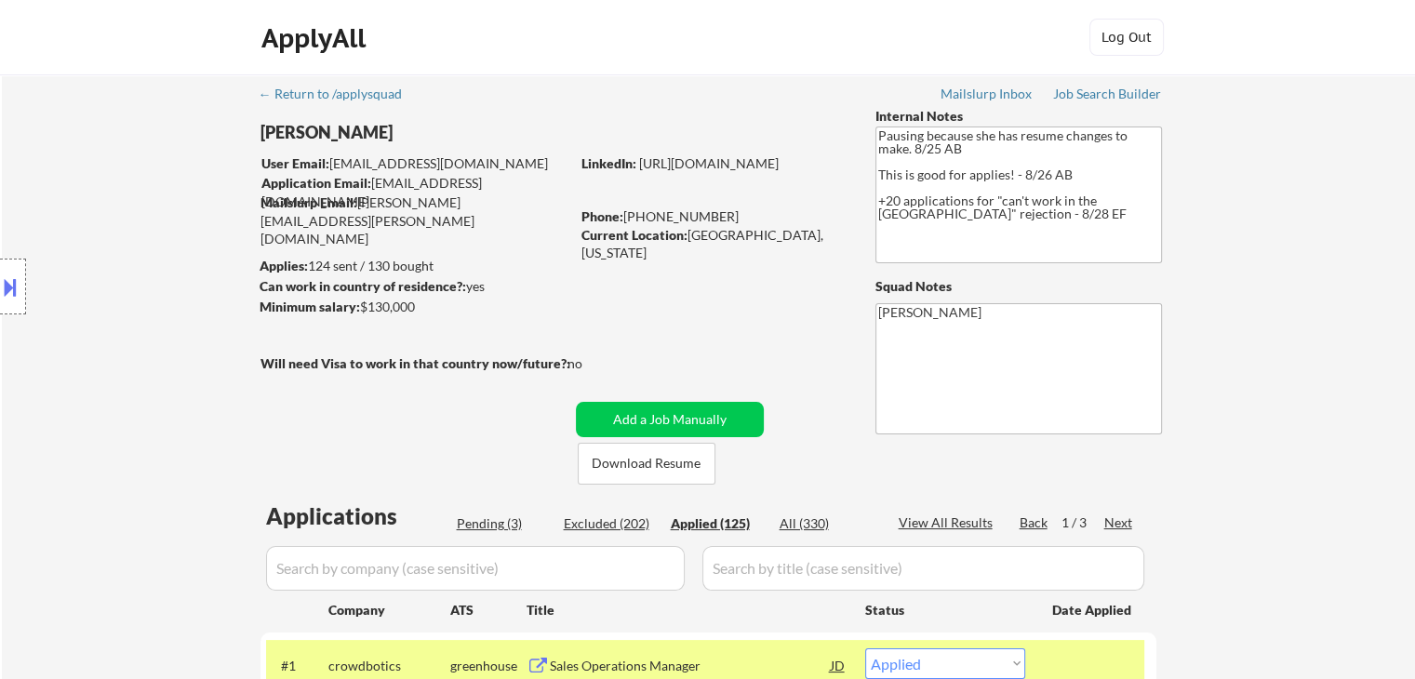
select select ""applied""
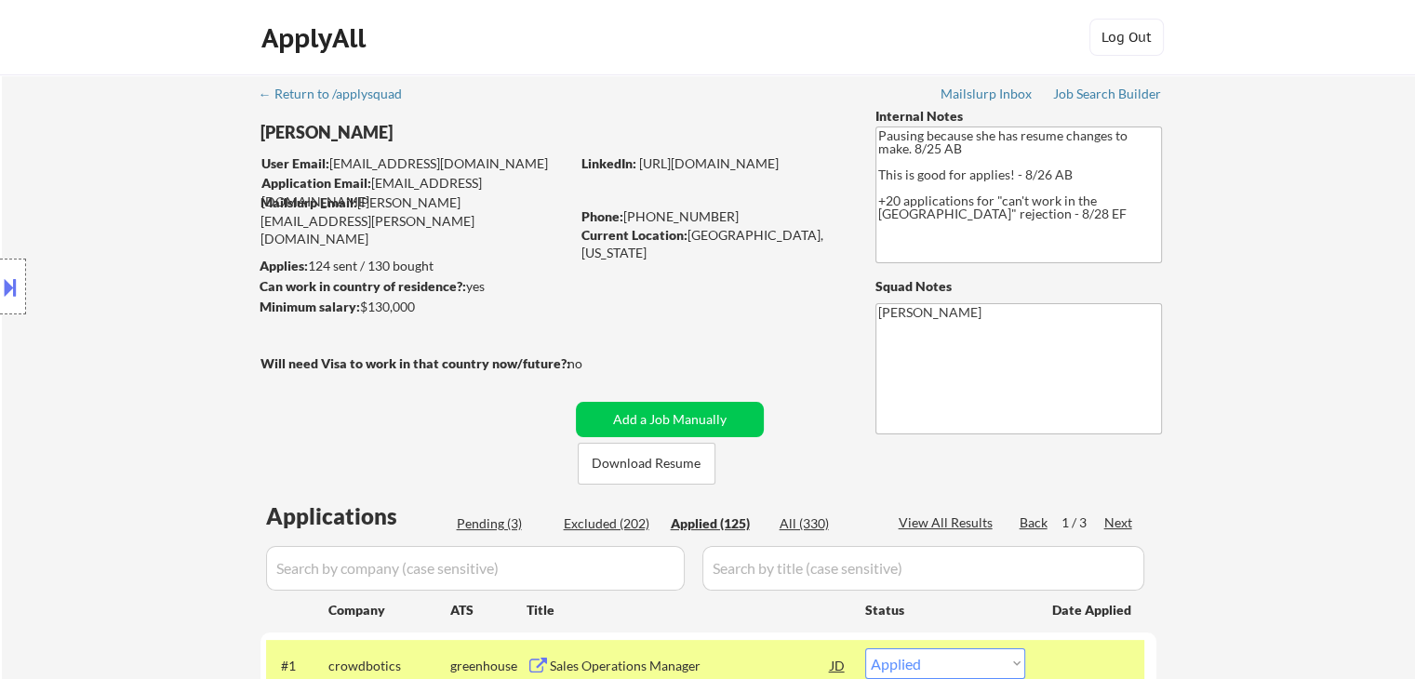
select select ""applied""
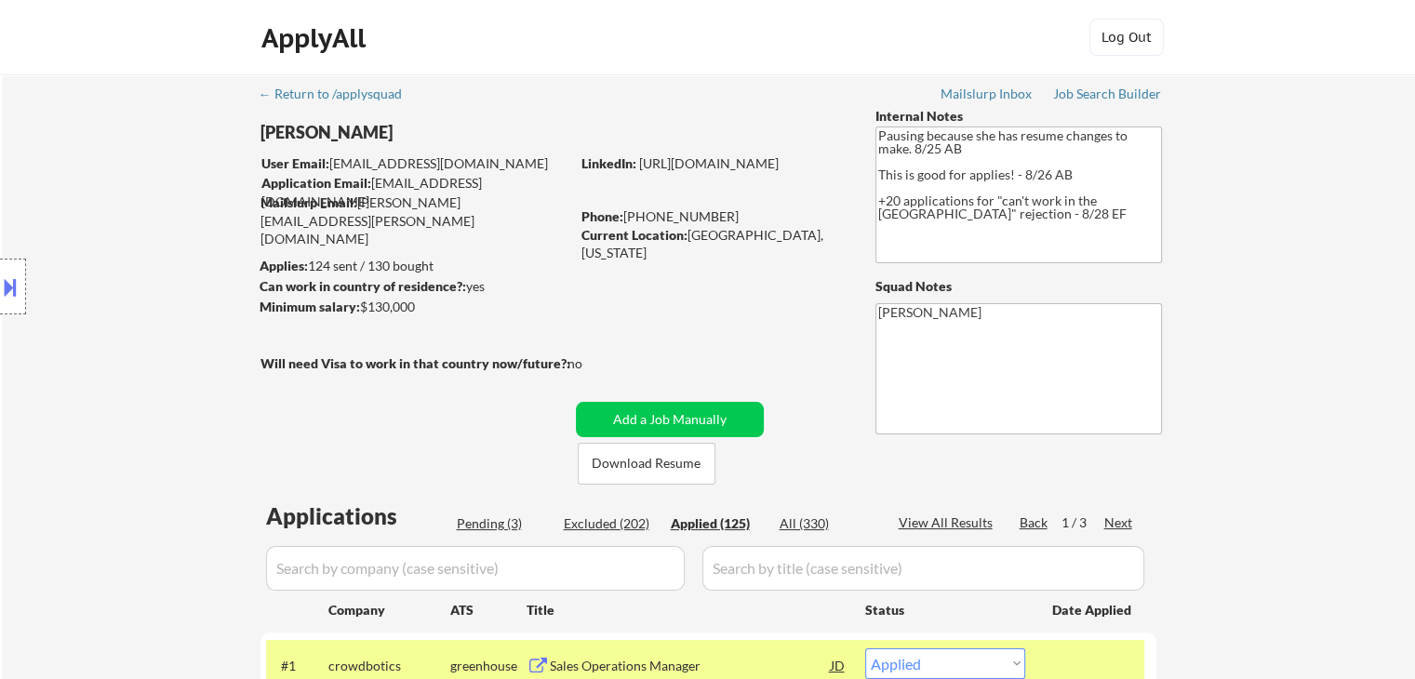
select select ""applied""
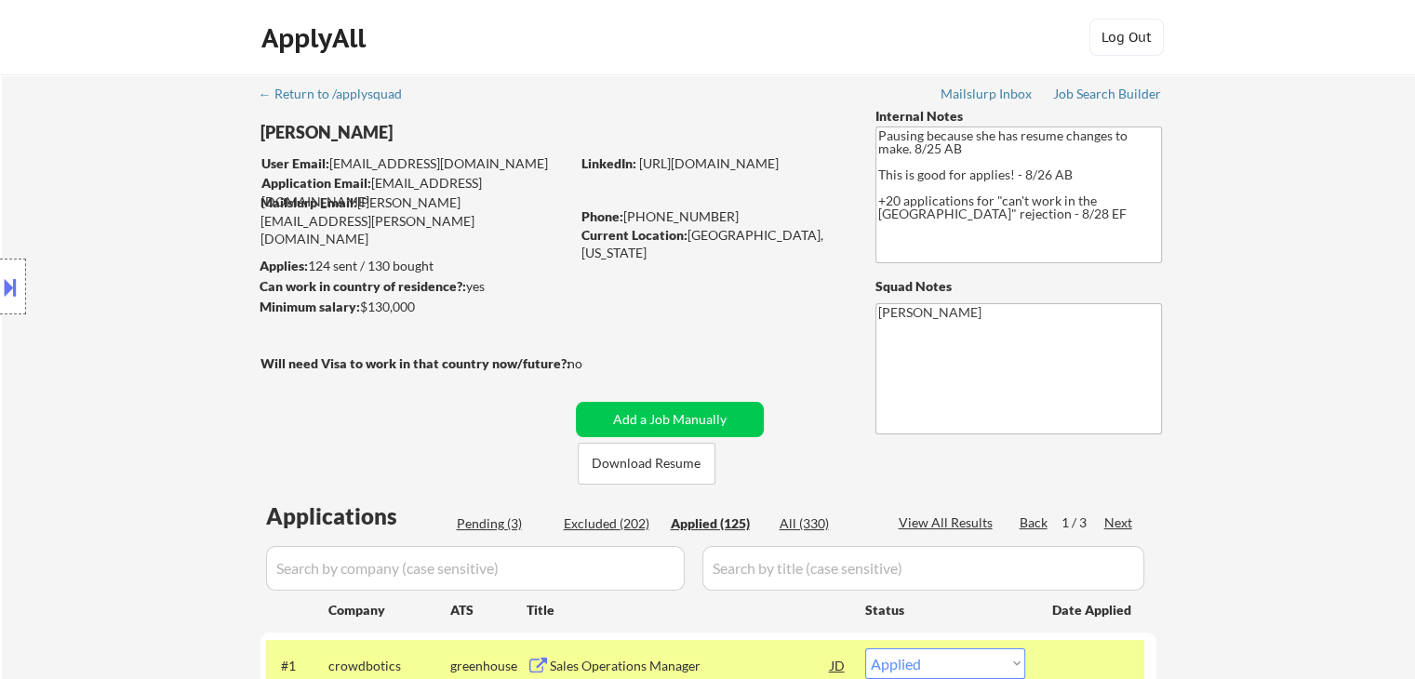
select select ""applied""
click at [632, 514] on div "Excluded (202)" at bounding box center [610, 523] width 93 height 19
click at [487, 517] on div "Pending (3)" at bounding box center [503, 523] width 93 height 19
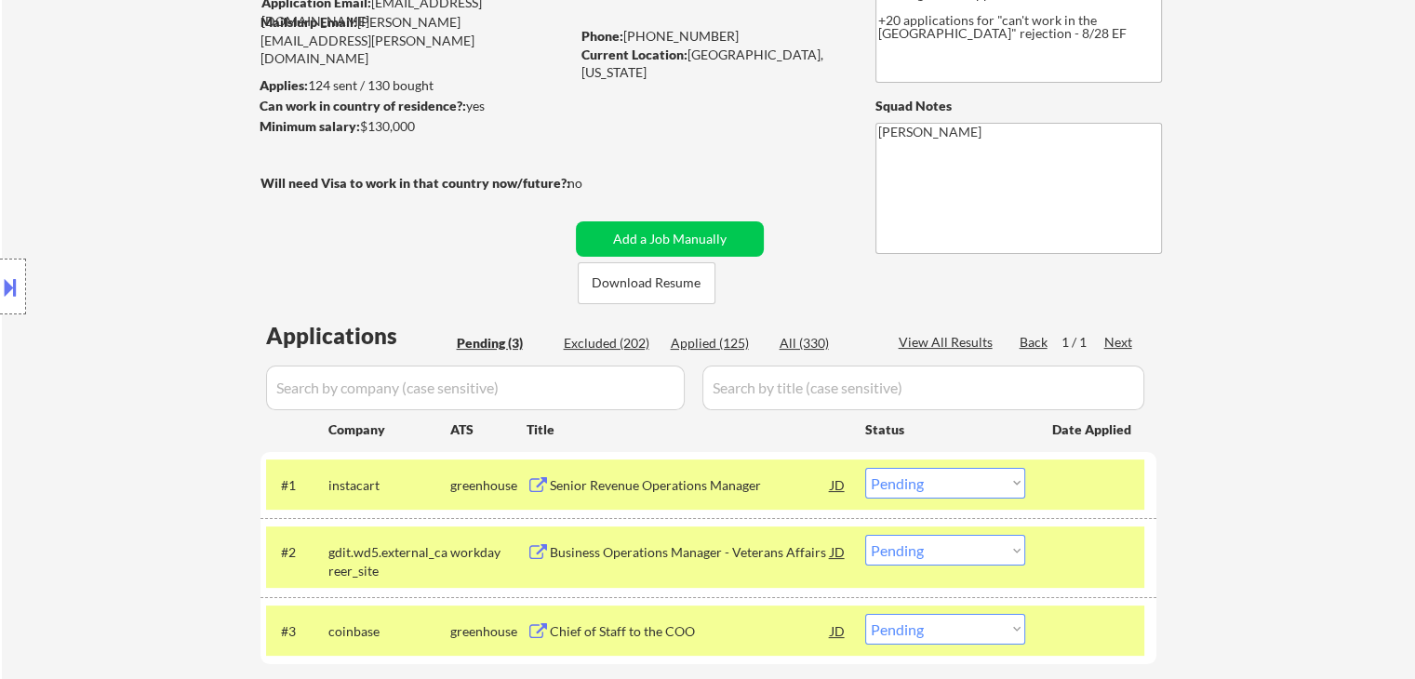
scroll to position [279, 0]
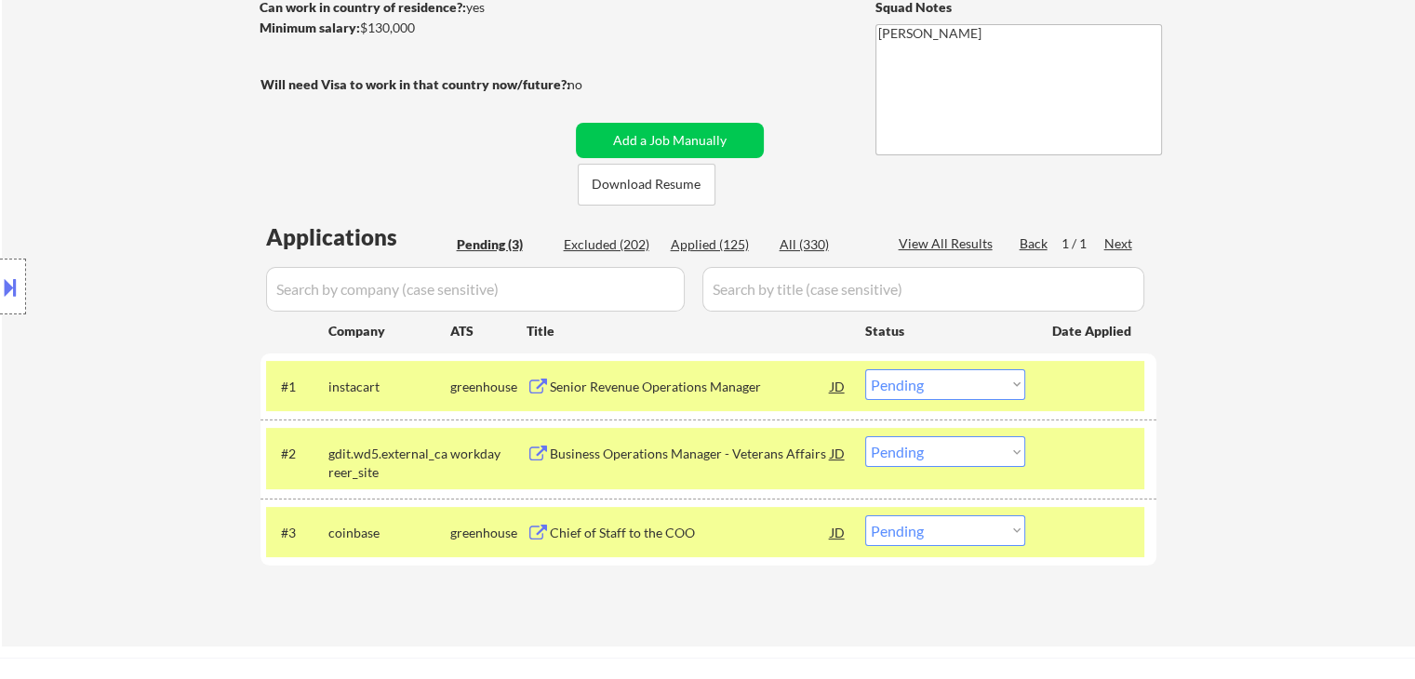
click at [618, 247] on div "Excluded (202)" at bounding box center [610, 244] width 93 height 19
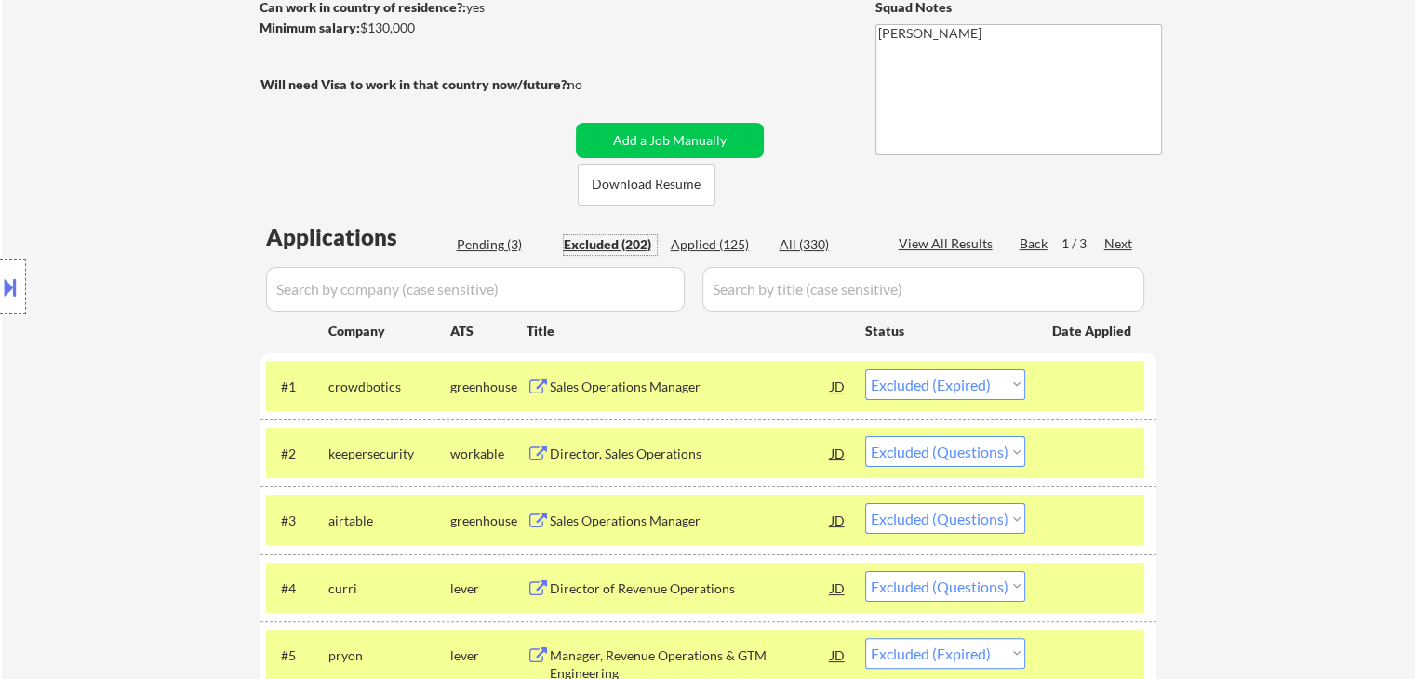
click at [432, 280] on input "input" at bounding box center [475, 289] width 419 height 45
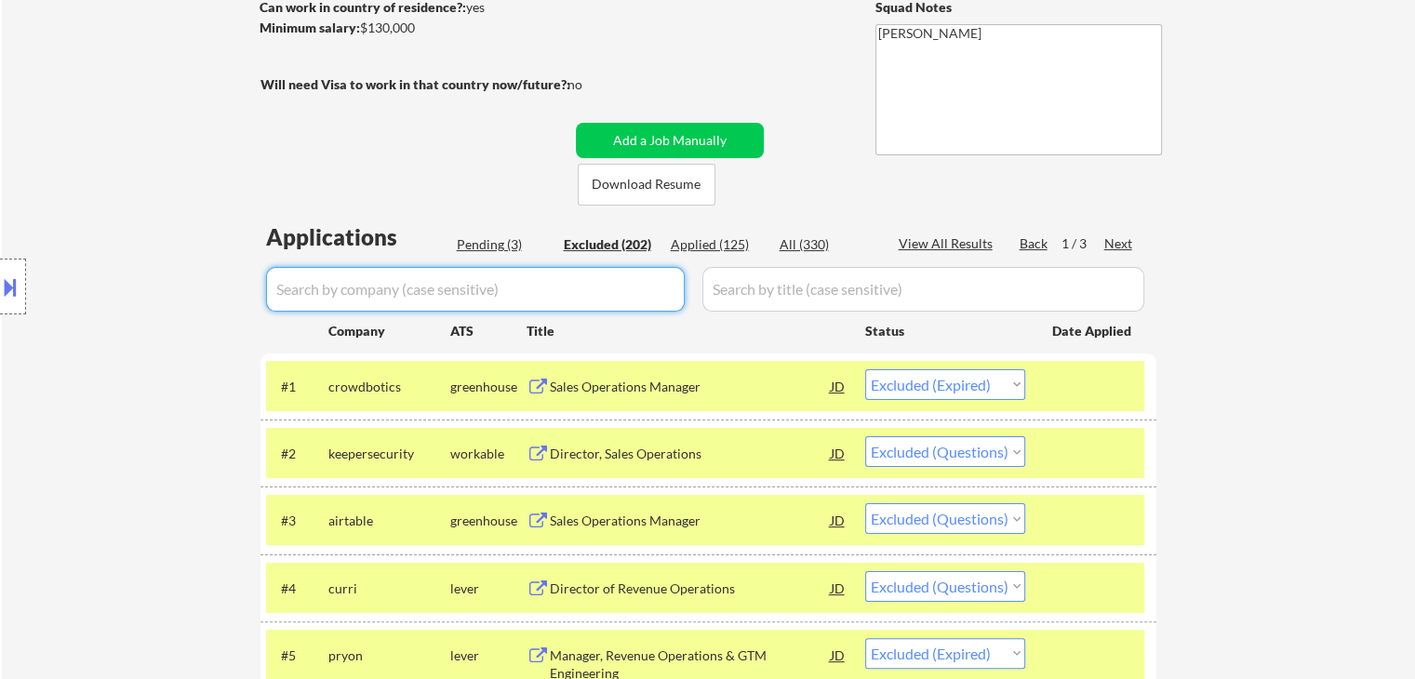
paste input "BizOps and Strategy Manager"
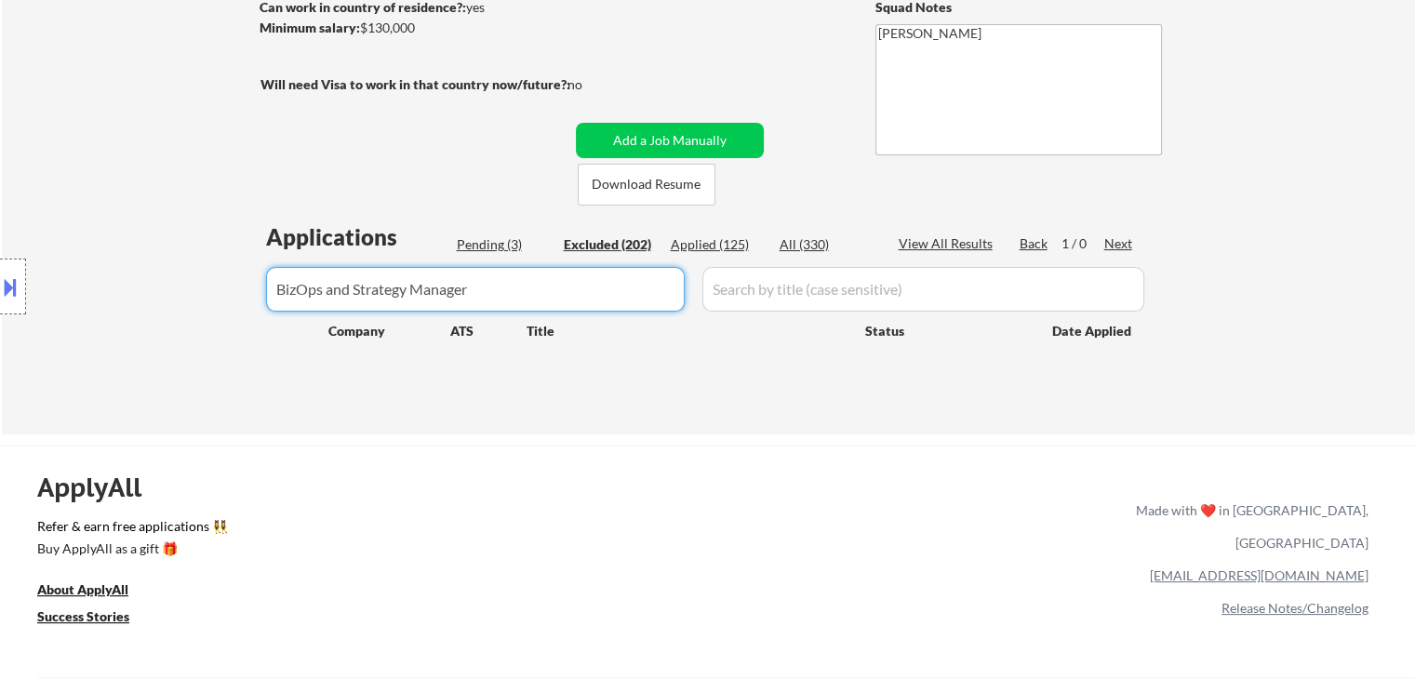
click at [701, 249] on div "Applied (125)" at bounding box center [717, 244] width 93 height 19
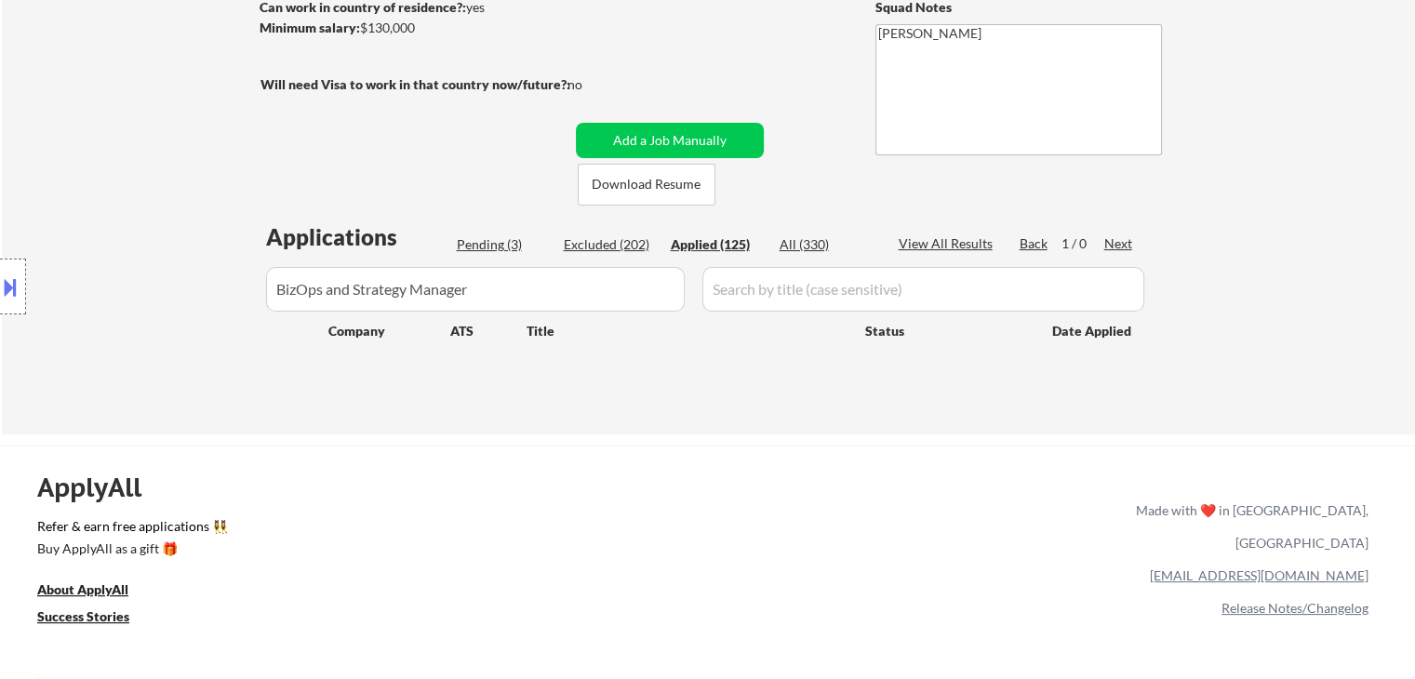
click at [530, 274] on input "input" at bounding box center [475, 289] width 419 height 45
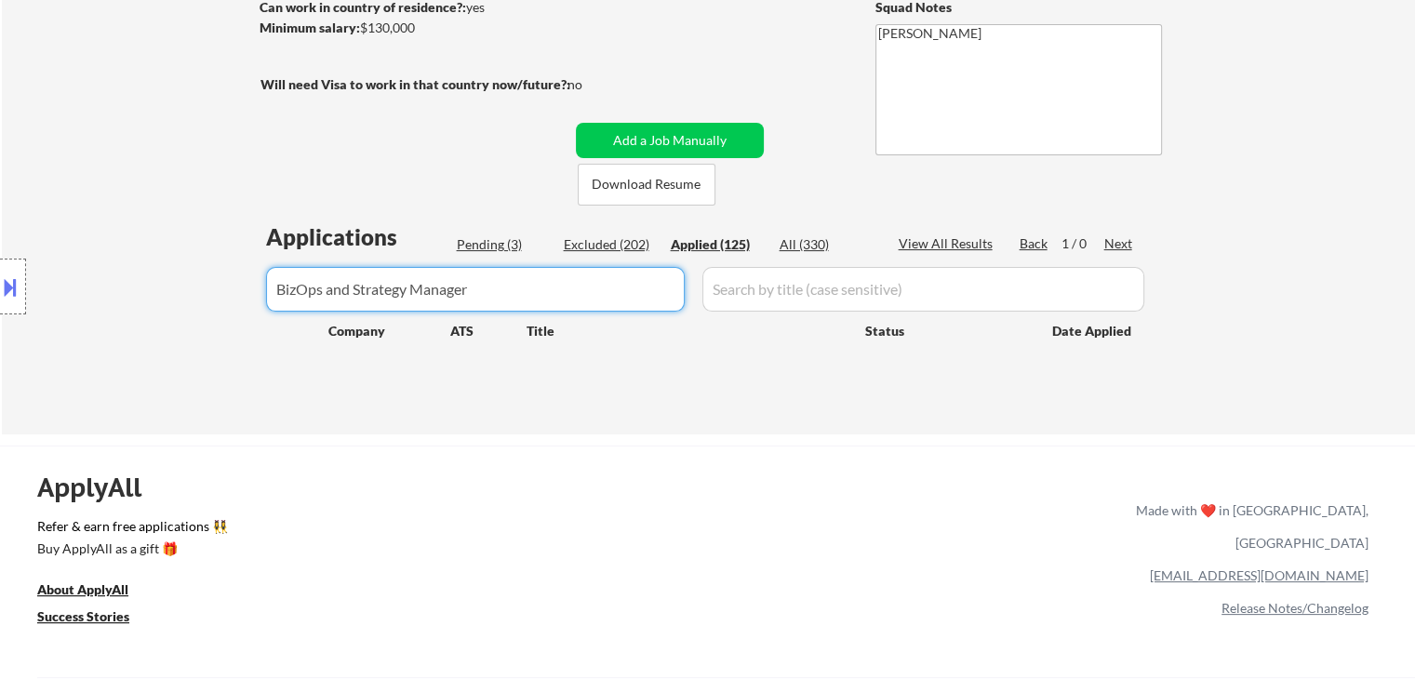
drag, startPoint x: 19, startPoint y: 295, endPoint x: 0, endPoint y: 295, distance: 18.6
click at [0, 295] on body "← Return to /applysquad Mailslurp Inbox Job Search Builder [PERSON_NAME] User E…" at bounding box center [707, 60] width 1415 height 679
click at [498, 243] on div "Pending (3)" at bounding box center [503, 244] width 93 height 19
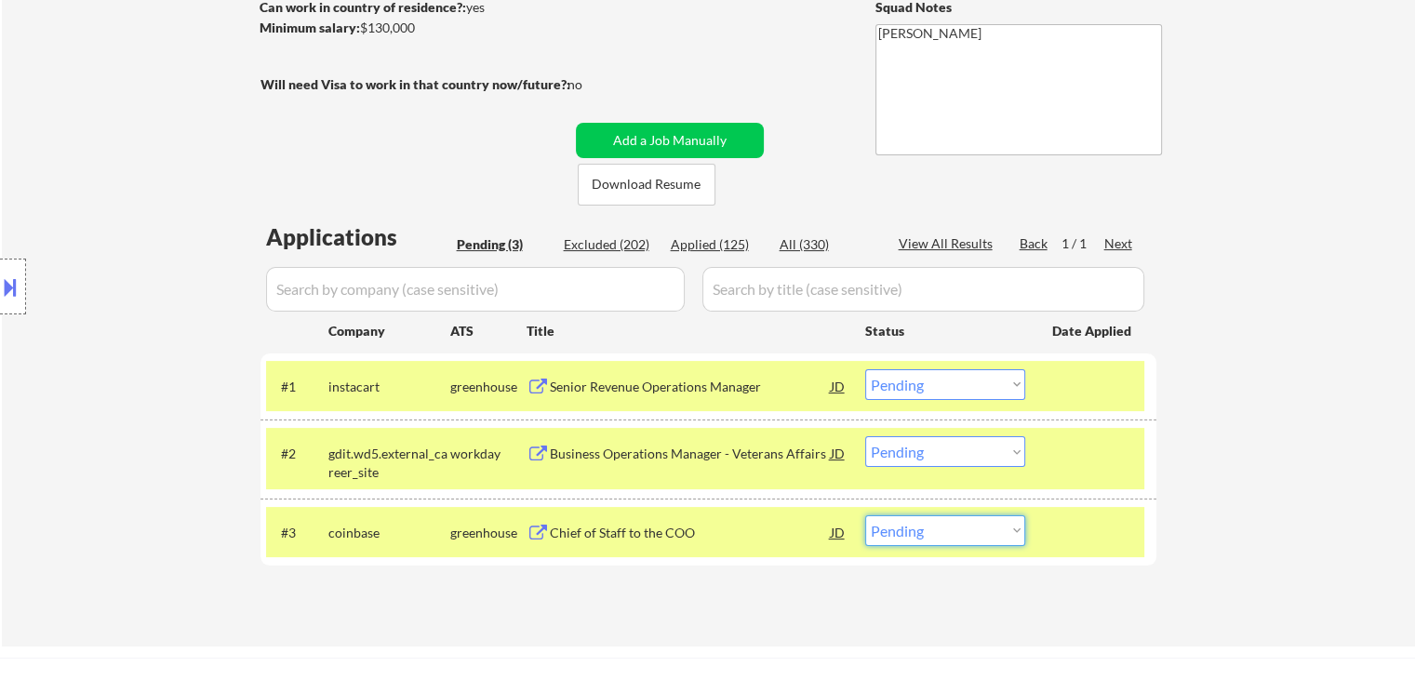
drag, startPoint x: 887, startPoint y: 526, endPoint x: 912, endPoint y: 570, distance: 51.2
click at [888, 526] on select "Choose an option... Pending Applied Excluded (Questions) Excluded (Expired) Exc…" at bounding box center [945, 530] width 160 height 31
click at [865, 515] on select "Choose an option... Pending Applied Excluded (Questions) Excluded (Expired) Exc…" at bounding box center [945, 530] width 160 height 31
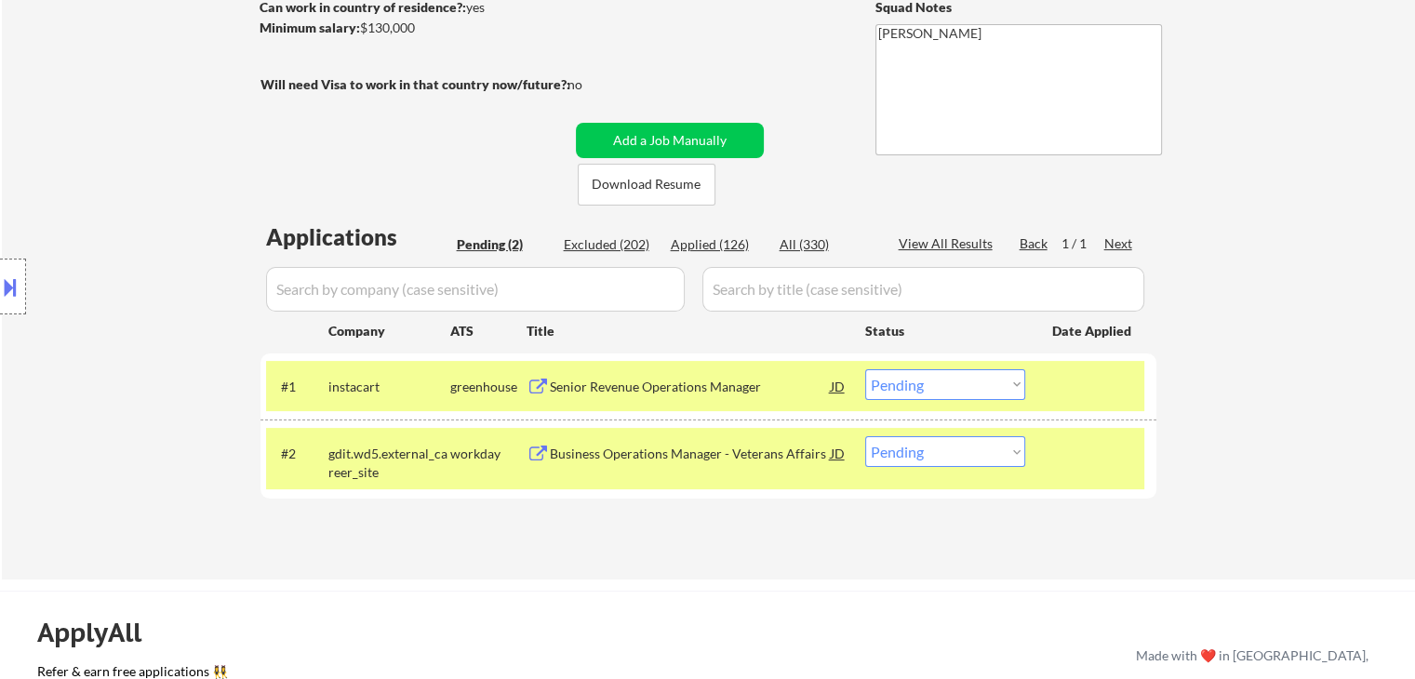
drag, startPoint x: 609, startPoint y: 452, endPoint x: 610, endPoint y: 462, distance: 10.3
click at [610, 452] on div "Business Operations Manager - Veterans Affairs" at bounding box center [690, 454] width 281 height 19
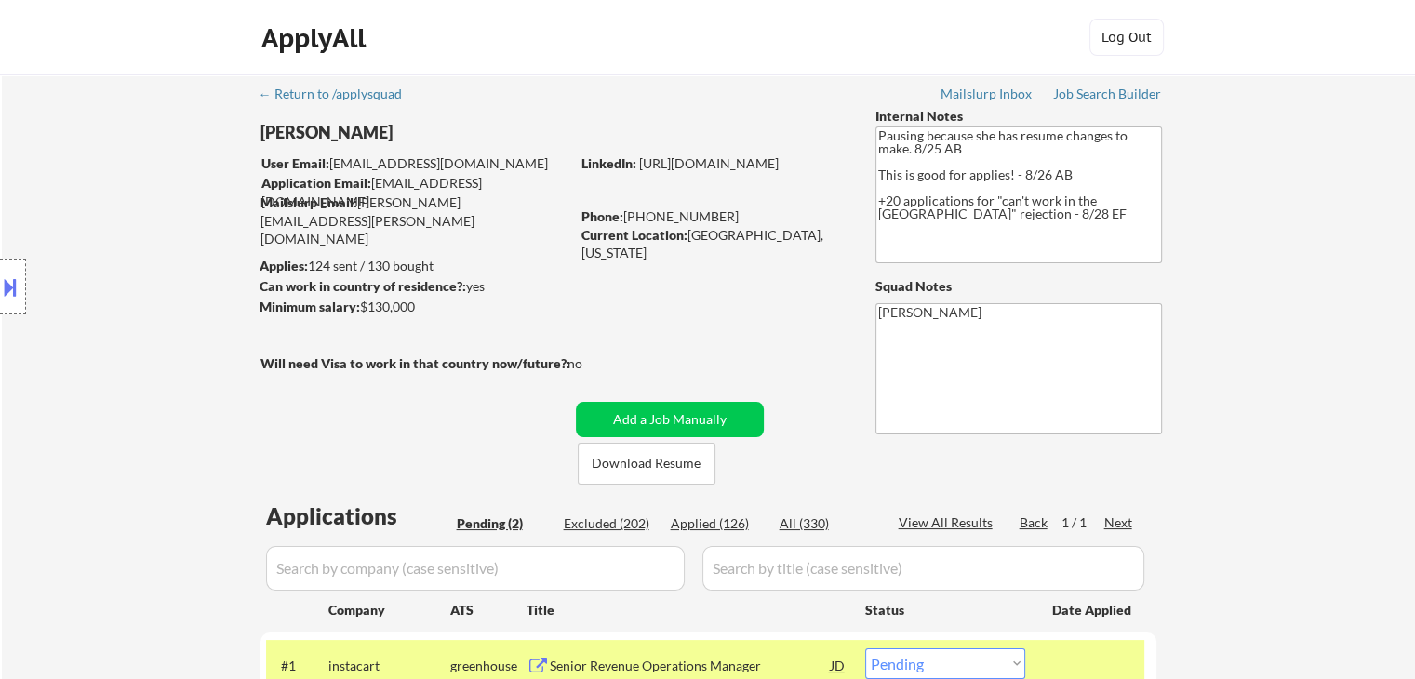
scroll to position [372, 0]
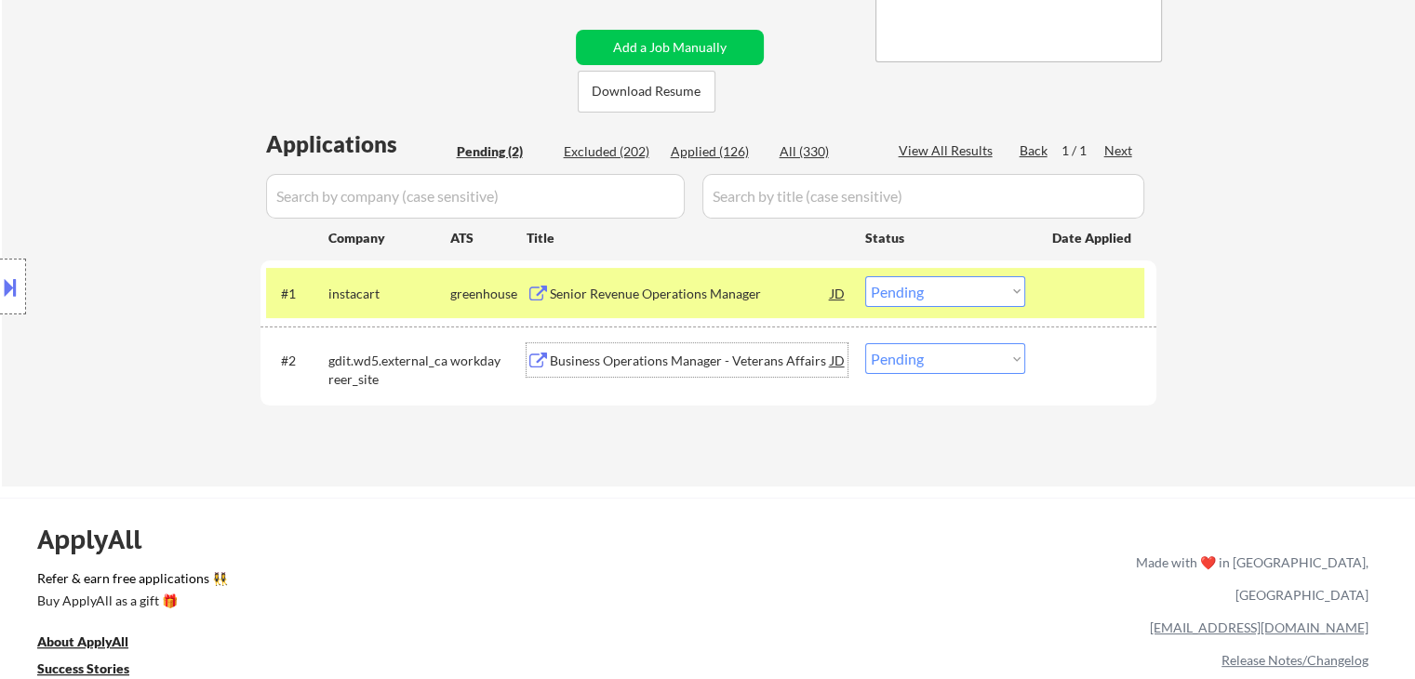
click at [971, 369] on select "Choose an option... Pending Applied Excluded (Questions) Excluded (Expired) Exc…" at bounding box center [945, 358] width 160 height 31
click at [865, 343] on select "Choose an option... Pending Applied Excluded (Questions) Excluded (Expired) Exc…" at bounding box center [945, 358] width 160 height 31
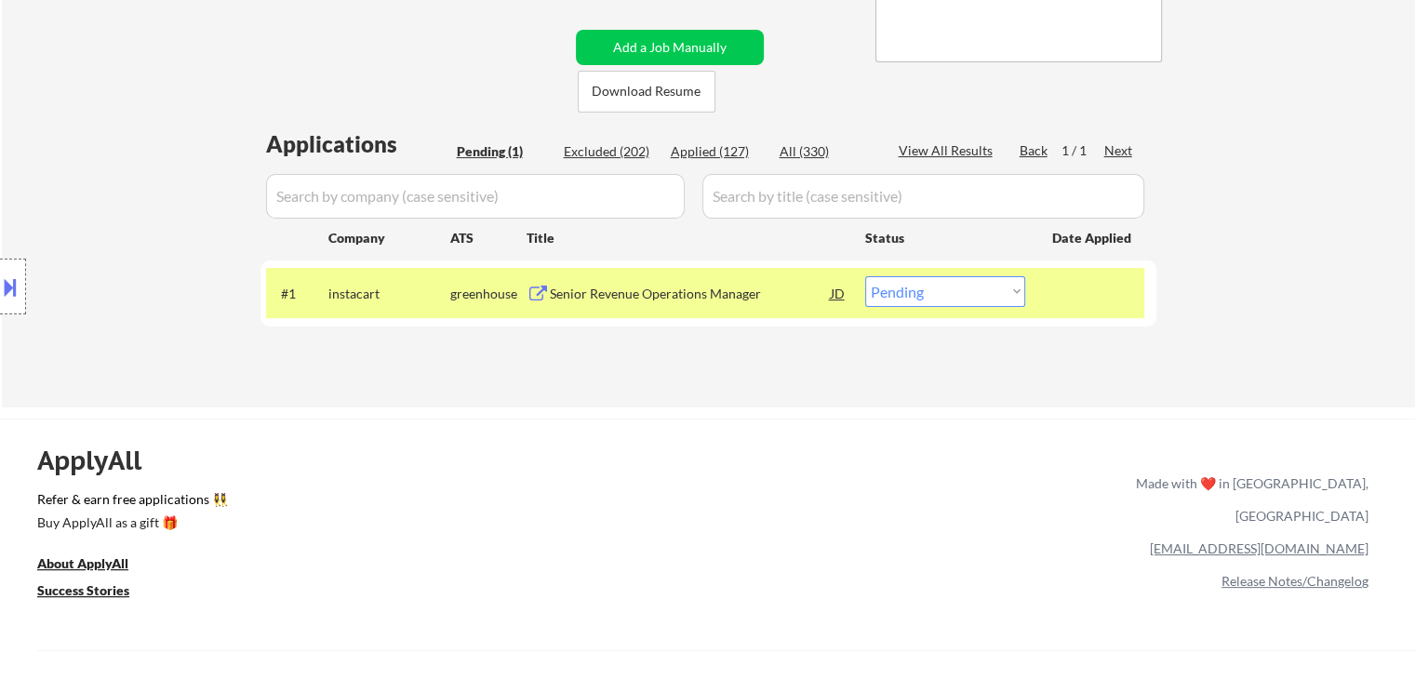
click at [153, 193] on div "Location Inclusions: [GEOGRAPHIC_DATA], [GEOGRAPHIC_DATA] [GEOGRAPHIC_DATA], [G…" at bounding box center [166, 286] width 333 height 345
